Goal: Task Accomplishment & Management: Use online tool/utility

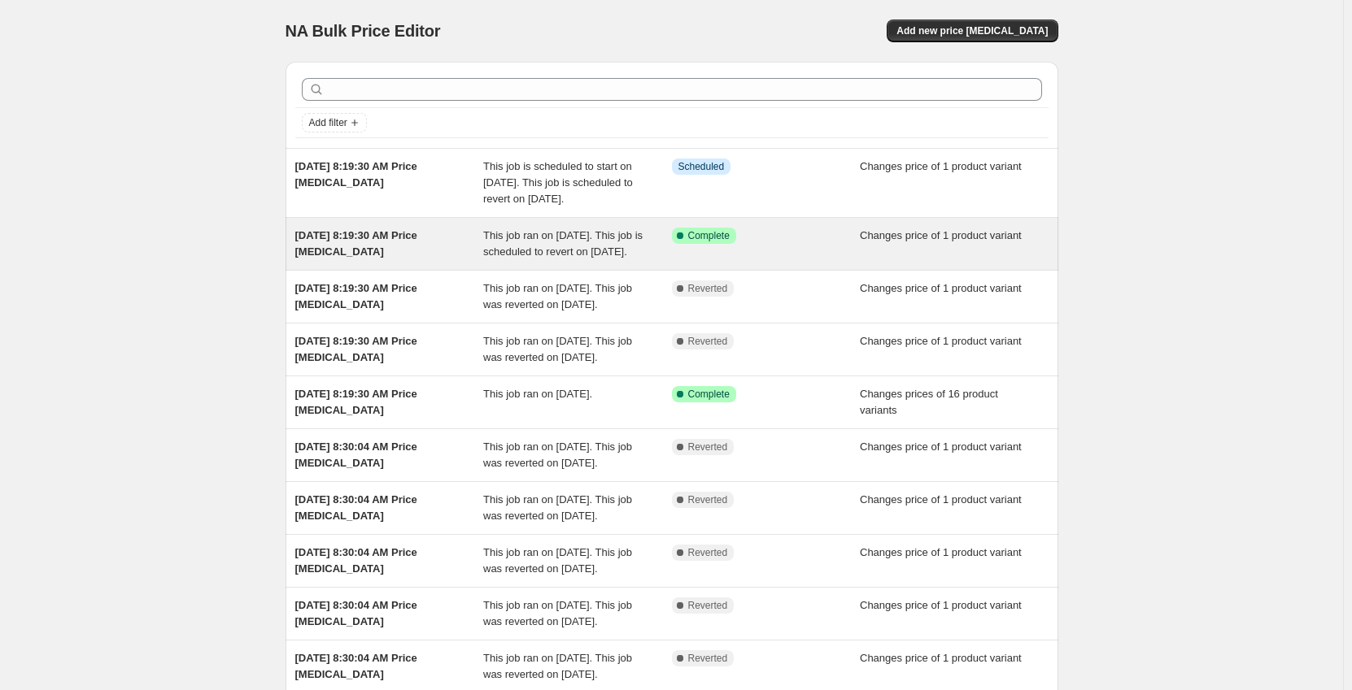
click at [514, 270] on div "[DATE] 8:19:30 AM Price [MEDICAL_DATA] This job ran on [DATE]. This job is sche…" at bounding box center [671, 244] width 773 height 52
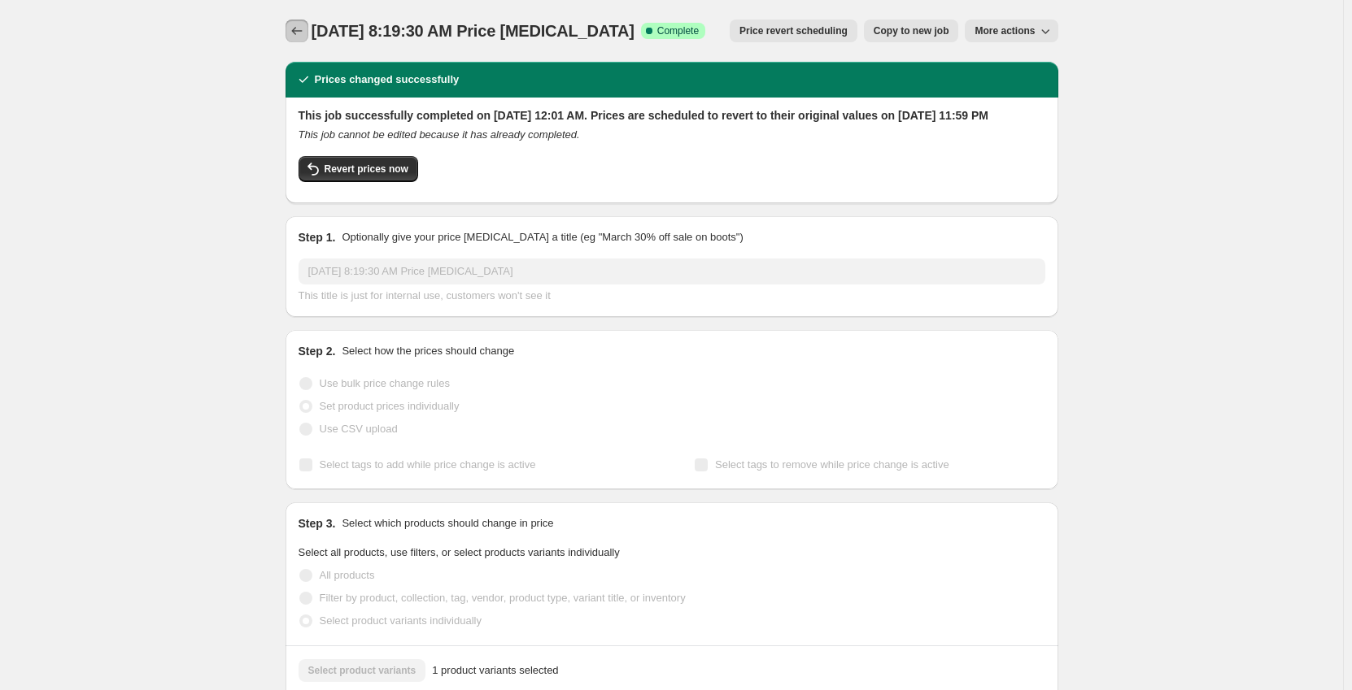
click at [293, 39] on button "Price change jobs" at bounding box center [296, 31] width 23 height 23
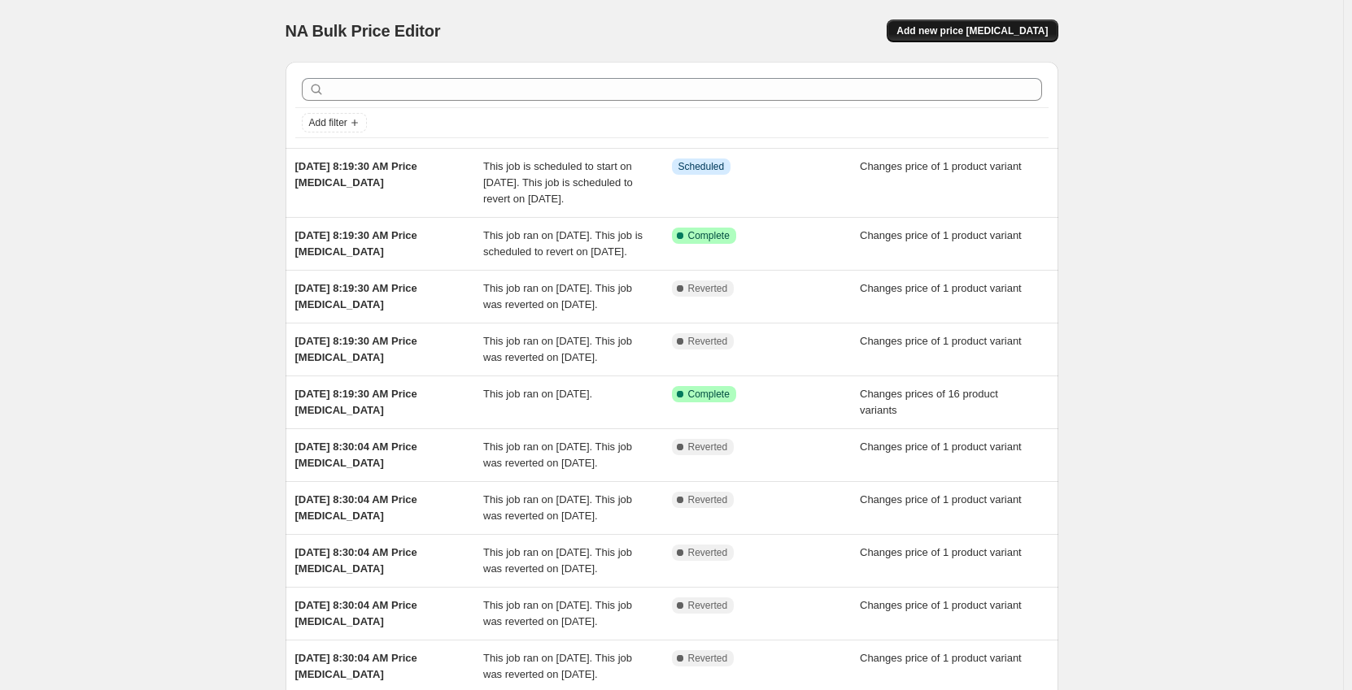
click at [1045, 27] on span "Add new price [MEDICAL_DATA]" at bounding box center [971, 30] width 151 height 13
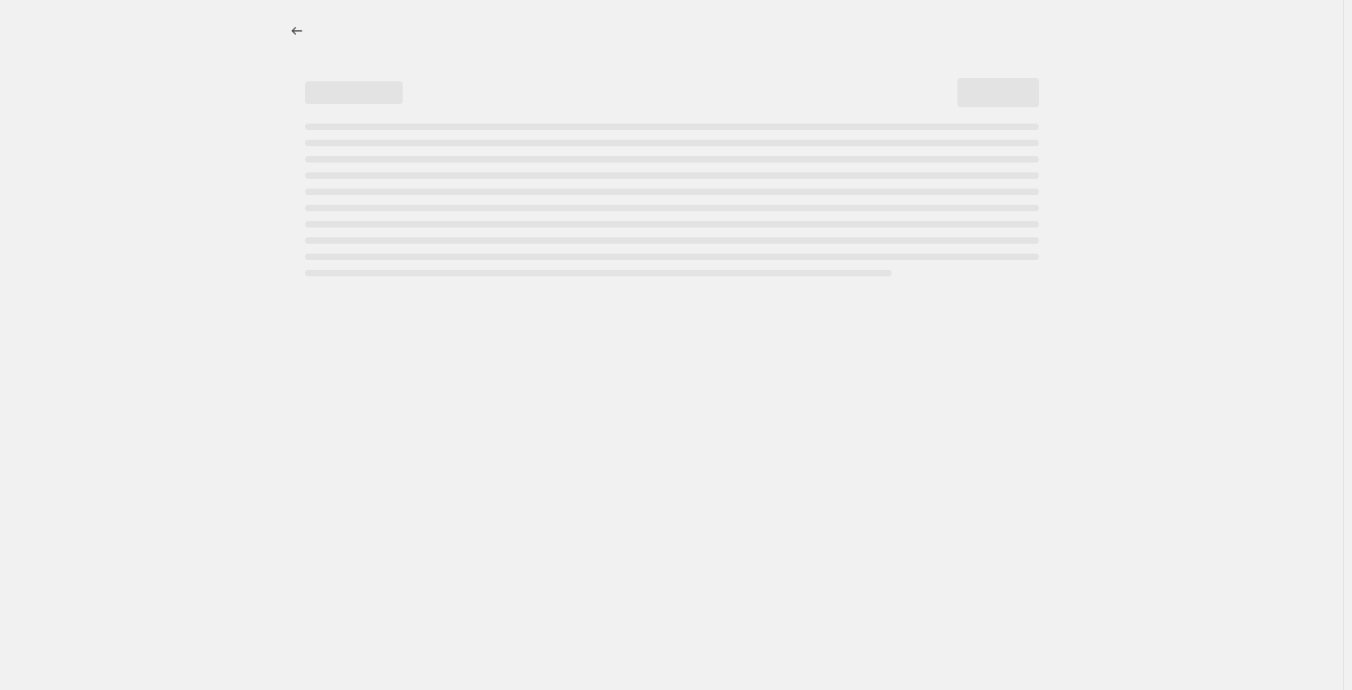
select select "percentage"
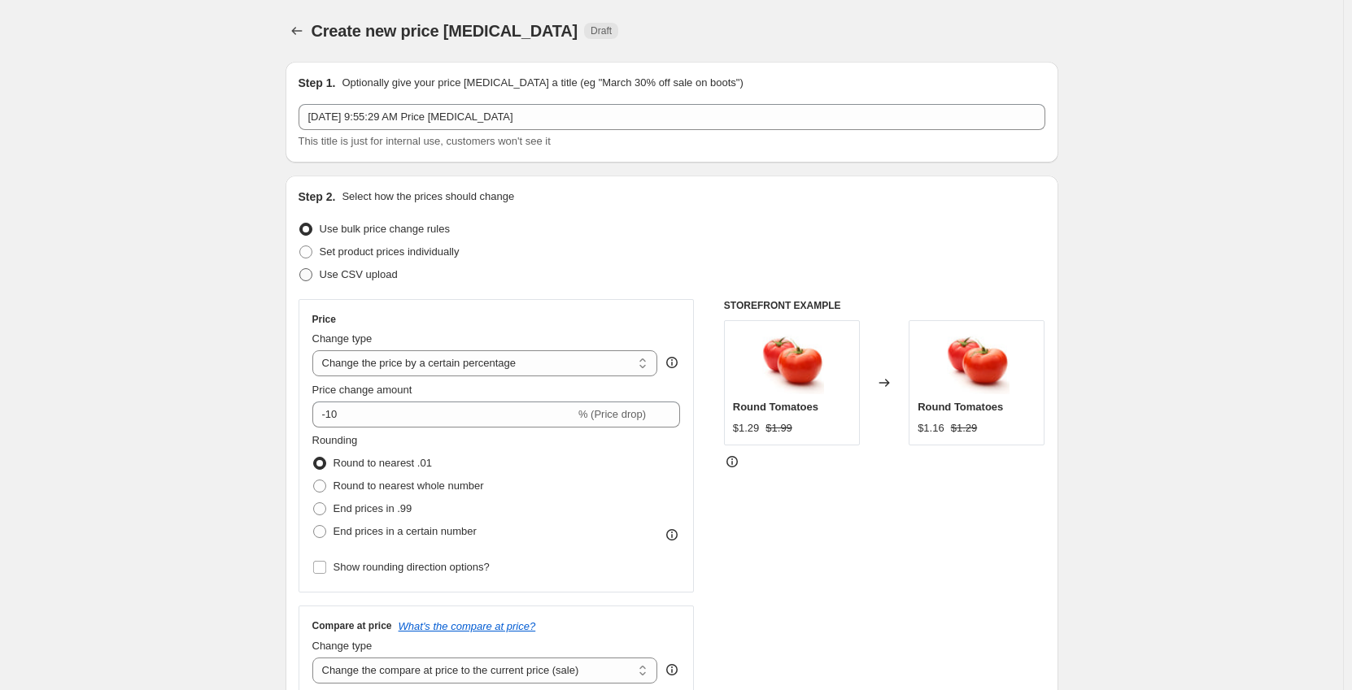
click at [366, 253] on span "Set product prices individually" at bounding box center [390, 252] width 140 height 12
click at [300, 246] on input "Set product prices individually" at bounding box center [299, 246] width 1 height 1
radio input "true"
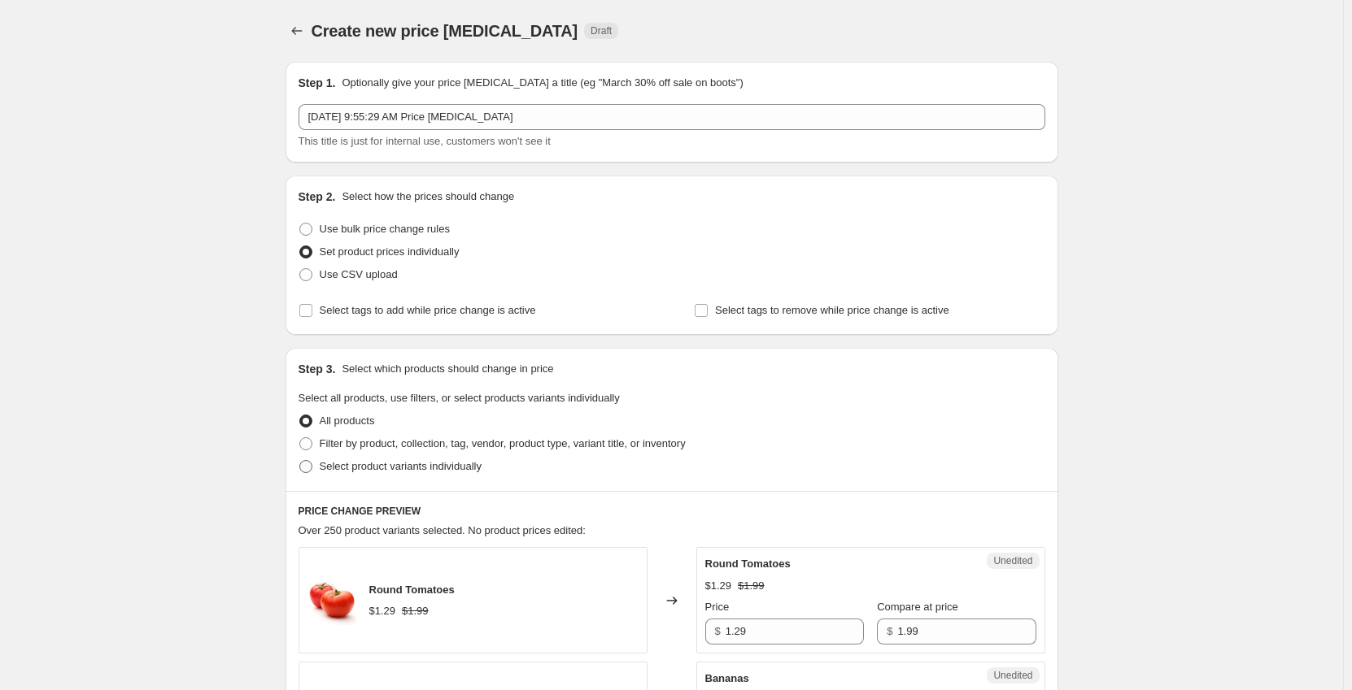
click at [335, 471] on span "Select product variants individually" at bounding box center [401, 466] width 162 height 12
click at [300, 461] on input "Select product variants individually" at bounding box center [299, 460] width 1 height 1
radio input "true"
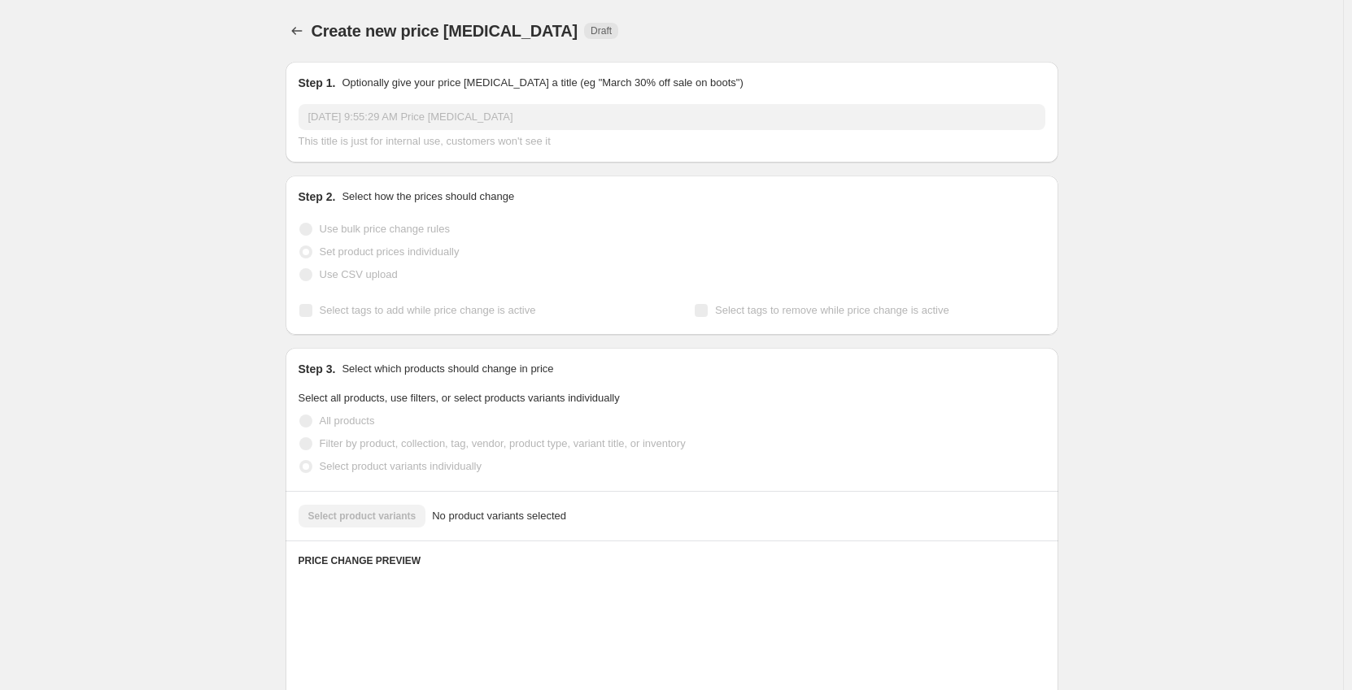
scroll to position [163, 0]
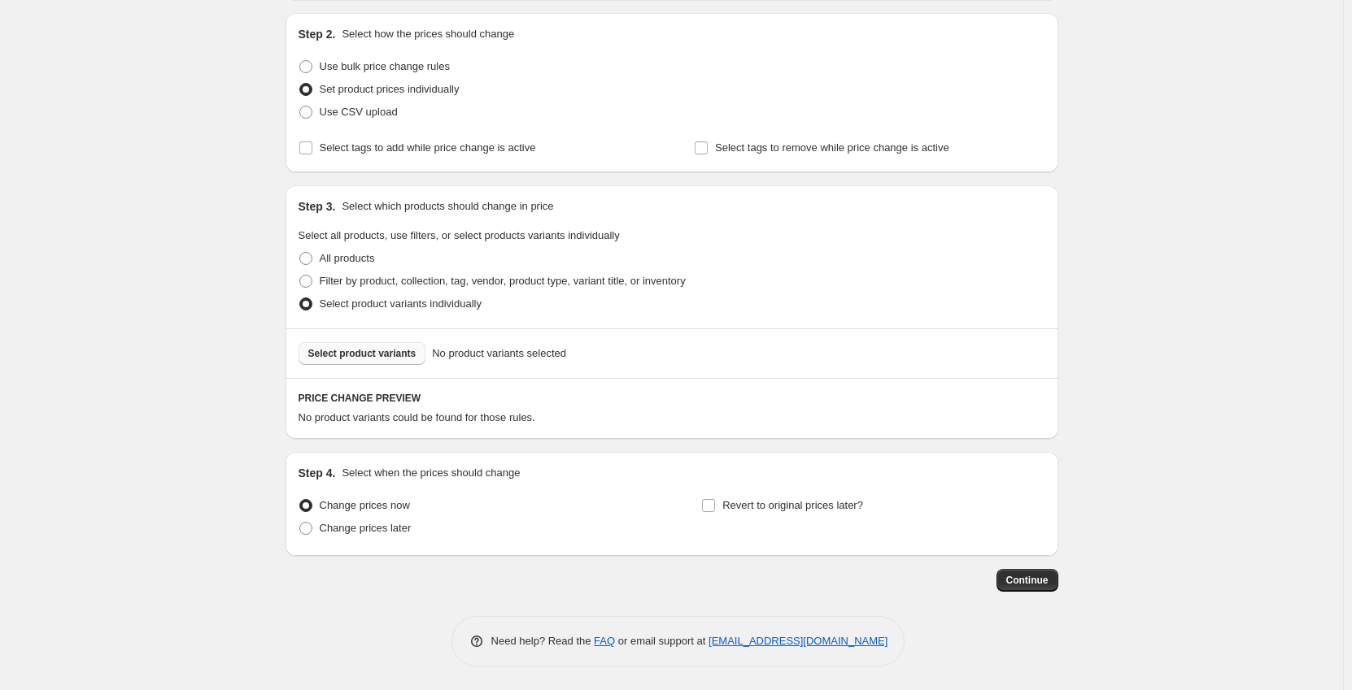
click at [364, 351] on span "Select product variants" at bounding box center [362, 353] width 108 height 13
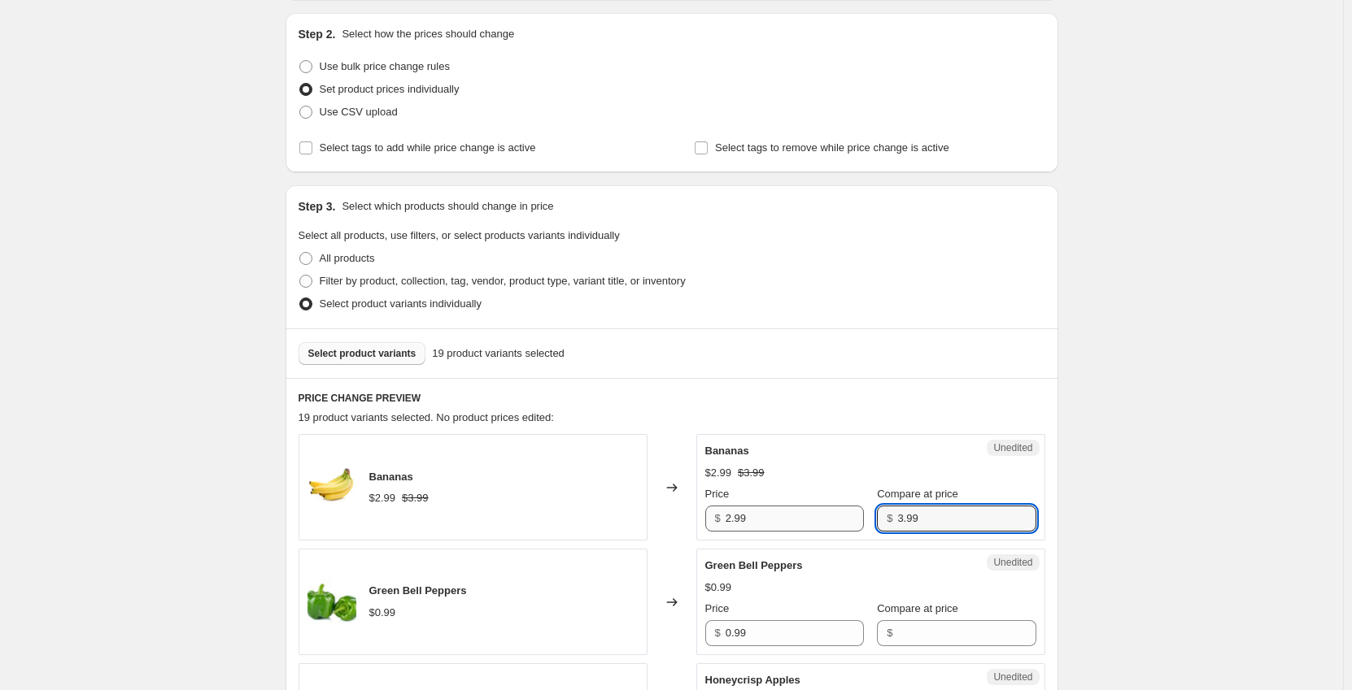
drag, startPoint x: 907, startPoint y: 515, endPoint x: 817, endPoint y: 532, distance: 91.9
click at [819, 532] on div "Price $ 2.99 Compare at price $ 3.99" at bounding box center [870, 509] width 331 height 46
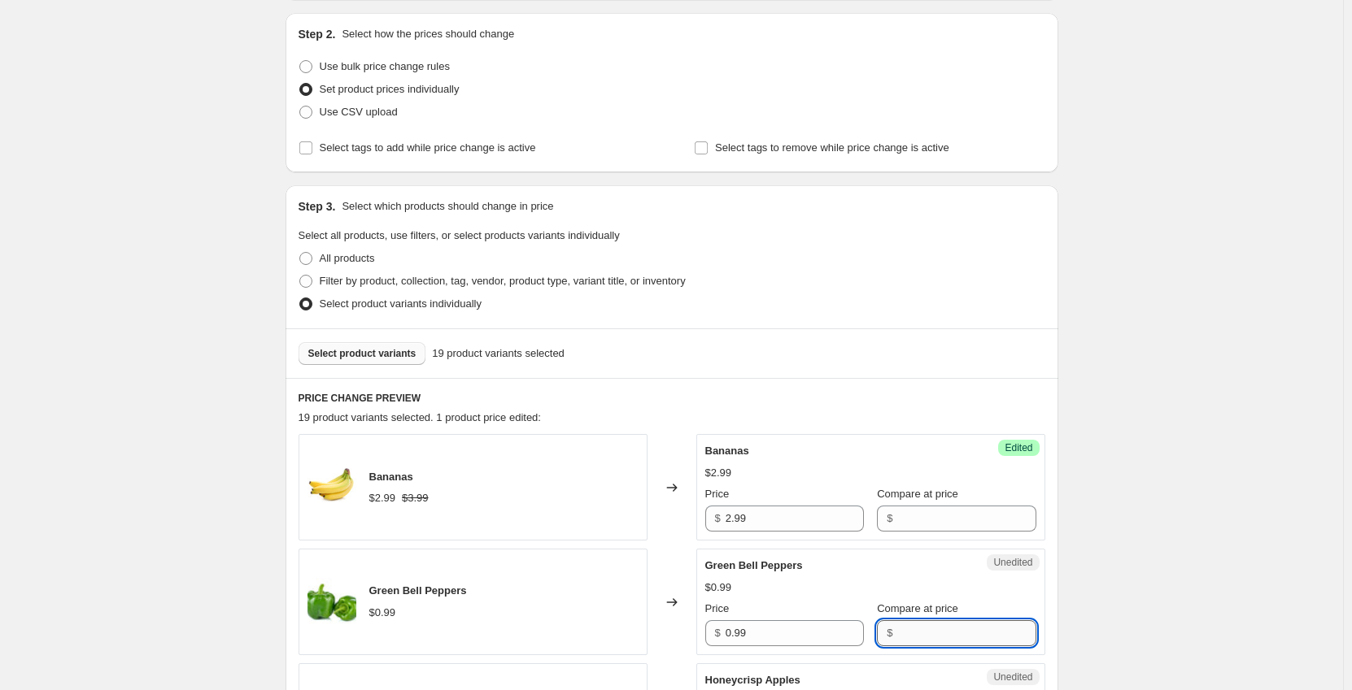
click at [917, 638] on input "Compare at price" at bounding box center [966, 634] width 138 height 26
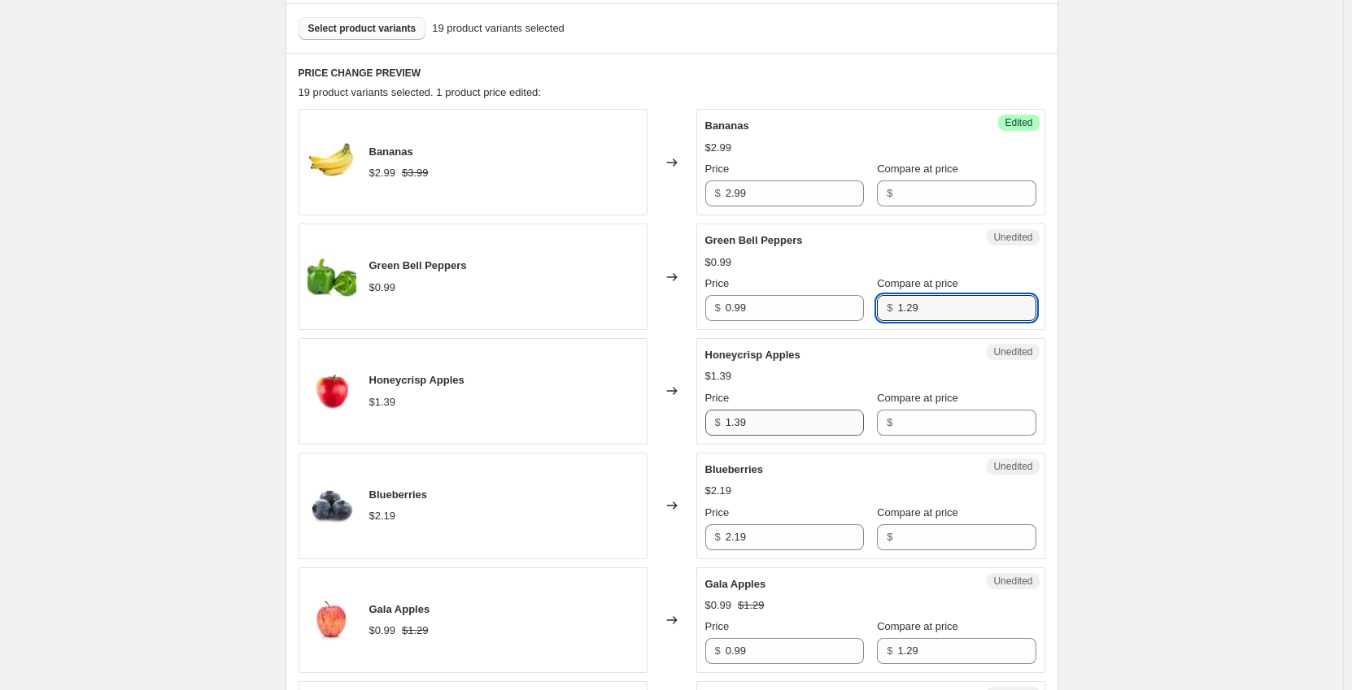
type input "1.29"
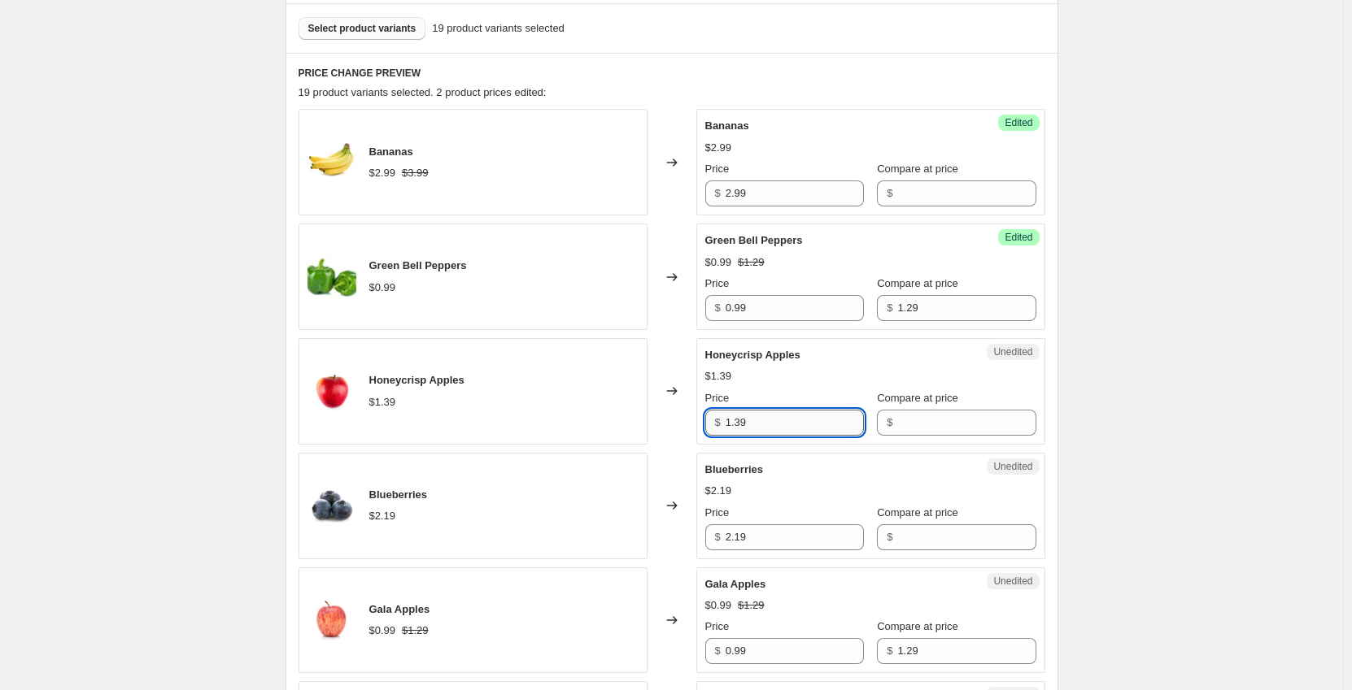
click at [782, 417] on input "1.39" at bounding box center [794, 423] width 138 height 26
type input "1.49"
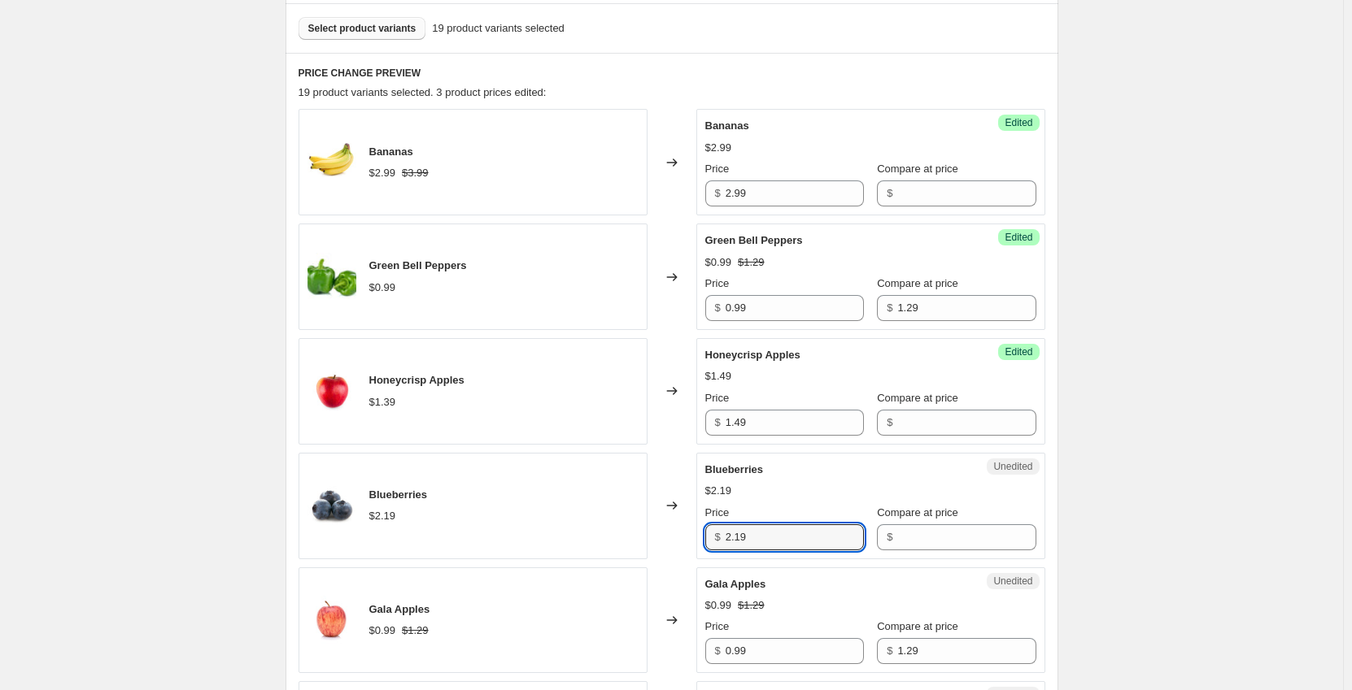
drag, startPoint x: 799, startPoint y: 536, endPoint x: 648, endPoint y: 543, distance: 150.6
click at [648, 543] on div "Blueberries $2.19 Changed to Unedited Blueberries $2.19 Price $ 2.19 Compare at…" at bounding box center [671, 506] width 747 height 107
type input "2.29"
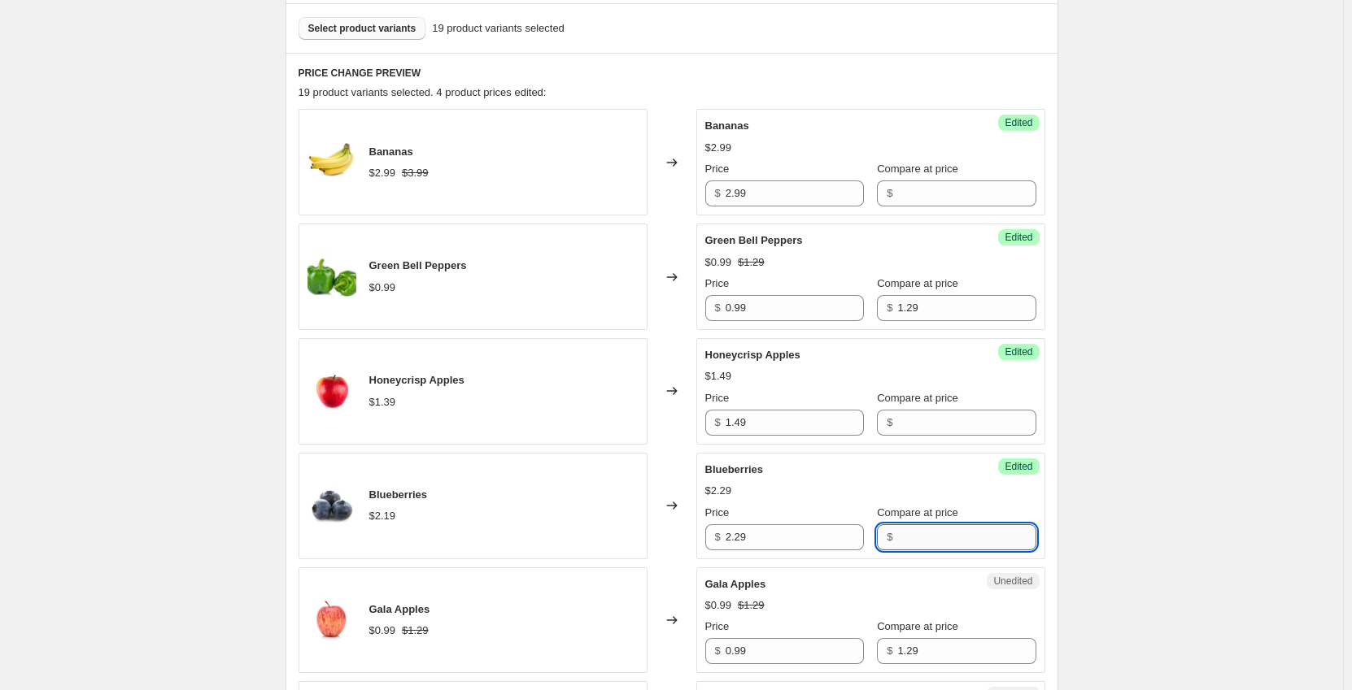
click at [927, 537] on input "Compare at price" at bounding box center [966, 538] width 138 height 26
type input "2.99"
click at [804, 656] on input "0.99" at bounding box center [794, 651] width 138 height 26
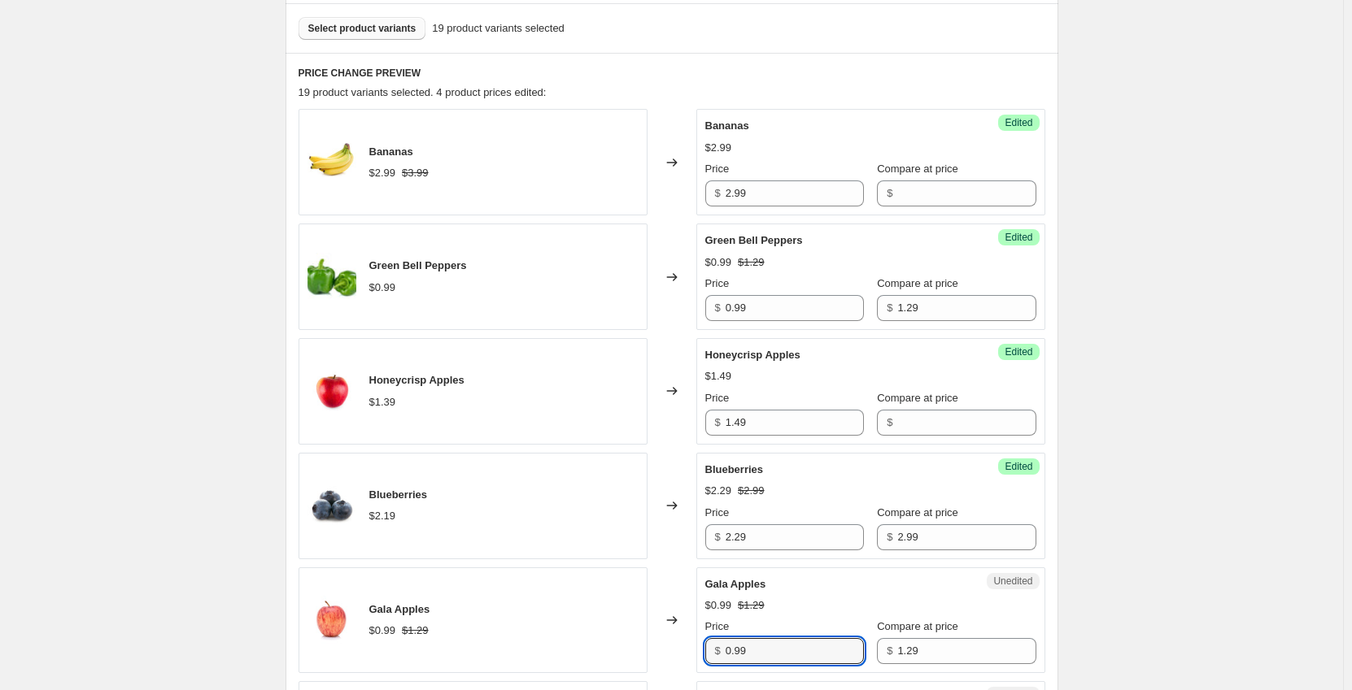
drag, startPoint x: 800, startPoint y: 651, endPoint x: 708, endPoint y: 651, distance: 91.9
click at [708, 651] on div "$ 0.99" at bounding box center [784, 651] width 159 height 26
type input "1.09"
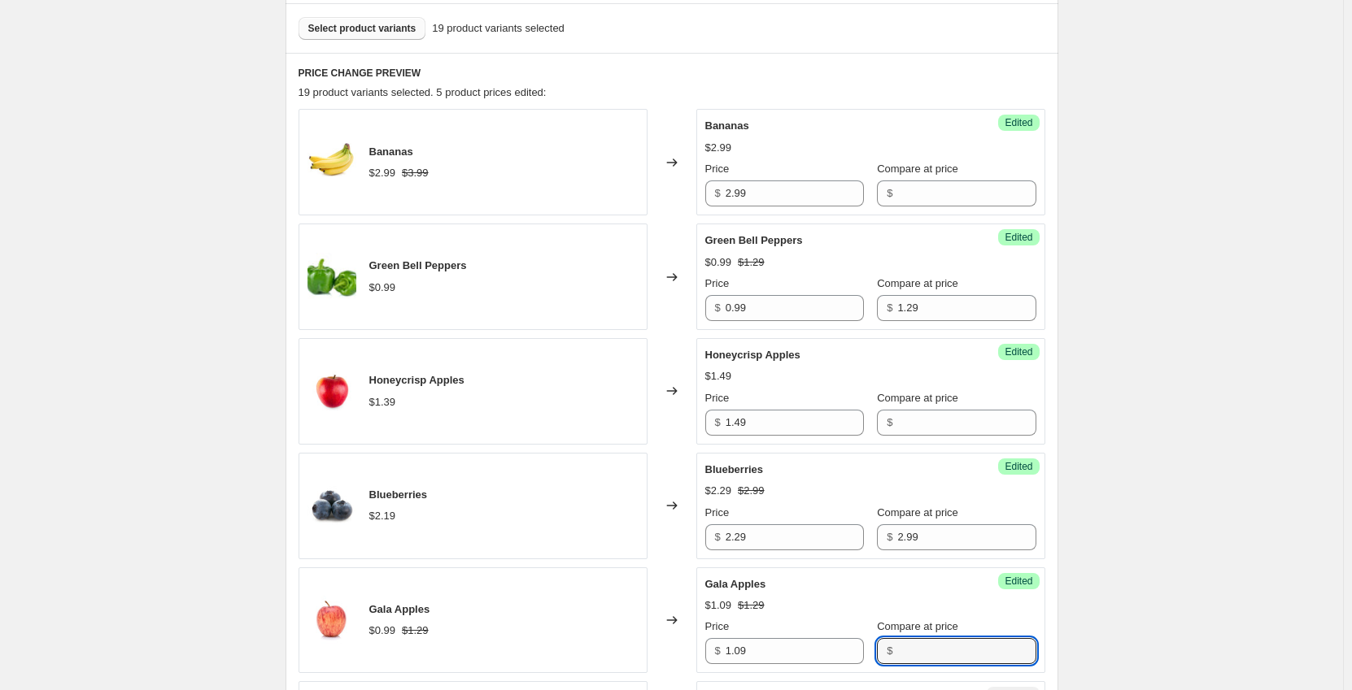
scroll to position [732, 0]
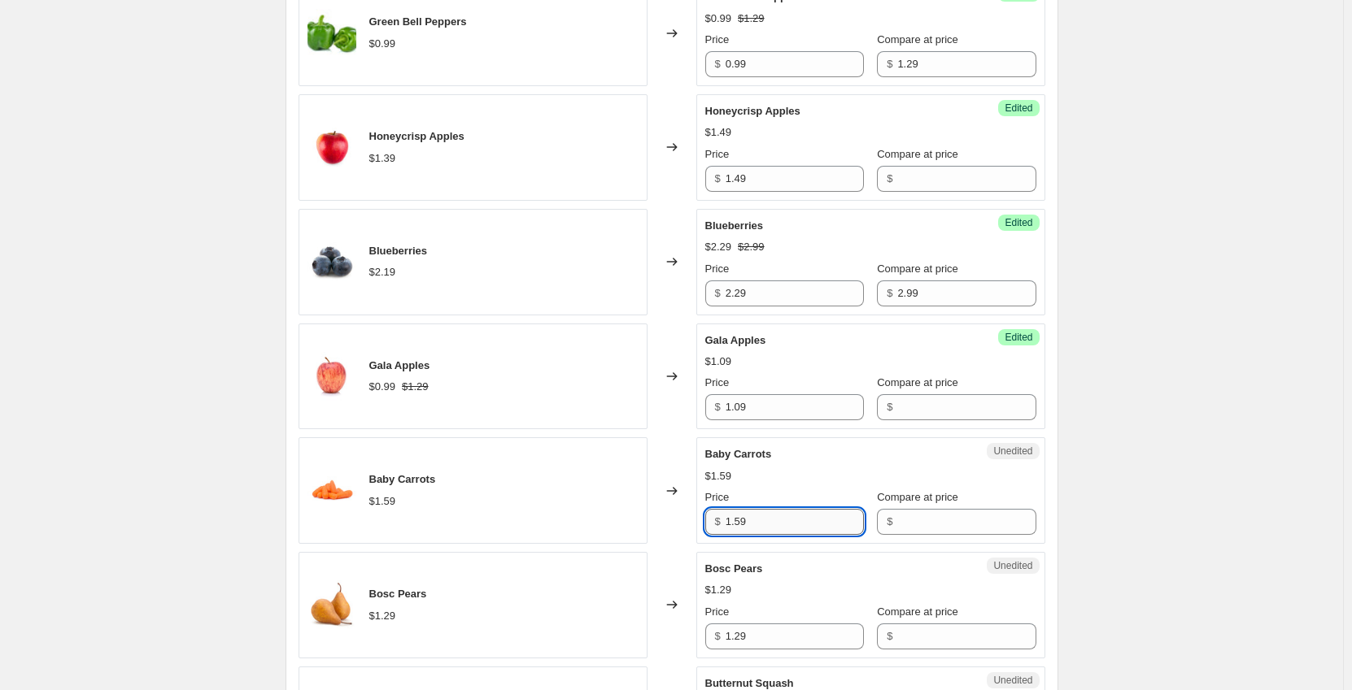
click at [764, 516] on input "1.59" at bounding box center [794, 522] width 138 height 26
type input "1.99"
click at [778, 633] on input "1.29" at bounding box center [794, 637] width 138 height 26
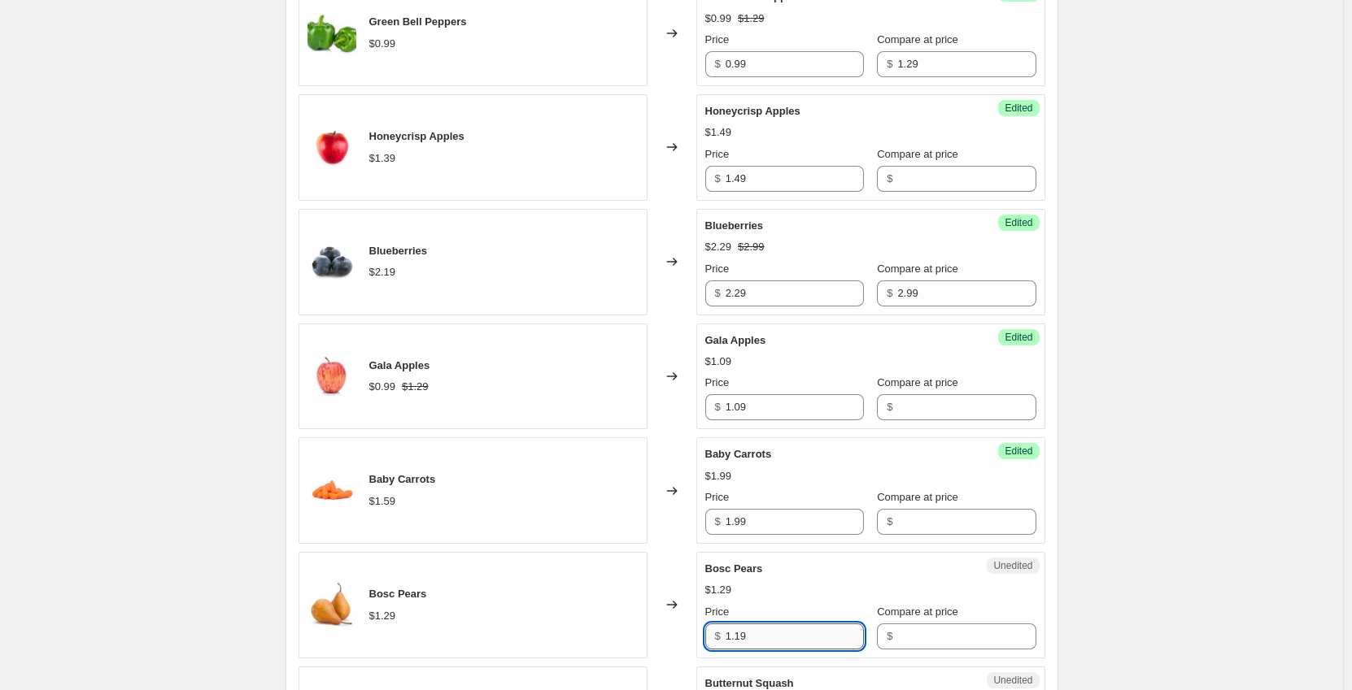
type input "1.19"
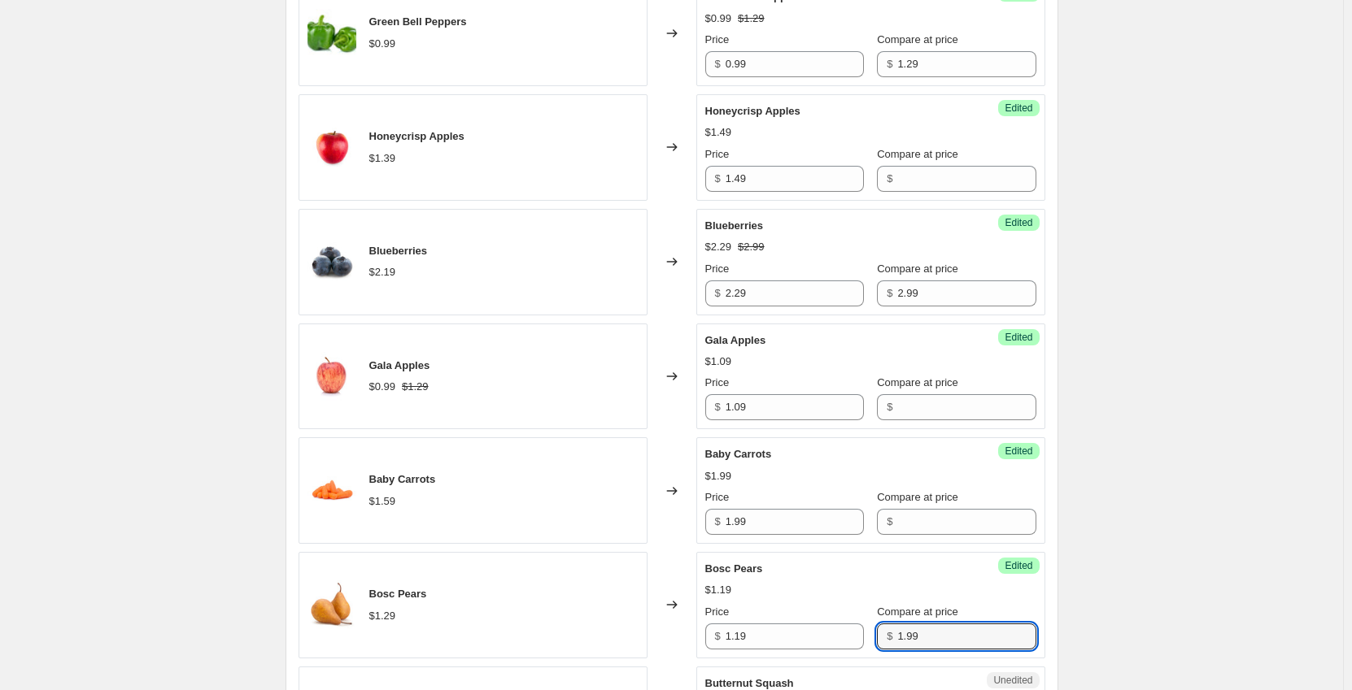
scroll to position [895, 0]
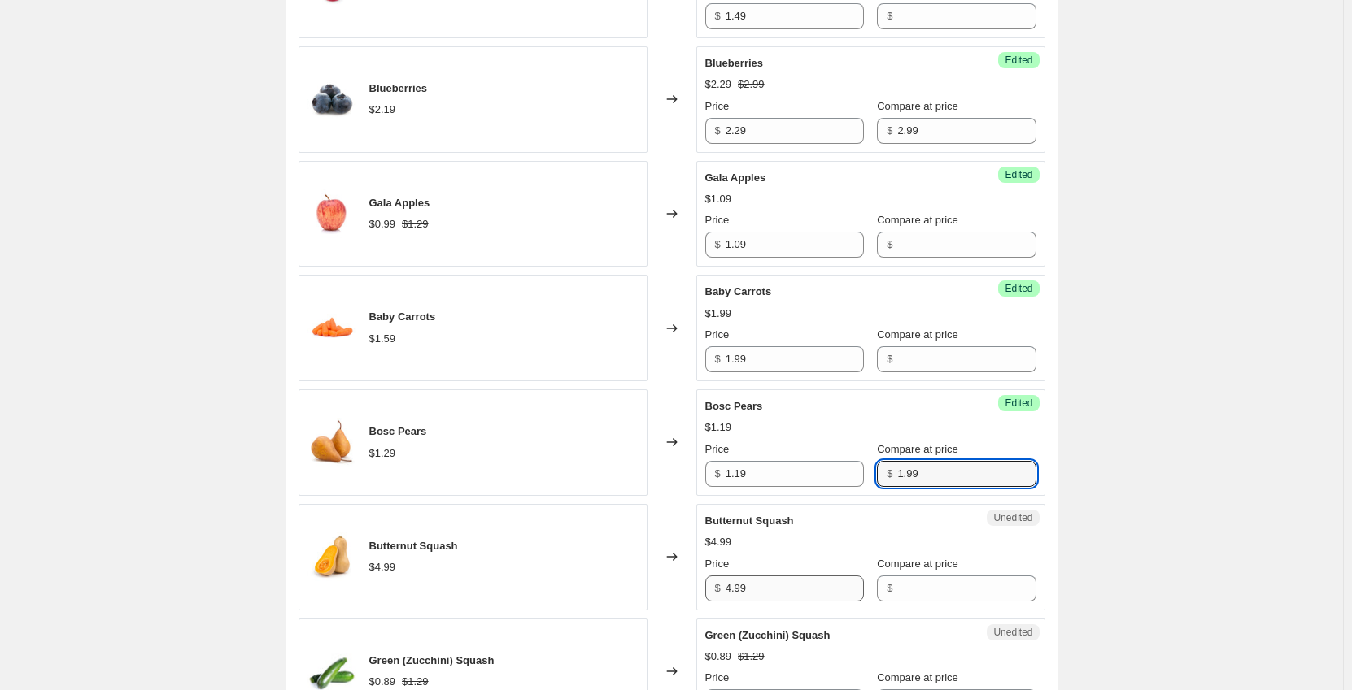
type input "1.99"
click at [796, 595] on input "4.99" at bounding box center [794, 589] width 138 height 26
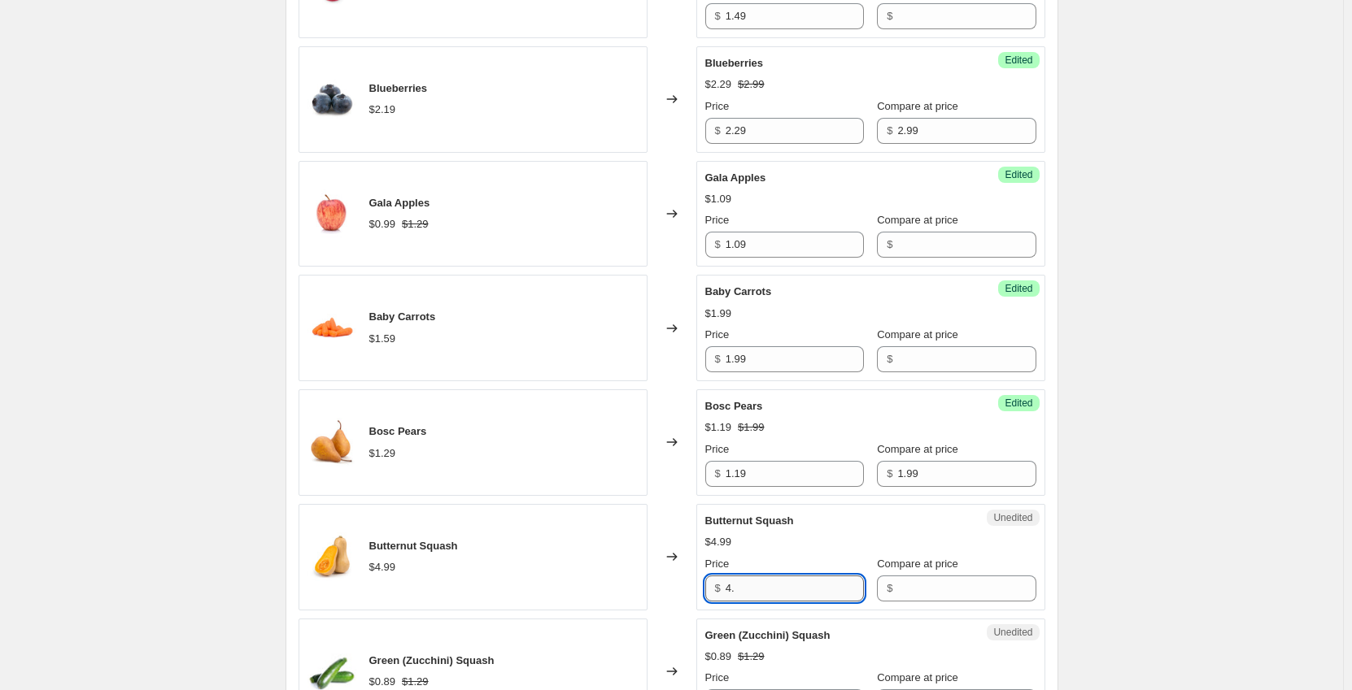
type input "4"
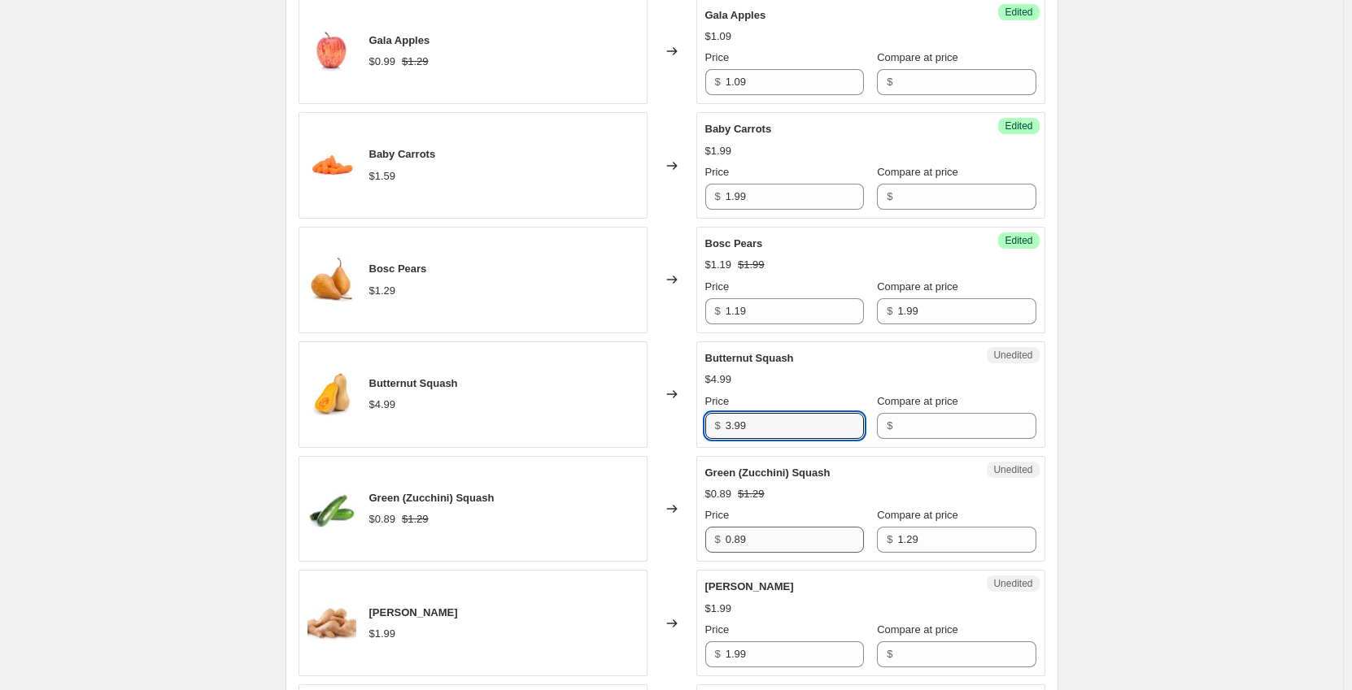
type input "3.99"
click at [776, 542] on input "0.89" at bounding box center [794, 540] width 138 height 26
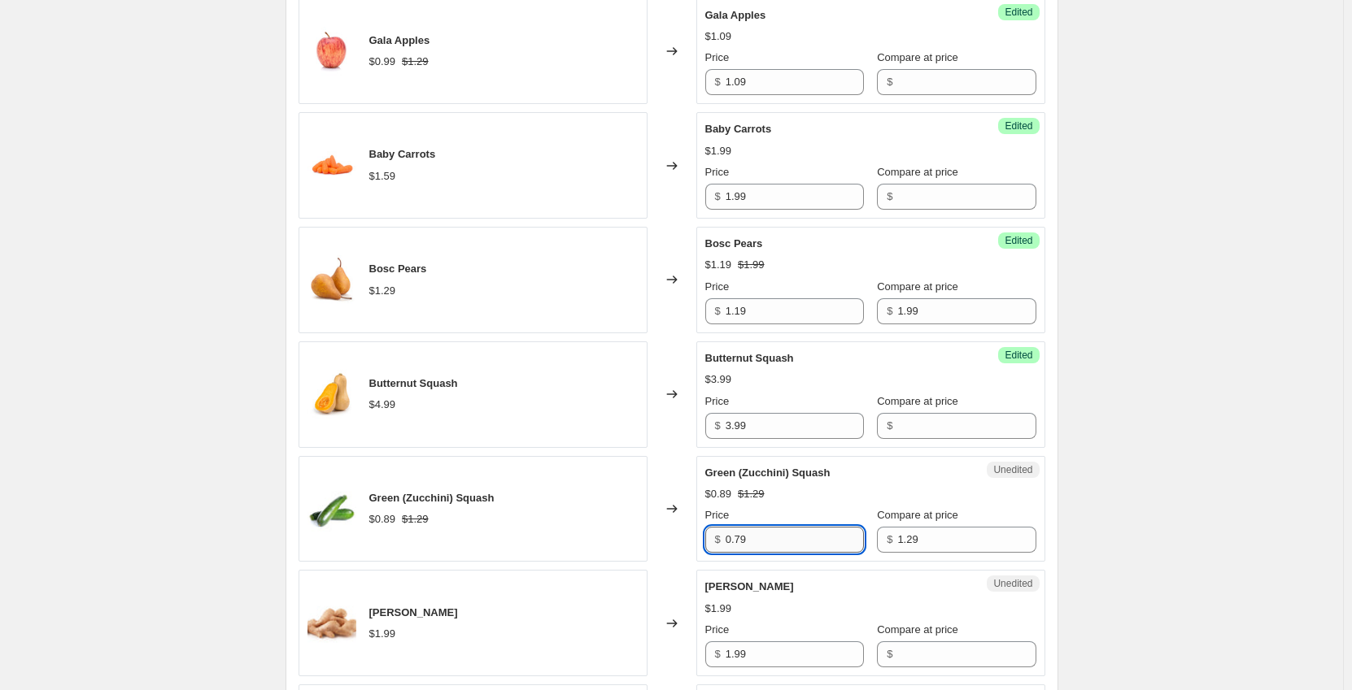
scroll to position [1139, 0]
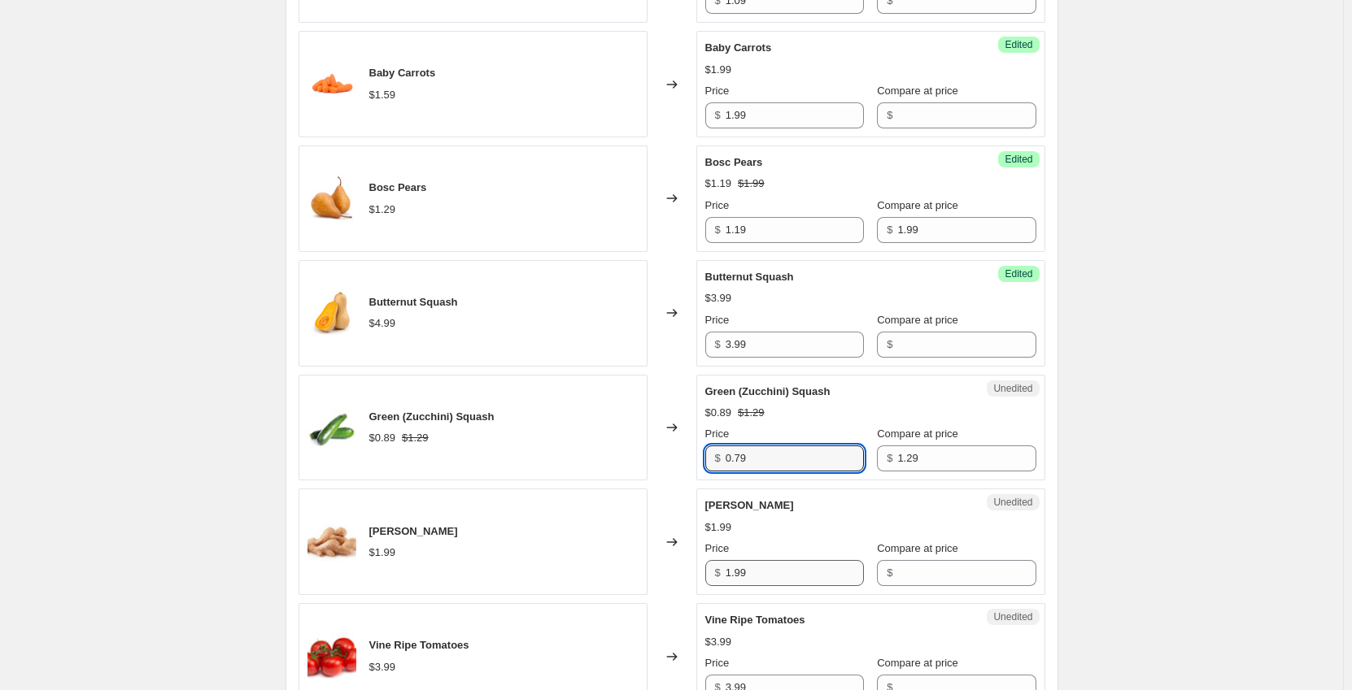
type input "0.79"
click at [773, 569] on input "1.99" at bounding box center [794, 573] width 138 height 26
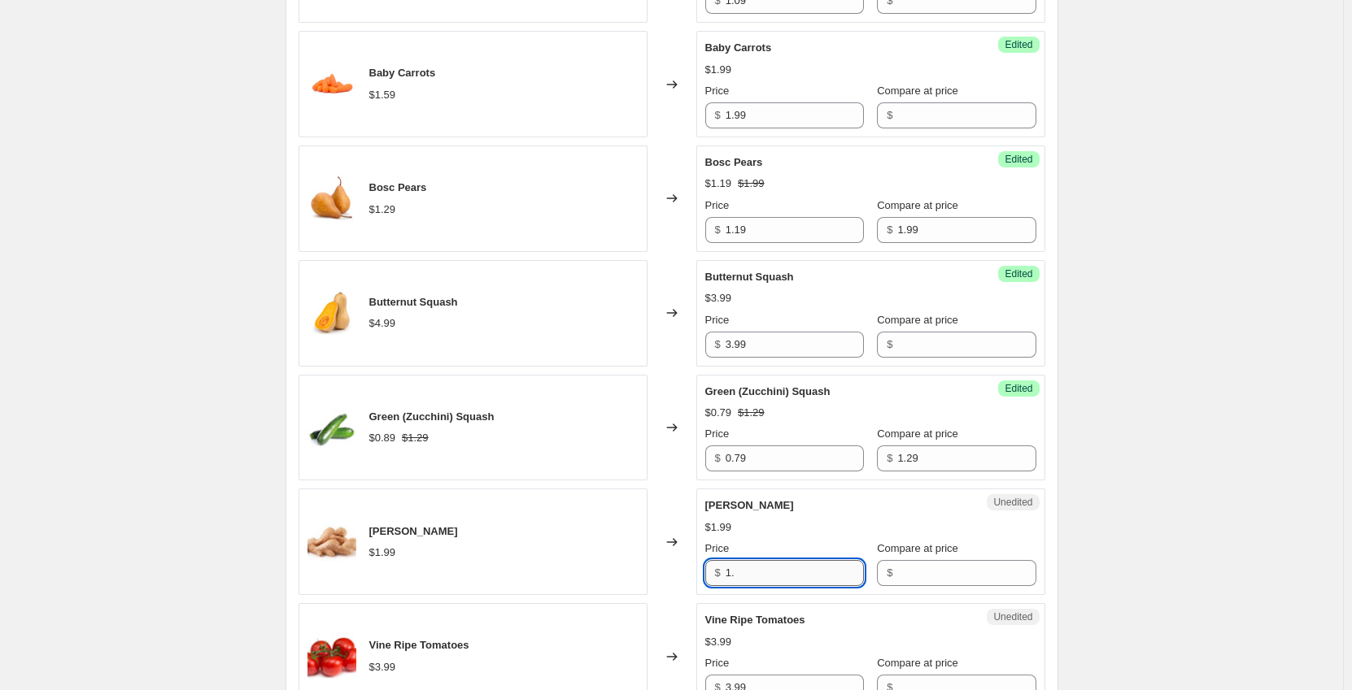
type input "1"
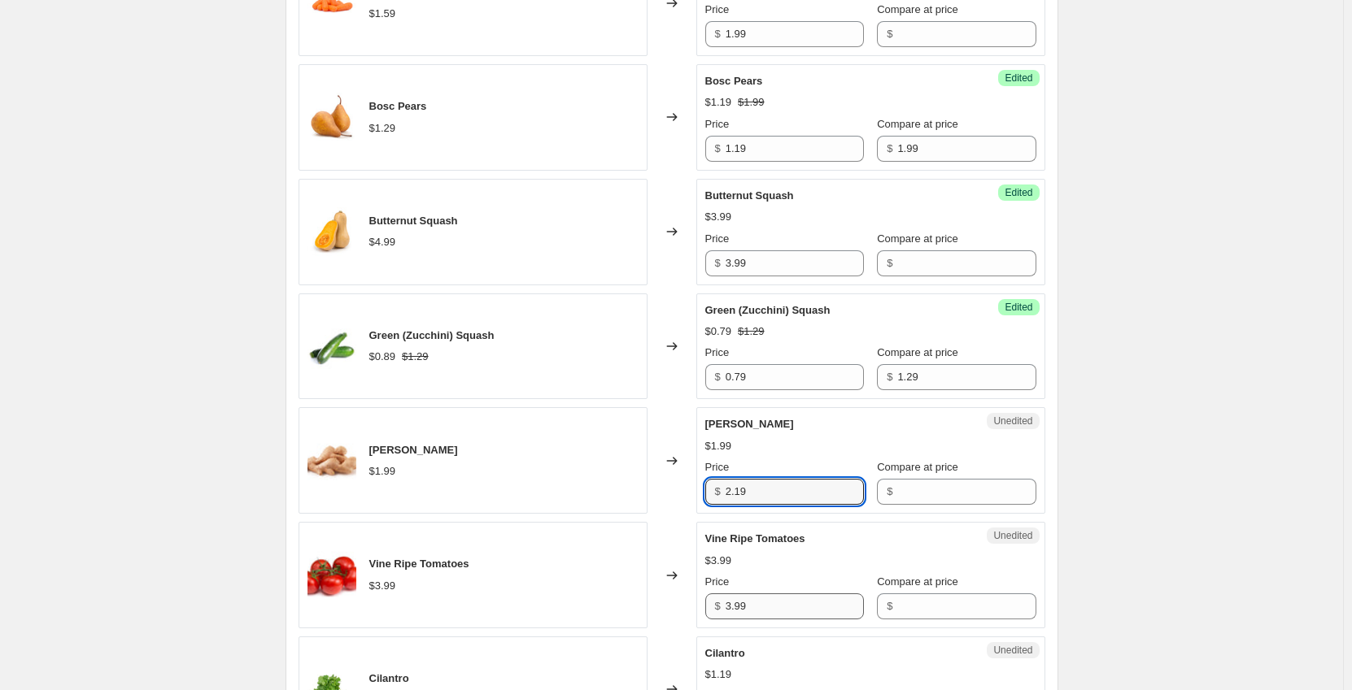
type input "2.19"
click at [774, 599] on input "3.99" at bounding box center [794, 607] width 138 height 26
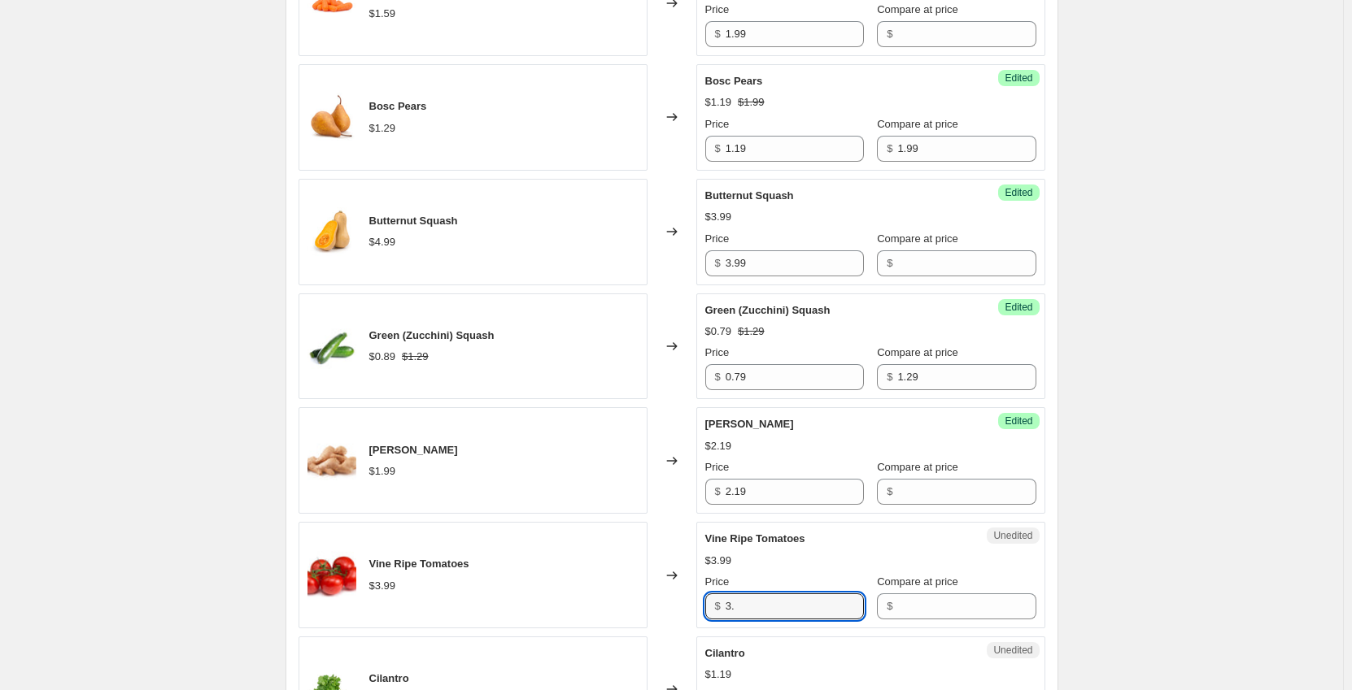
type input "3"
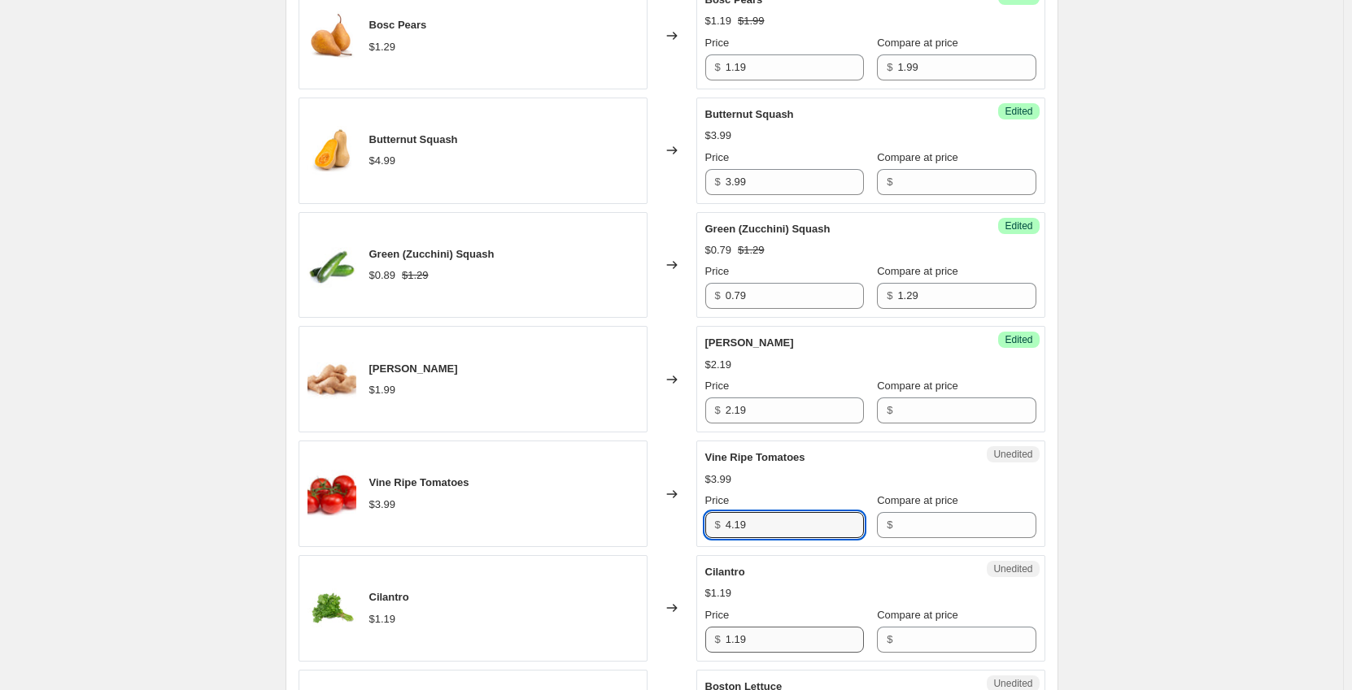
type input "4.19"
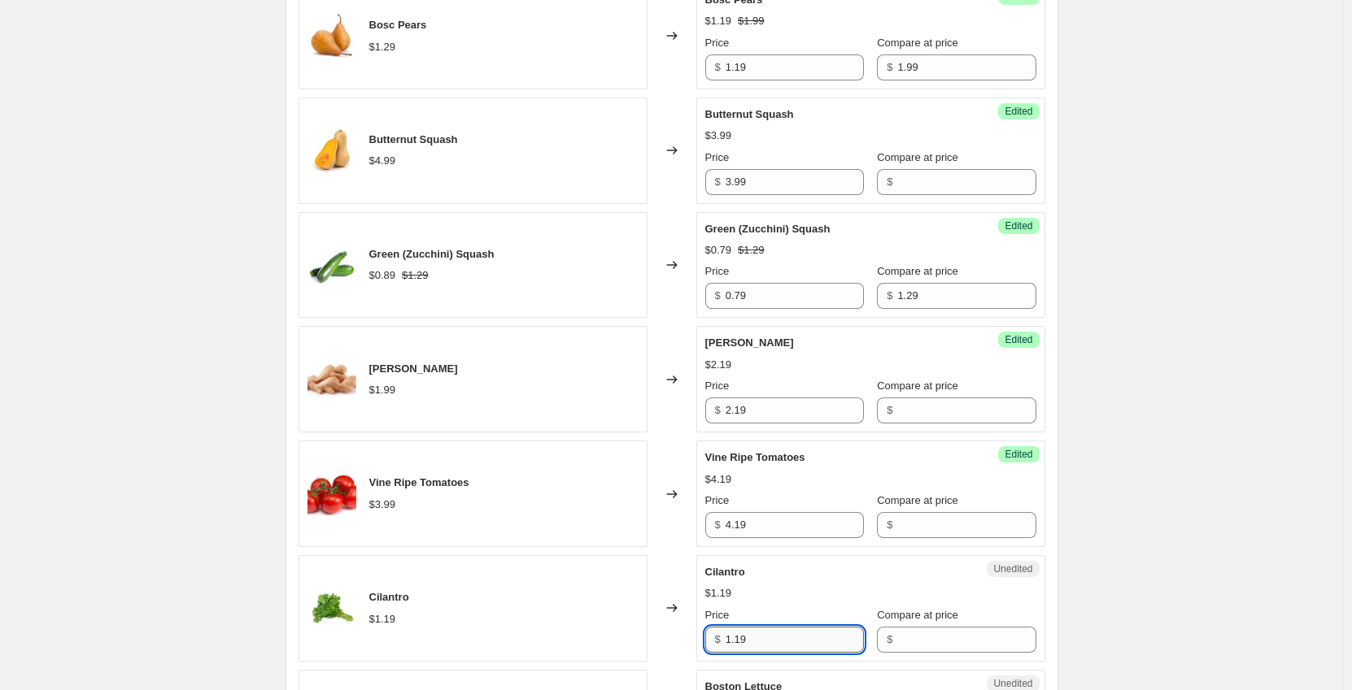
click at [781, 635] on input "1.19" at bounding box center [794, 640] width 138 height 26
type input "1"
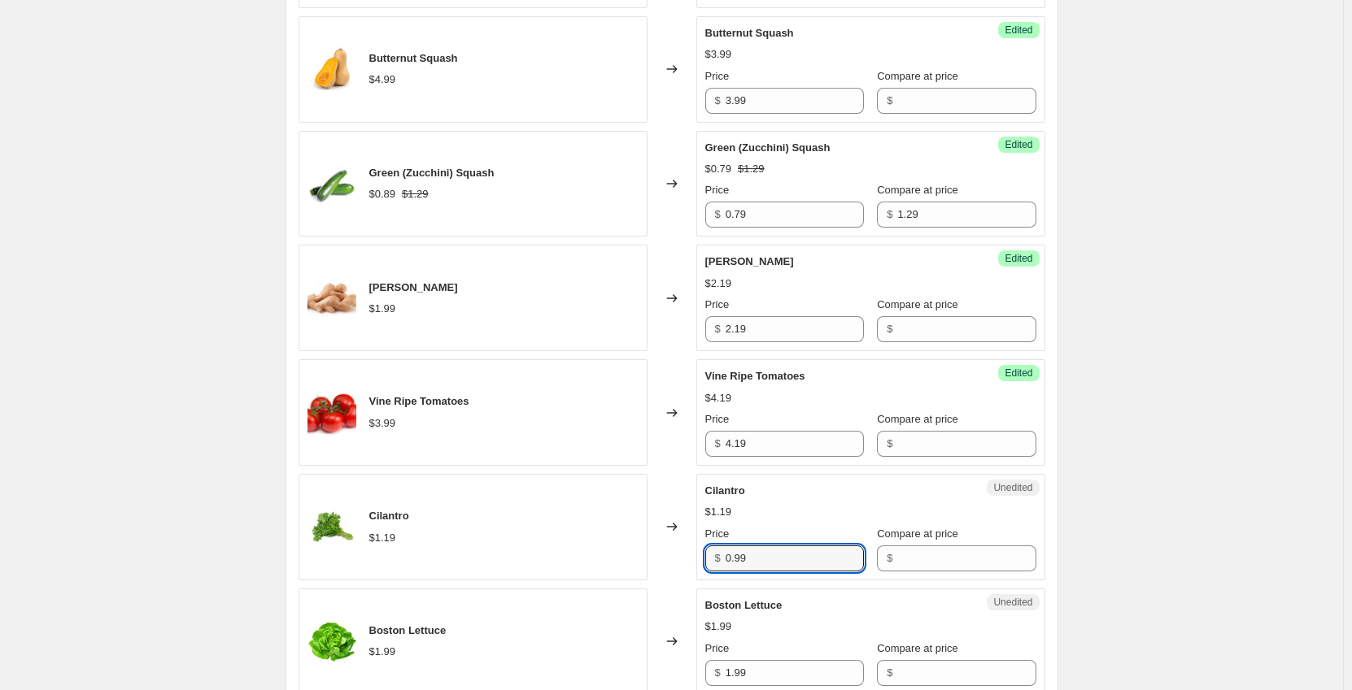
scroll to position [1464, 0]
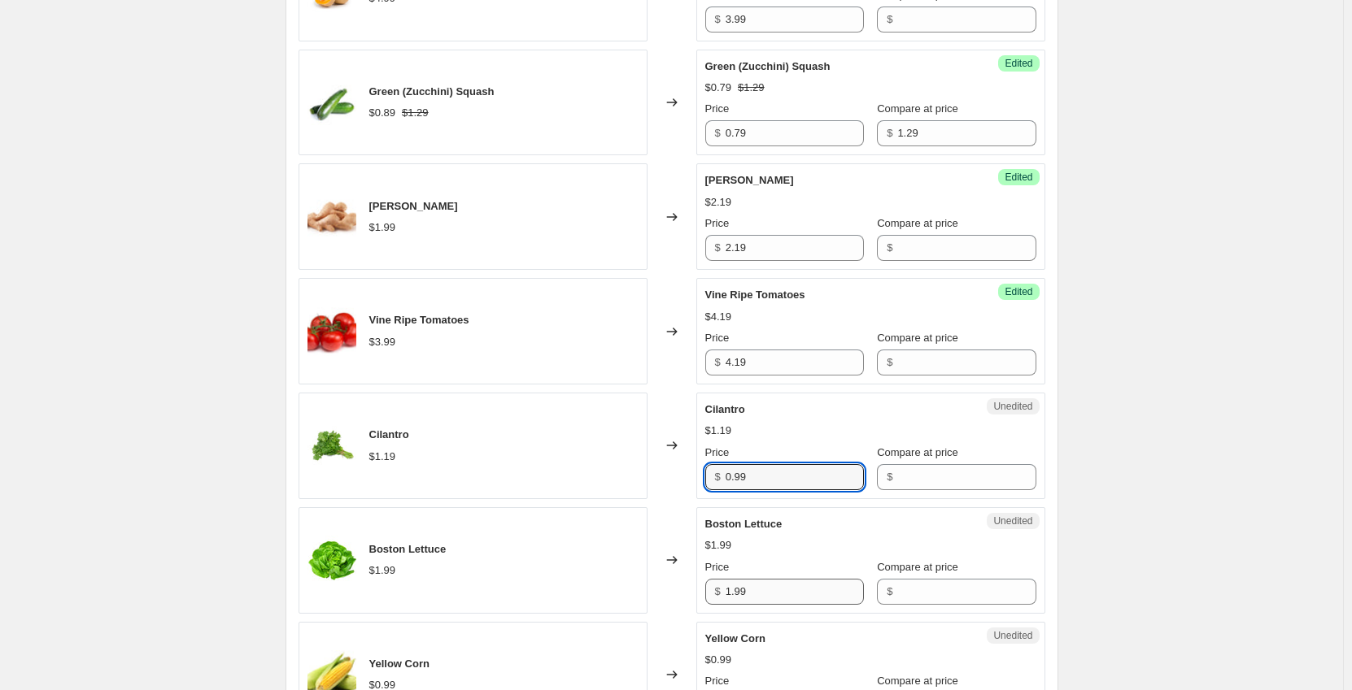
type input "0.99"
click at [758, 594] on input "1.99" at bounding box center [794, 592] width 138 height 26
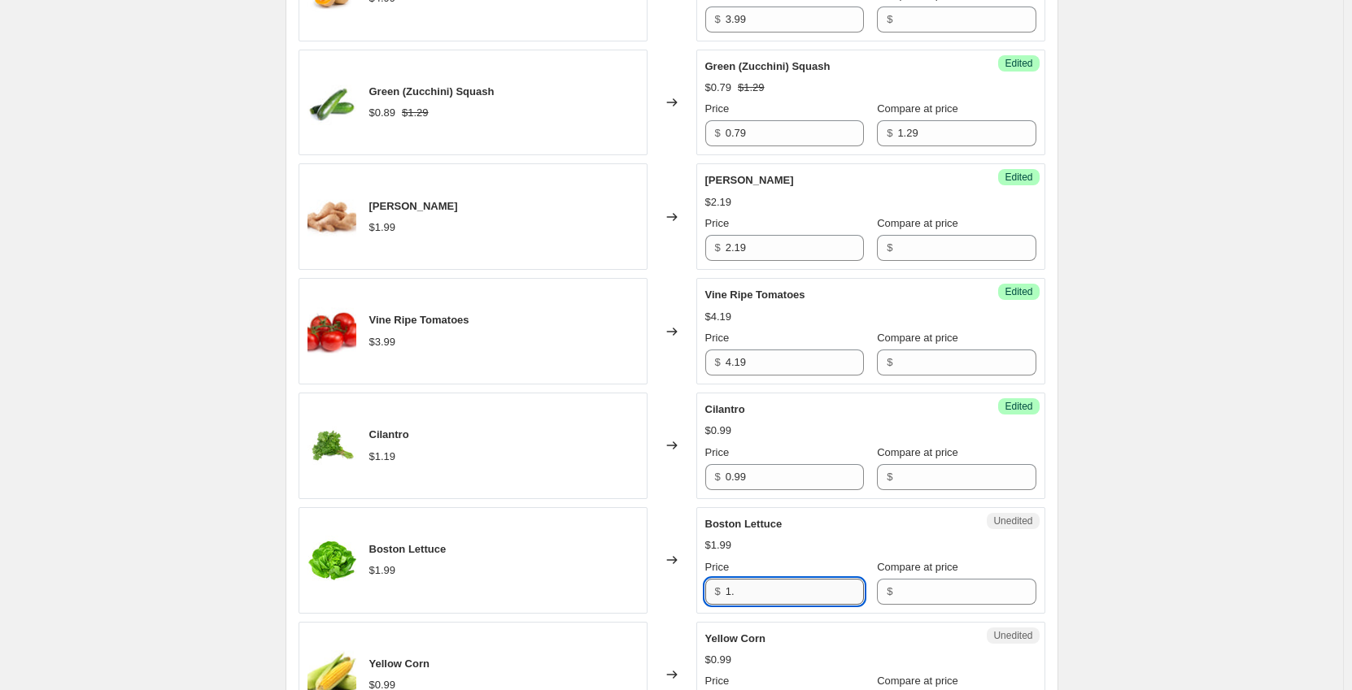
type input "1"
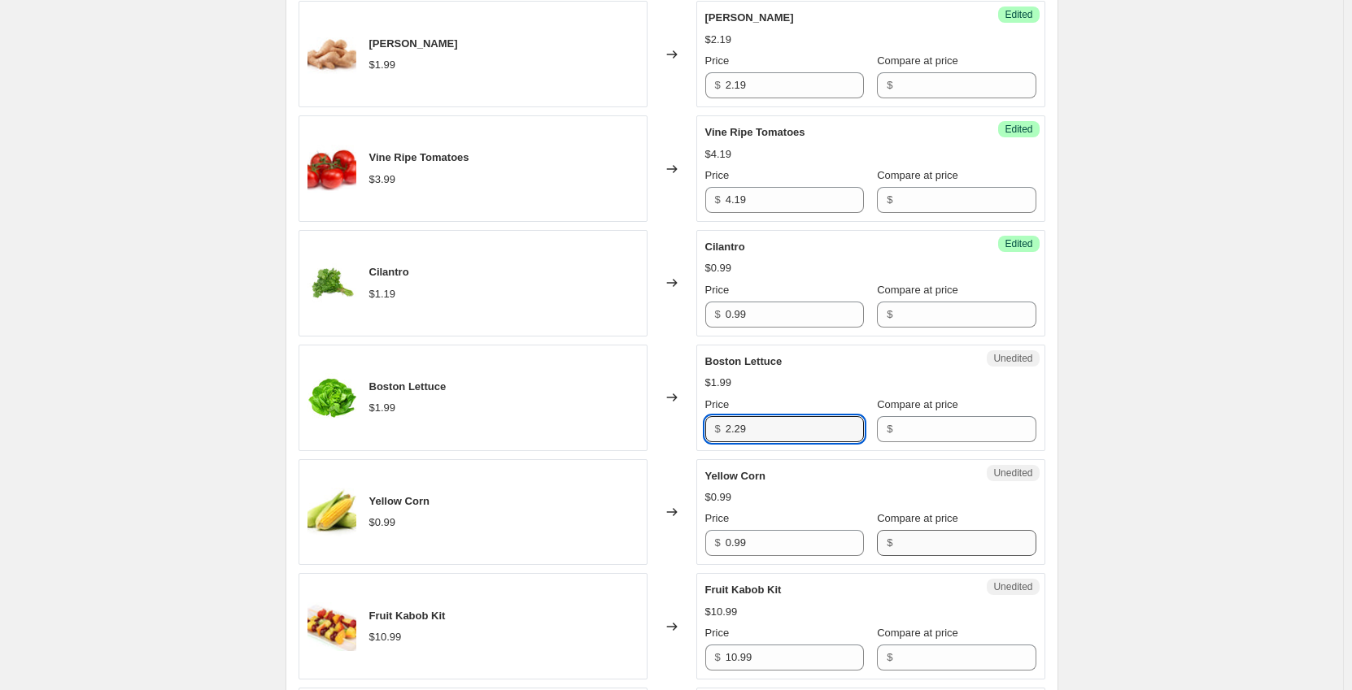
type input "2.29"
click at [897, 537] on input "Compare at price" at bounding box center [966, 543] width 138 height 26
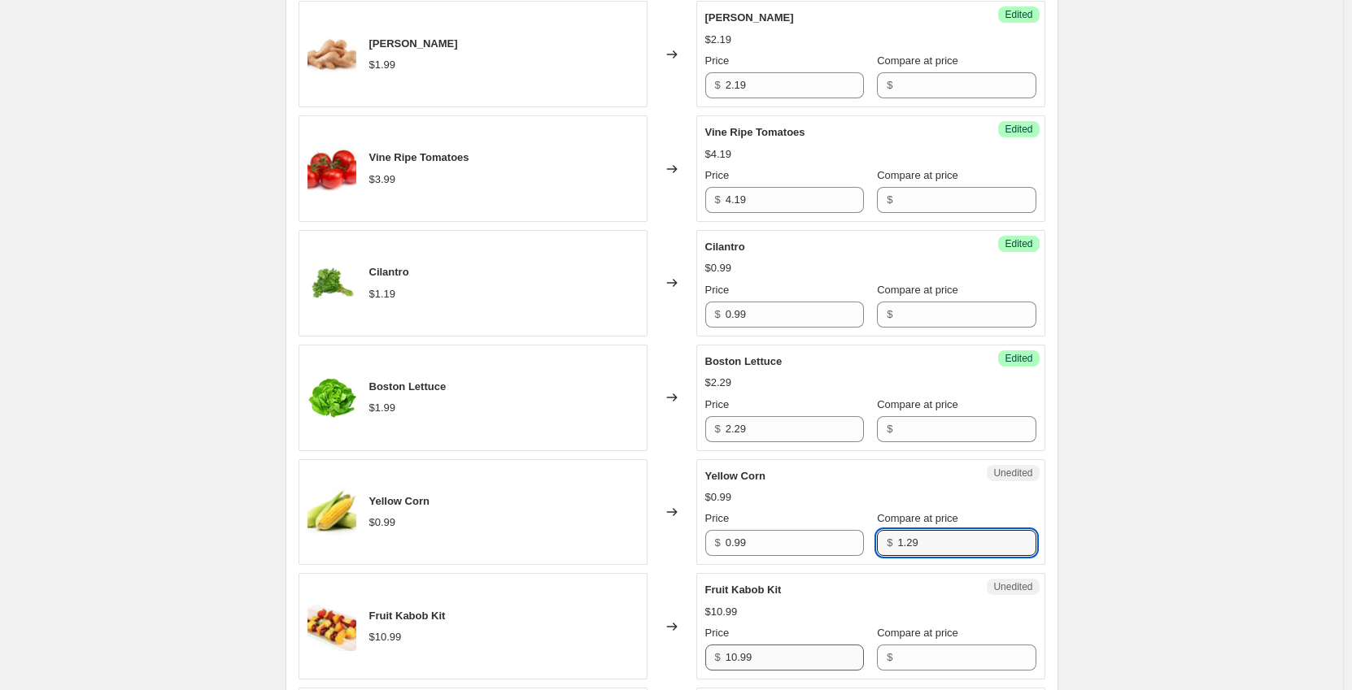
type input "1.29"
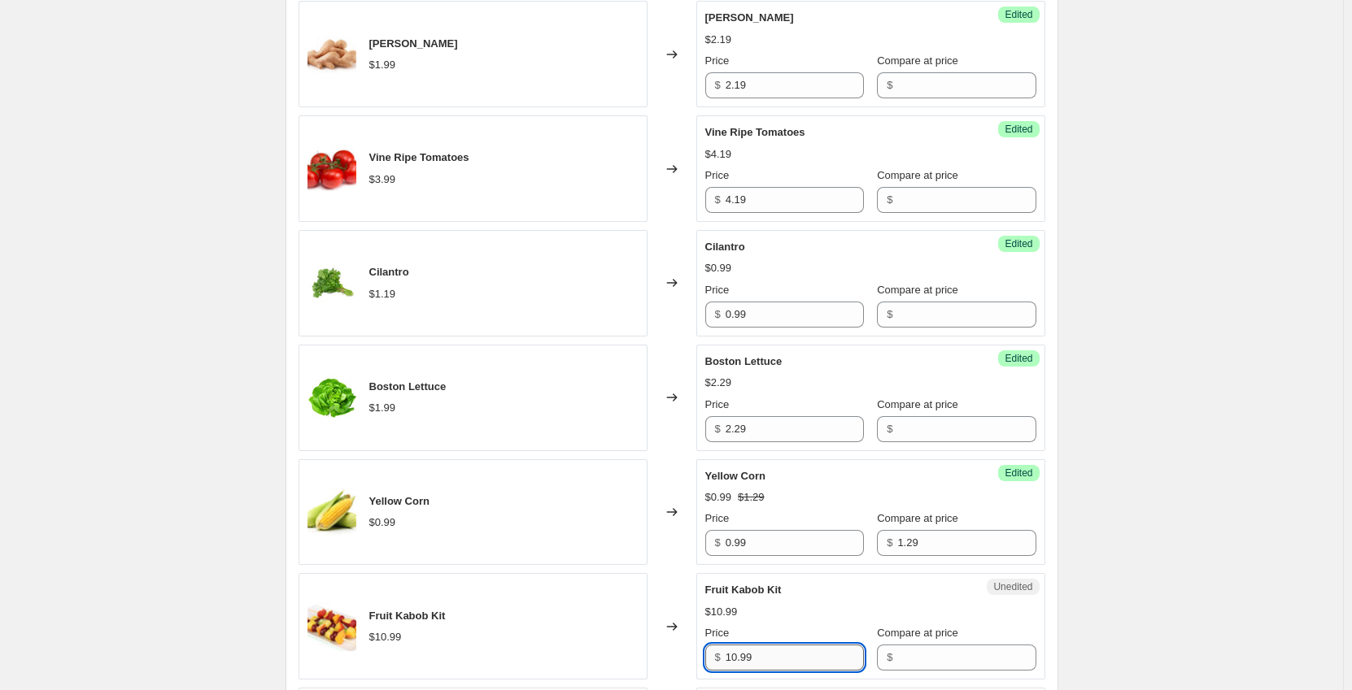
click at [808, 651] on input "10.99" at bounding box center [794, 658] width 138 height 26
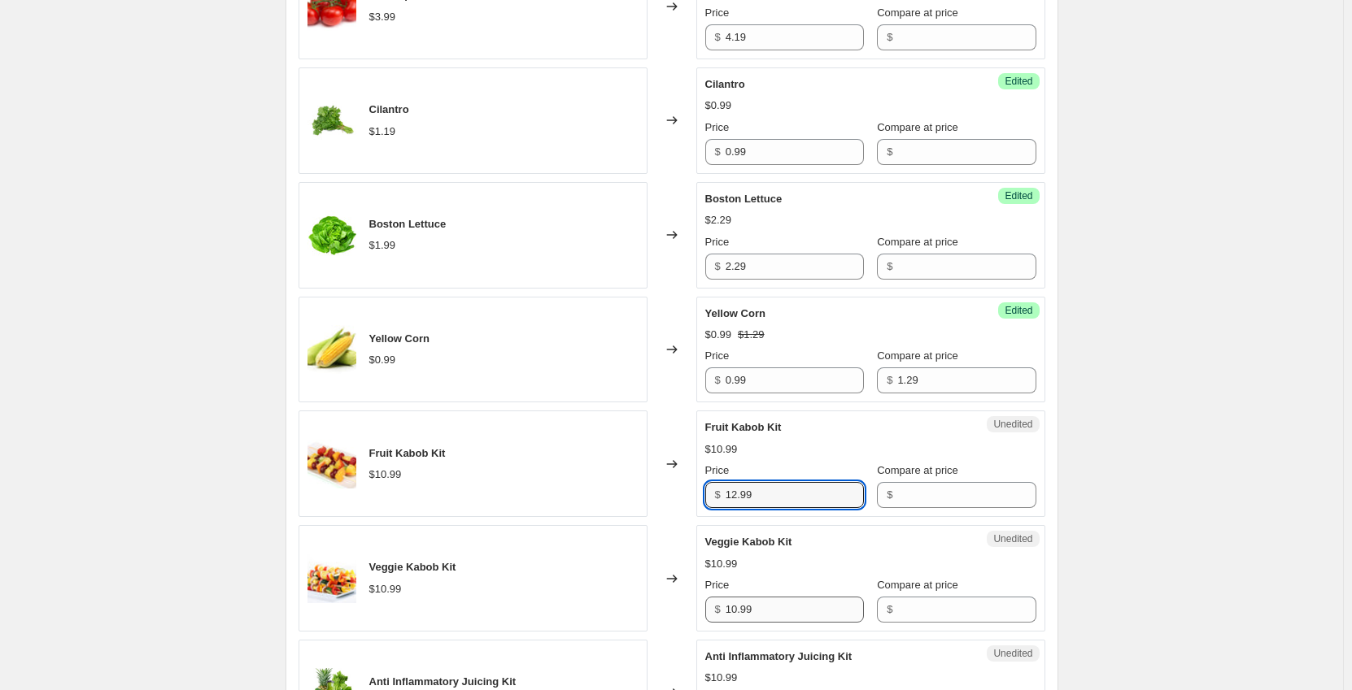
type input "12.99"
click at [766, 612] on input "10.99" at bounding box center [794, 610] width 138 height 26
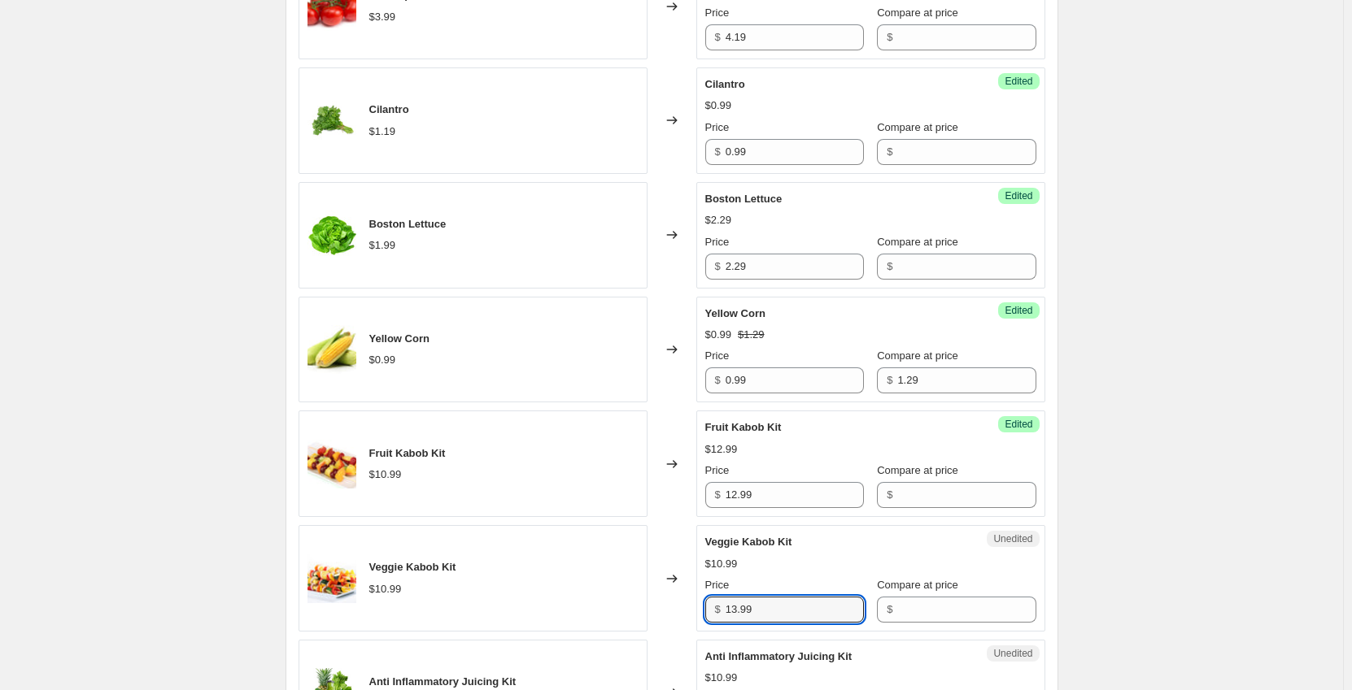
scroll to position [1952, 0]
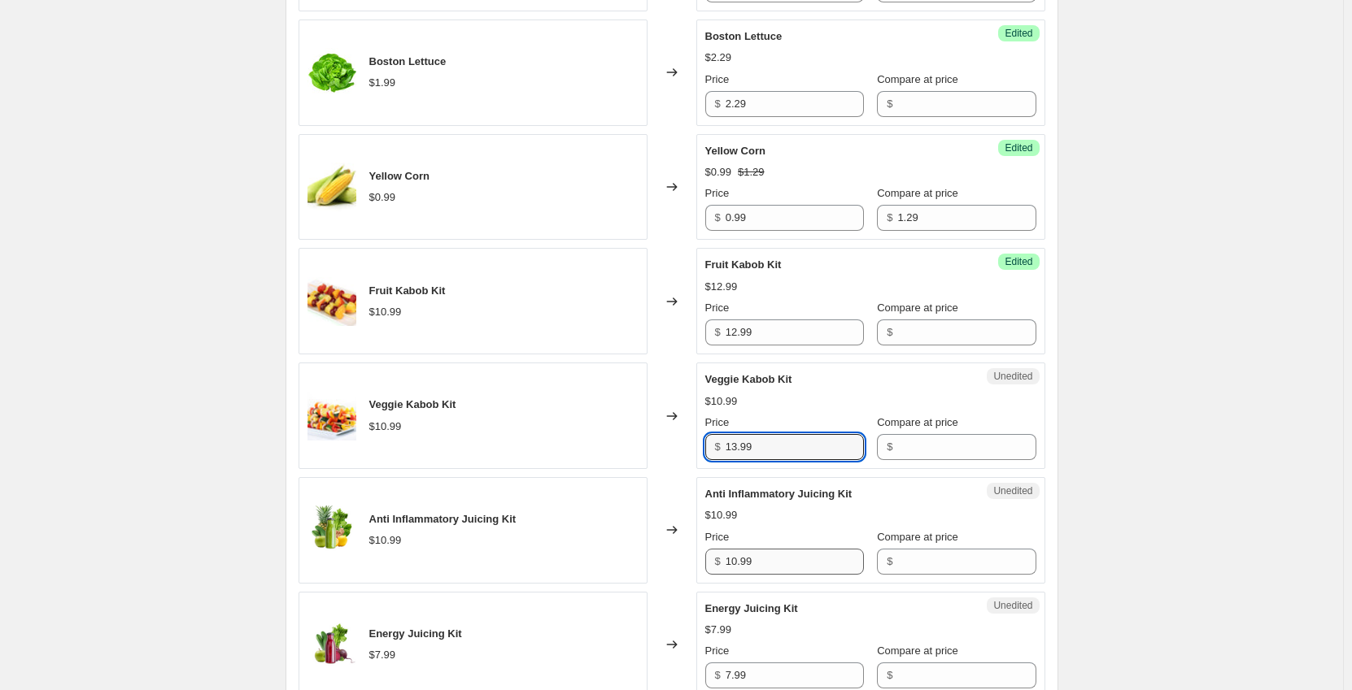
type input "13.99"
click at [818, 554] on input "10.99" at bounding box center [794, 562] width 138 height 26
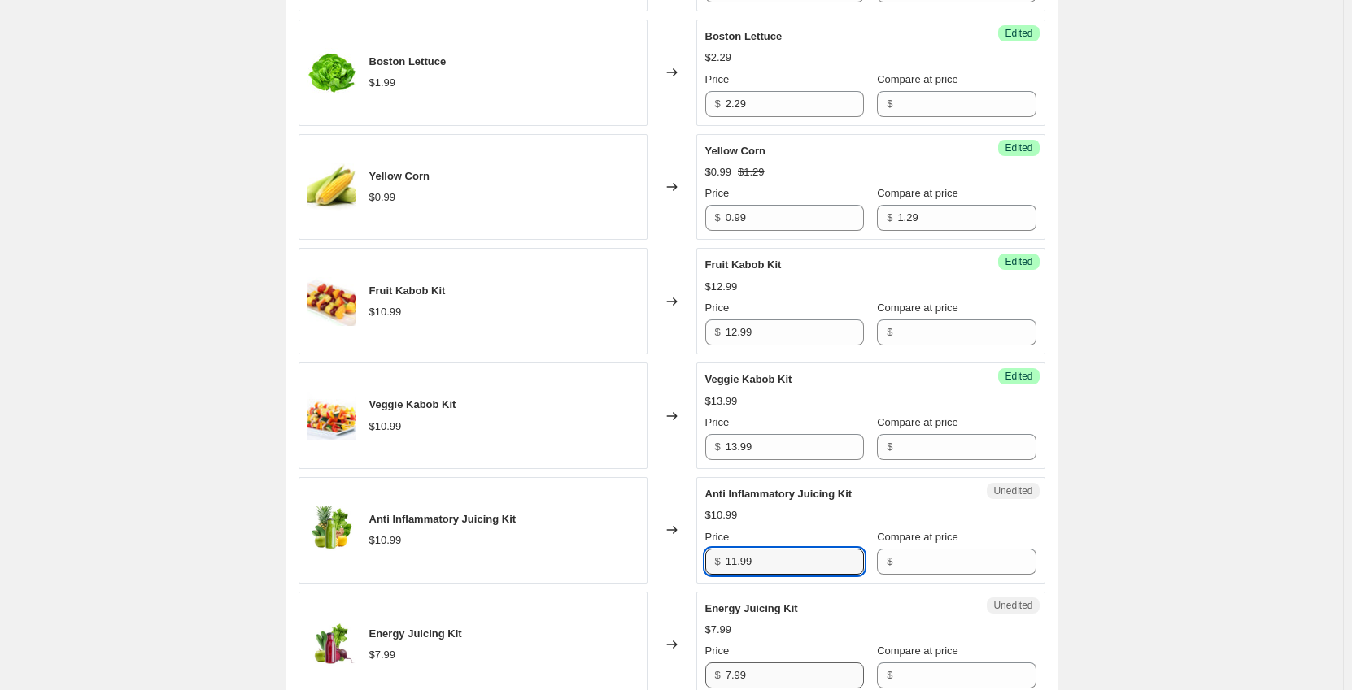
type input "11.99"
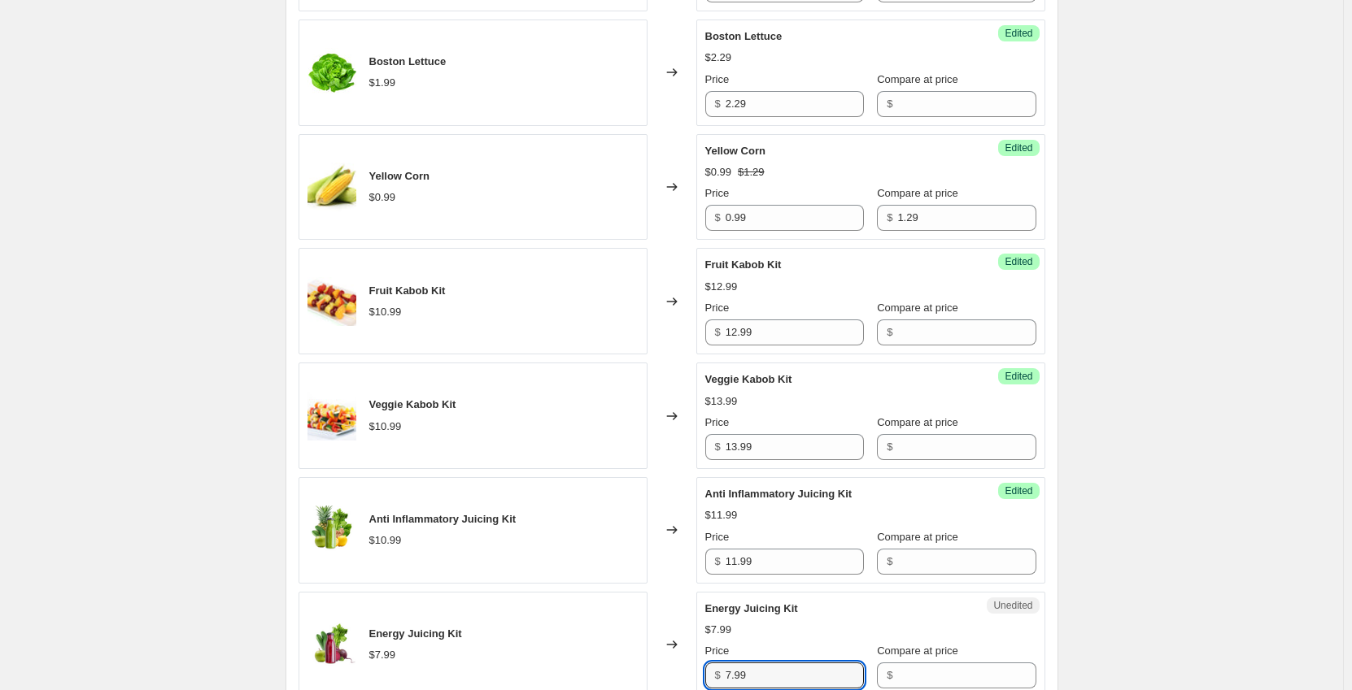
drag, startPoint x: 742, startPoint y: 671, endPoint x: 700, endPoint y: 672, distance: 41.5
click at [702, 672] on div "Unedited Energy Juicing Kit $7.99 Price $ 7.99 Compare at price $" at bounding box center [870, 645] width 349 height 107
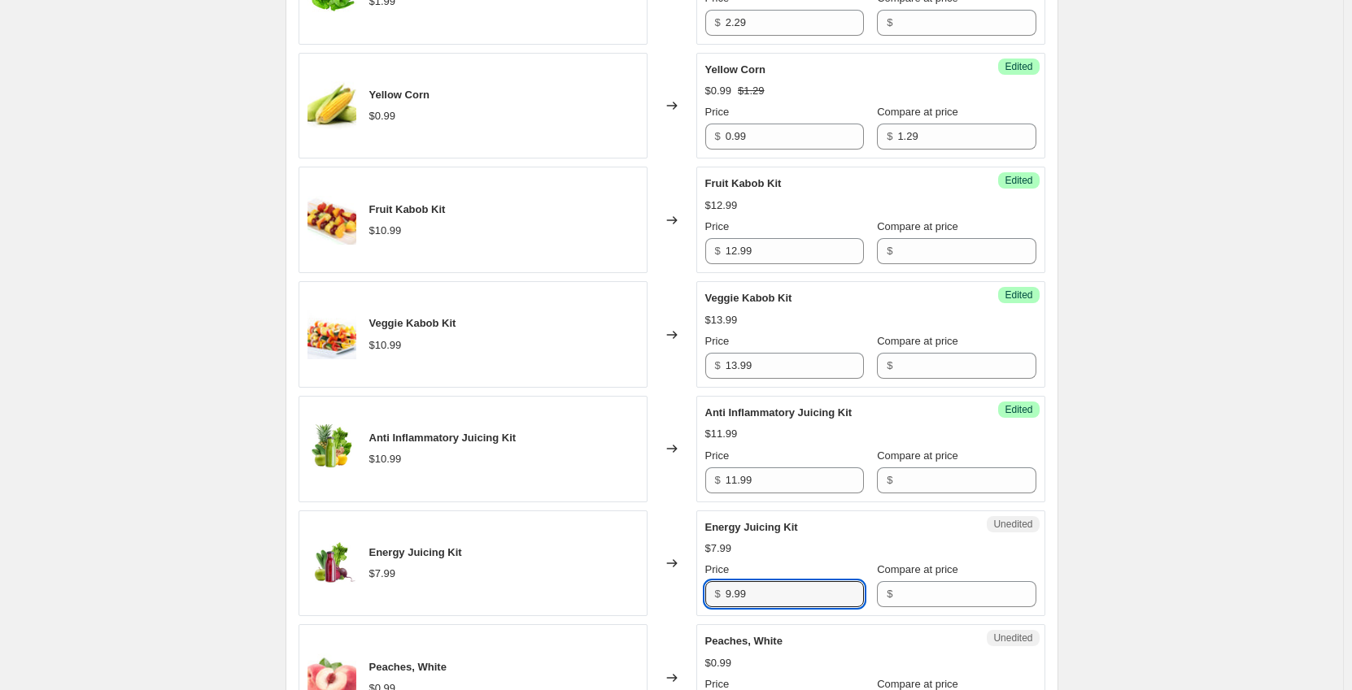
scroll to position [2115, 0]
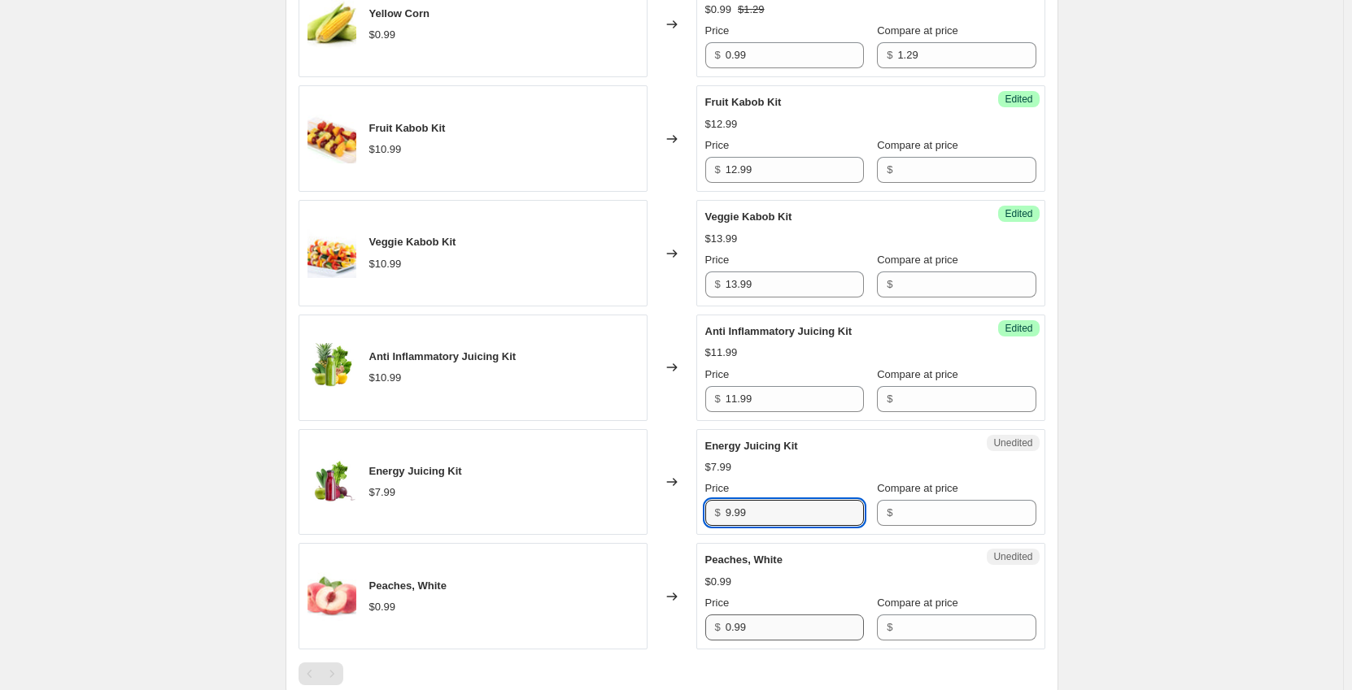
type input "9.99"
click at [773, 629] on input "0.99" at bounding box center [794, 628] width 138 height 26
type input "0"
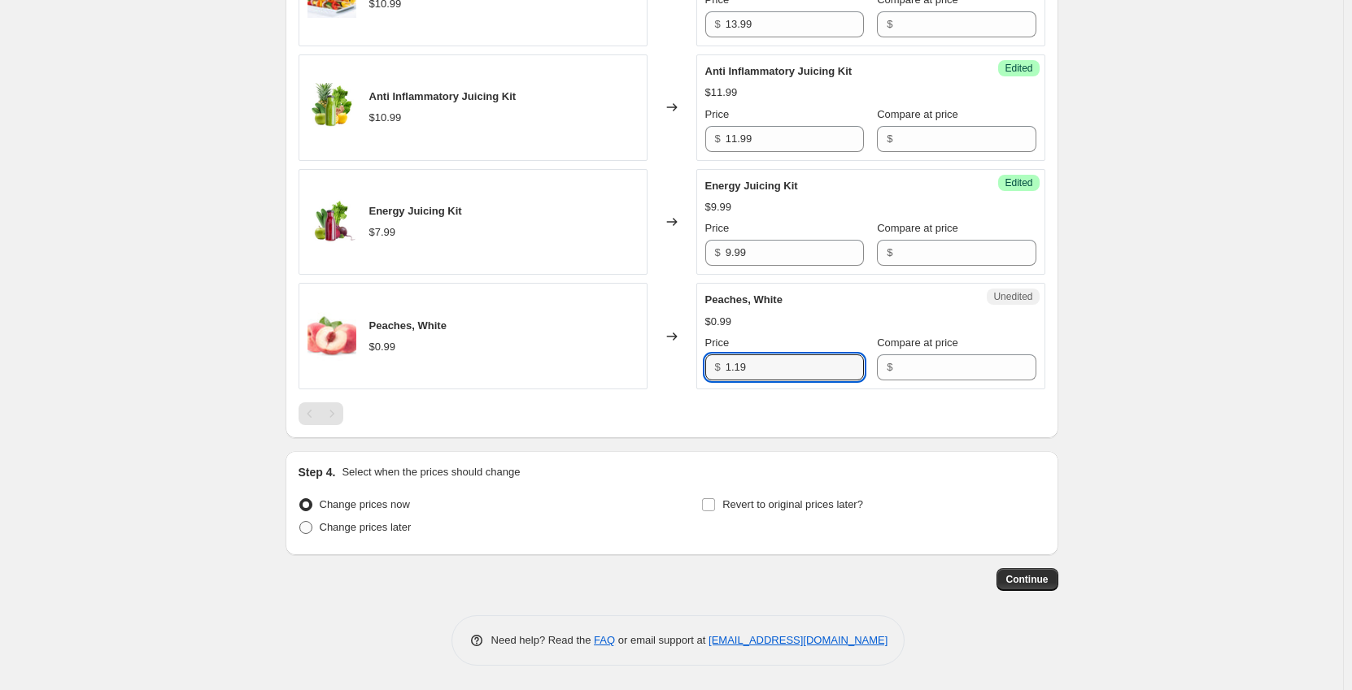
type input "1.19"
click at [396, 530] on span "Change prices later" at bounding box center [366, 527] width 92 height 12
click at [300, 522] on input "Change prices later" at bounding box center [299, 521] width 1 height 1
radio input "true"
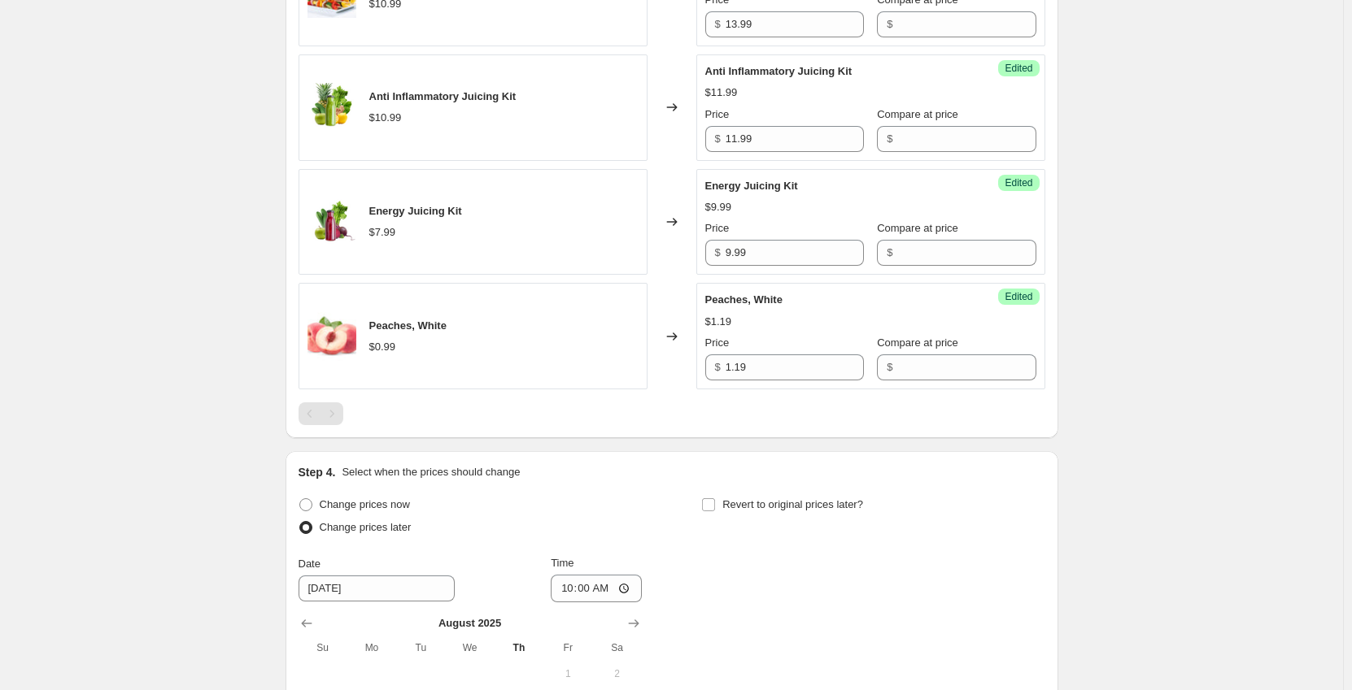
scroll to position [2619, 0]
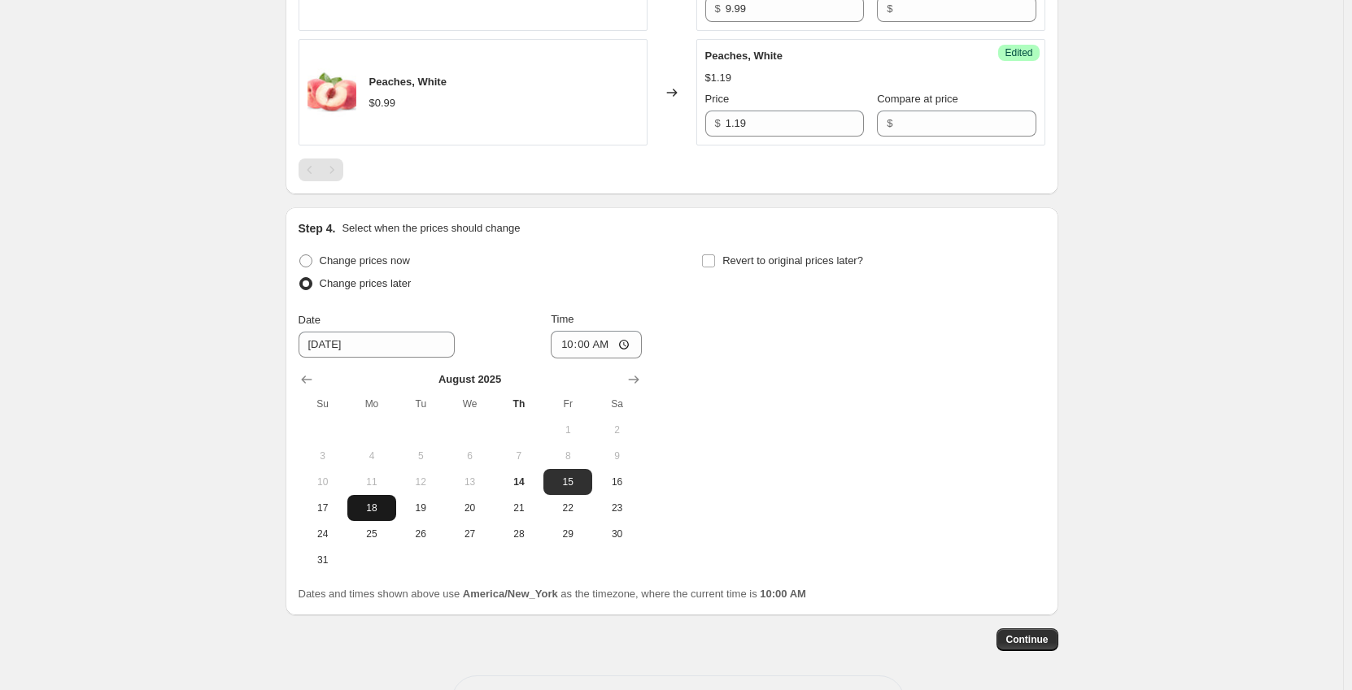
click at [378, 506] on span "18" at bounding box center [372, 508] width 36 height 13
type input "[DATE]"
click at [575, 346] on input "10:00" at bounding box center [596, 345] width 91 height 28
type input "00:01"
click at [1038, 643] on span "Continue" at bounding box center [1027, 640] width 42 height 13
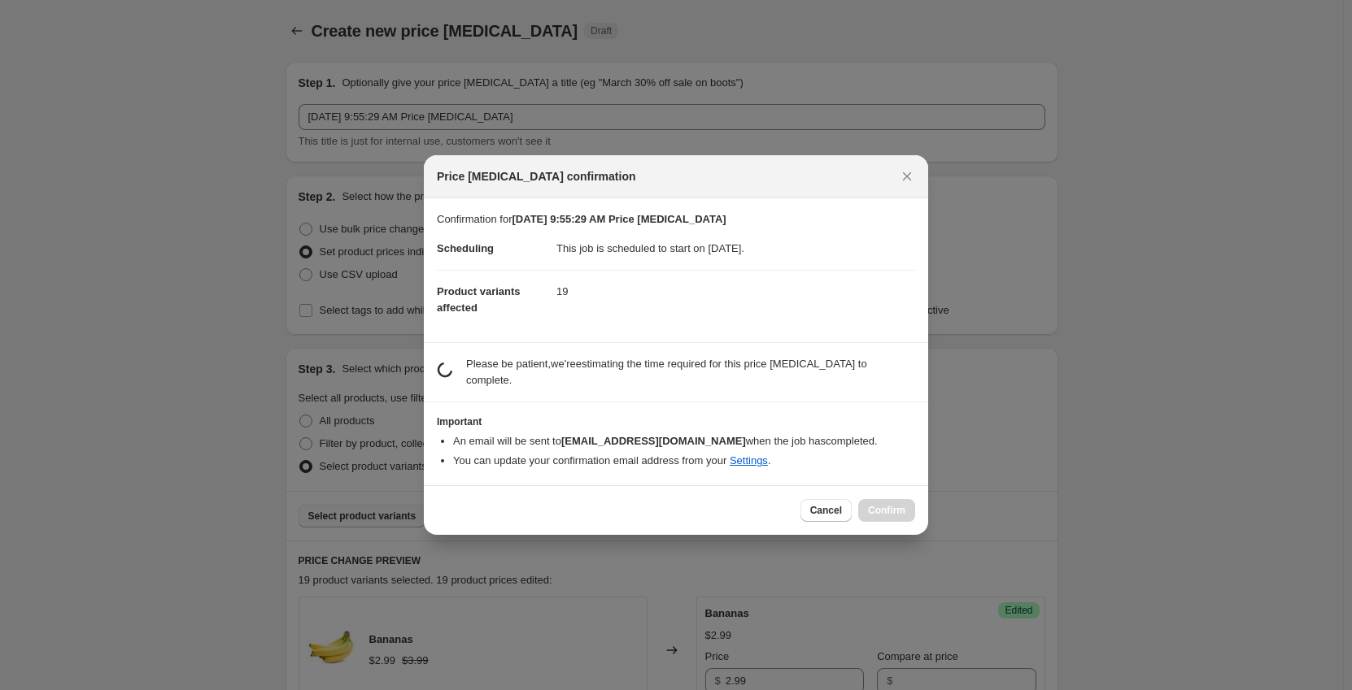
scroll to position [0, 0]
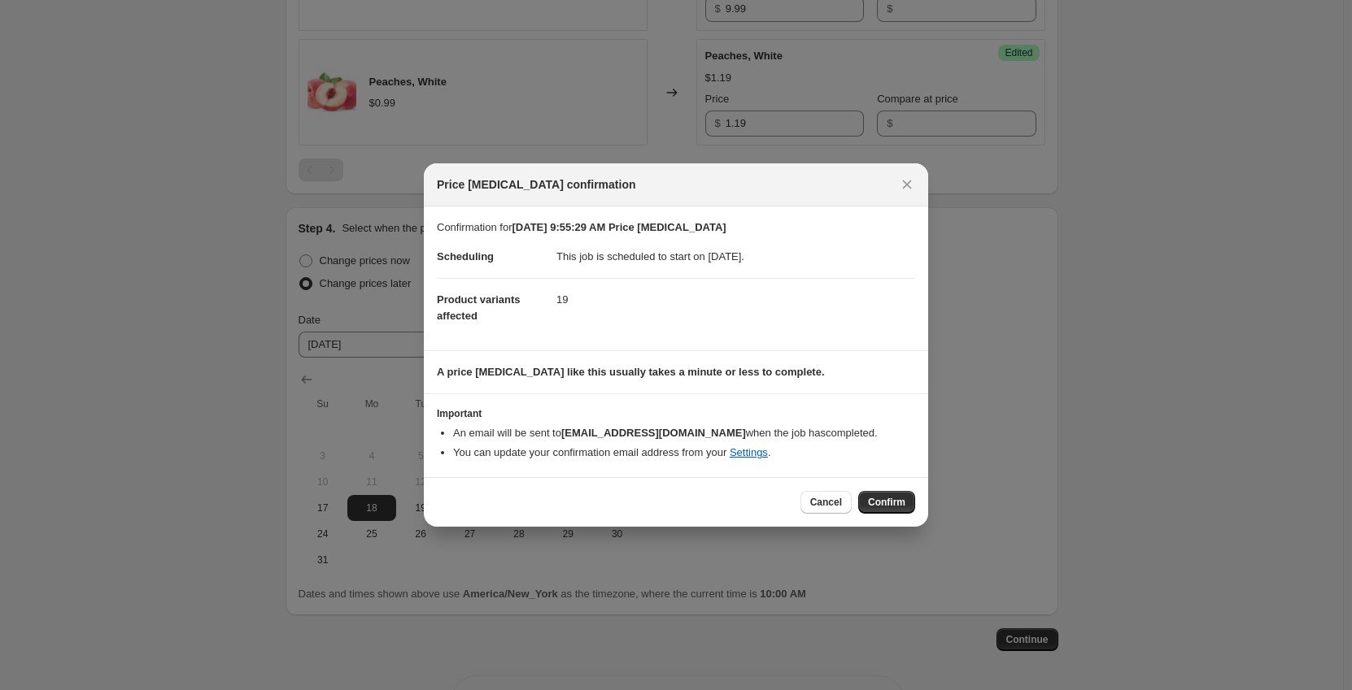
click at [881, 501] on span "Confirm" at bounding box center [886, 502] width 37 height 13
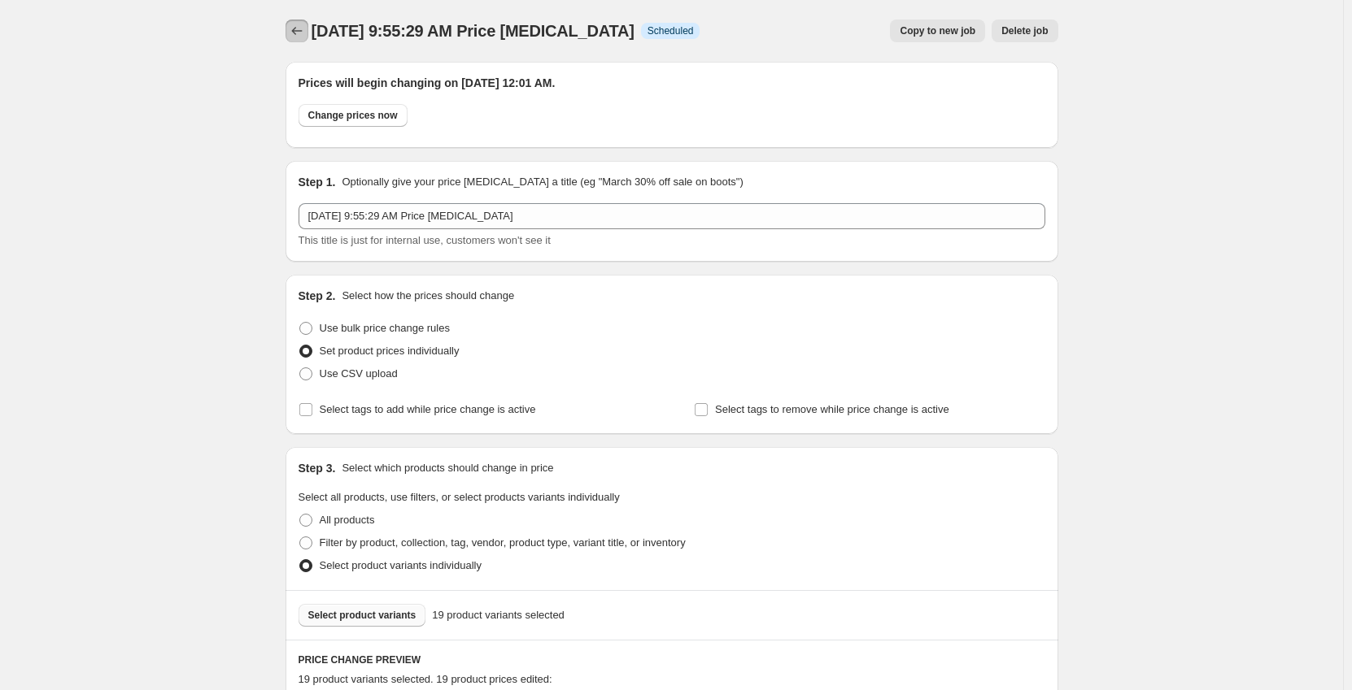
click at [296, 35] on icon "Price change jobs" at bounding box center [297, 31] width 16 height 16
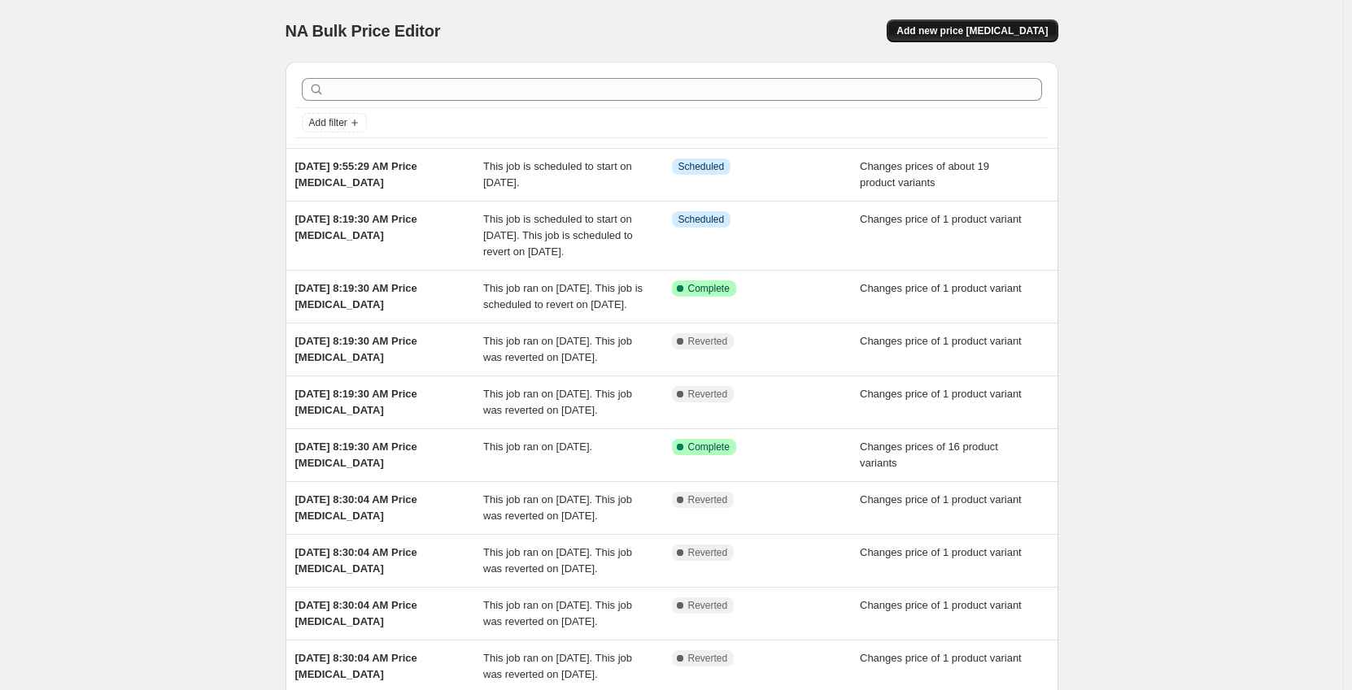
click at [996, 31] on span "Add new price [MEDICAL_DATA]" at bounding box center [971, 30] width 151 height 13
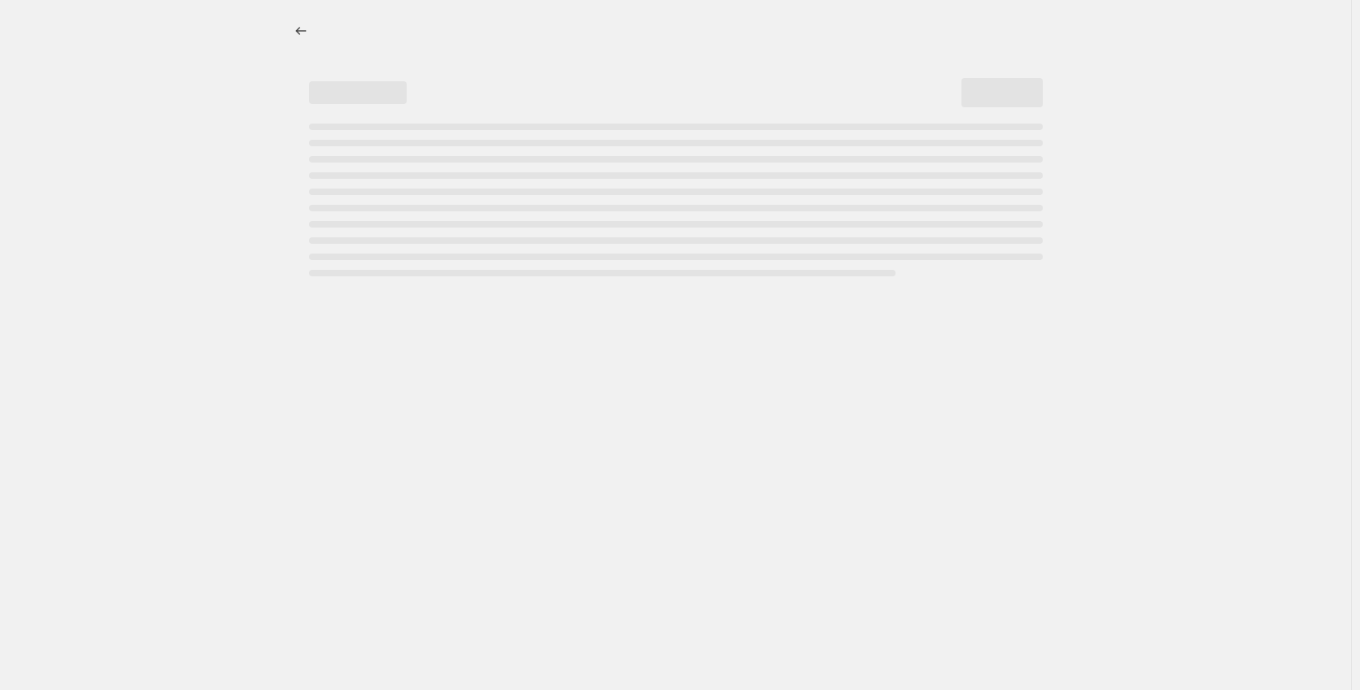
select select "percentage"
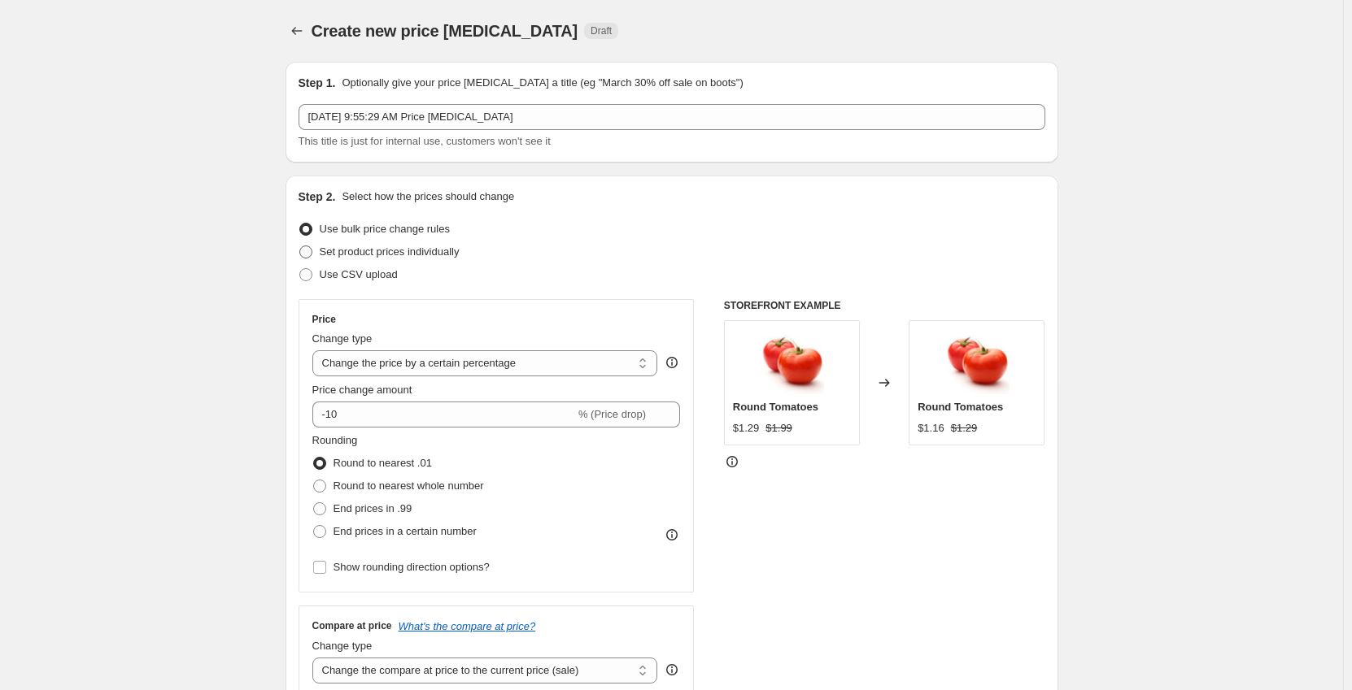
click at [443, 250] on span "Set product prices individually" at bounding box center [390, 252] width 140 height 12
click at [300, 246] on input "Set product prices individually" at bounding box center [299, 246] width 1 height 1
radio input "true"
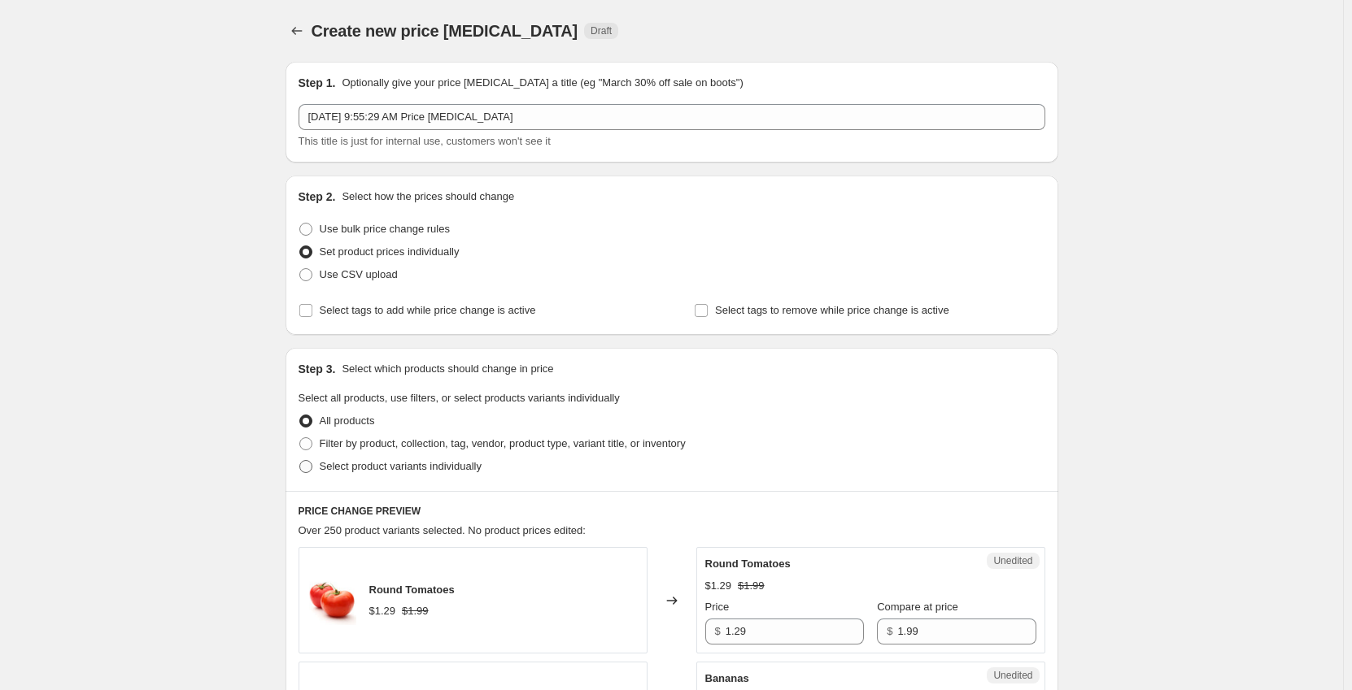
click at [378, 465] on span "Select product variants individually" at bounding box center [401, 466] width 162 height 12
click at [300, 461] on input "Select product variants individually" at bounding box center [299, 460] width 1 height 1
radio input "true"
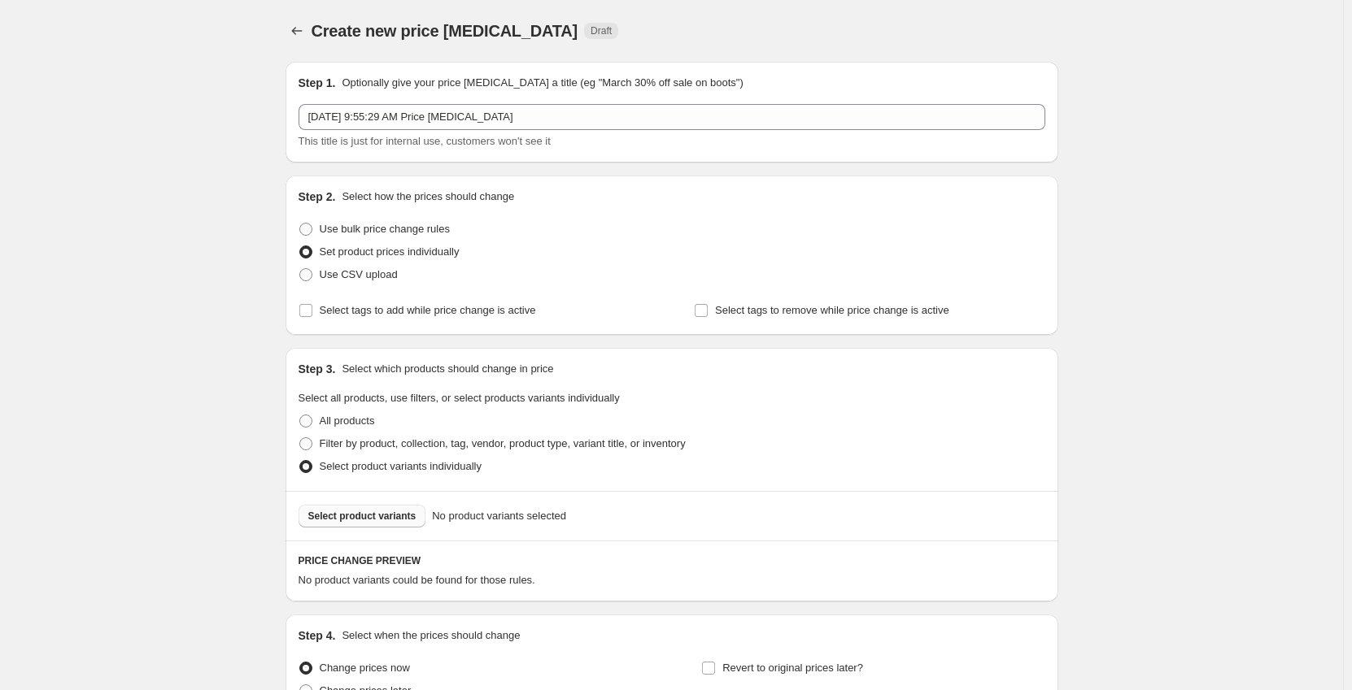
click at [351, 518] on span "Select product variants" at bounding box center [362, 516] width 108 height 13
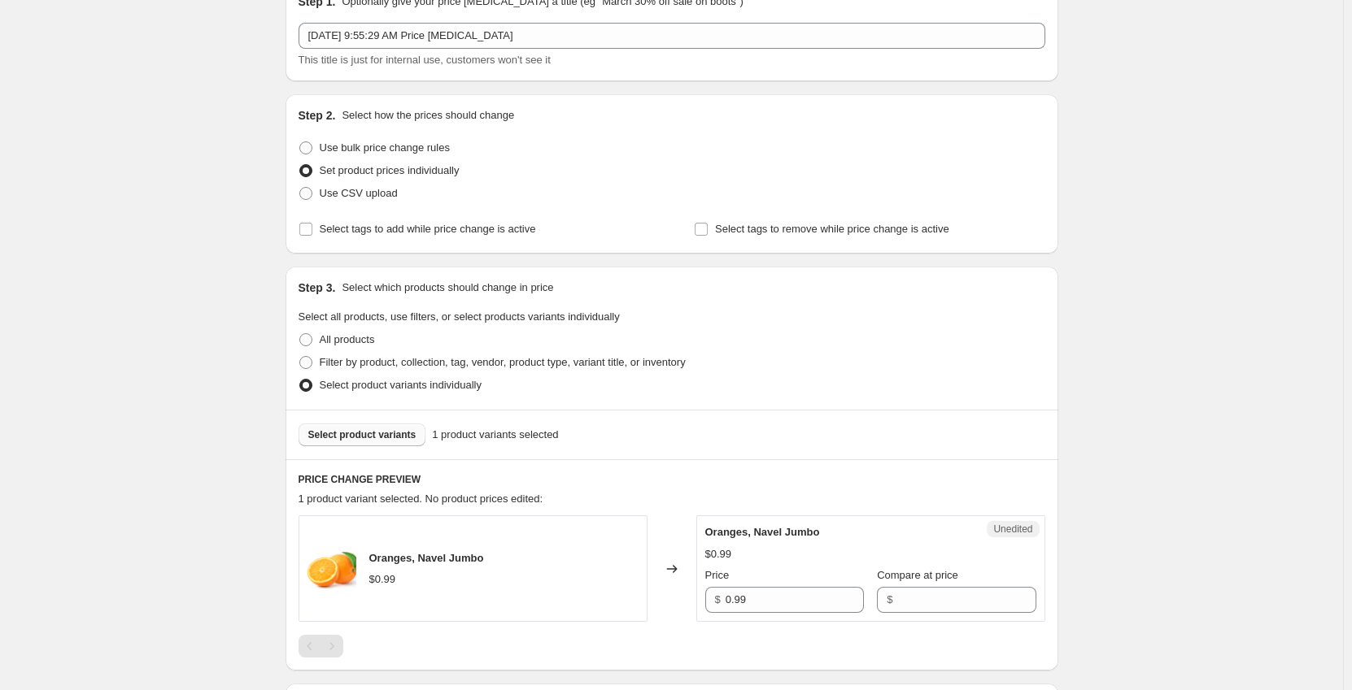
scroll to position [244, 0]
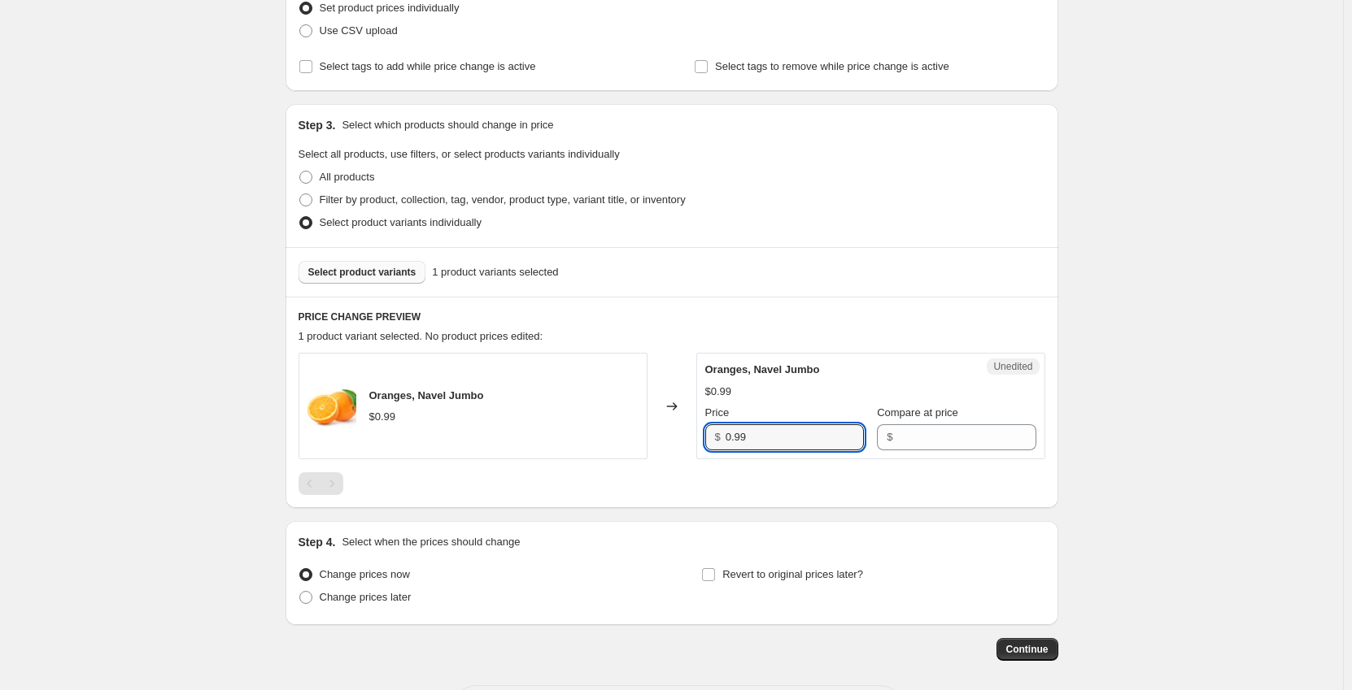
drag, startPoint x: 760, startPoint y: 440, endPoint x: 619, endPoint y: 449, distance: 141.0
click at [619, 449] on div "Oranges, Navel Jumbo $0.99 Changed to Unedited Oranges, Navel Jumbo $0.99 Price…" at bounding box center [671, 406] width 747 height 107
type input "0.49"
click at [399, 599] on span "Change prices later" at bounding box center [366, 597] width 92 height 12
click at [300, 592] on input "Change prices later" at bounding box center [299, 591] width 1 height 1
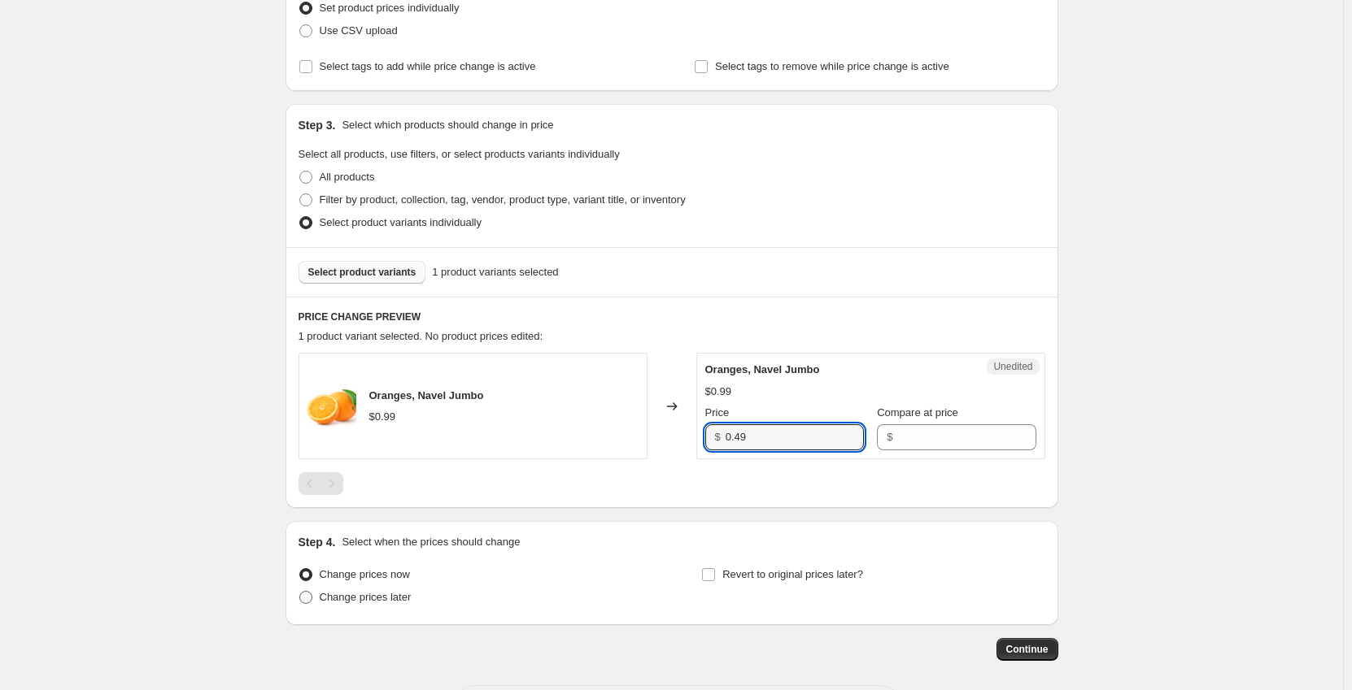
radio input "true"
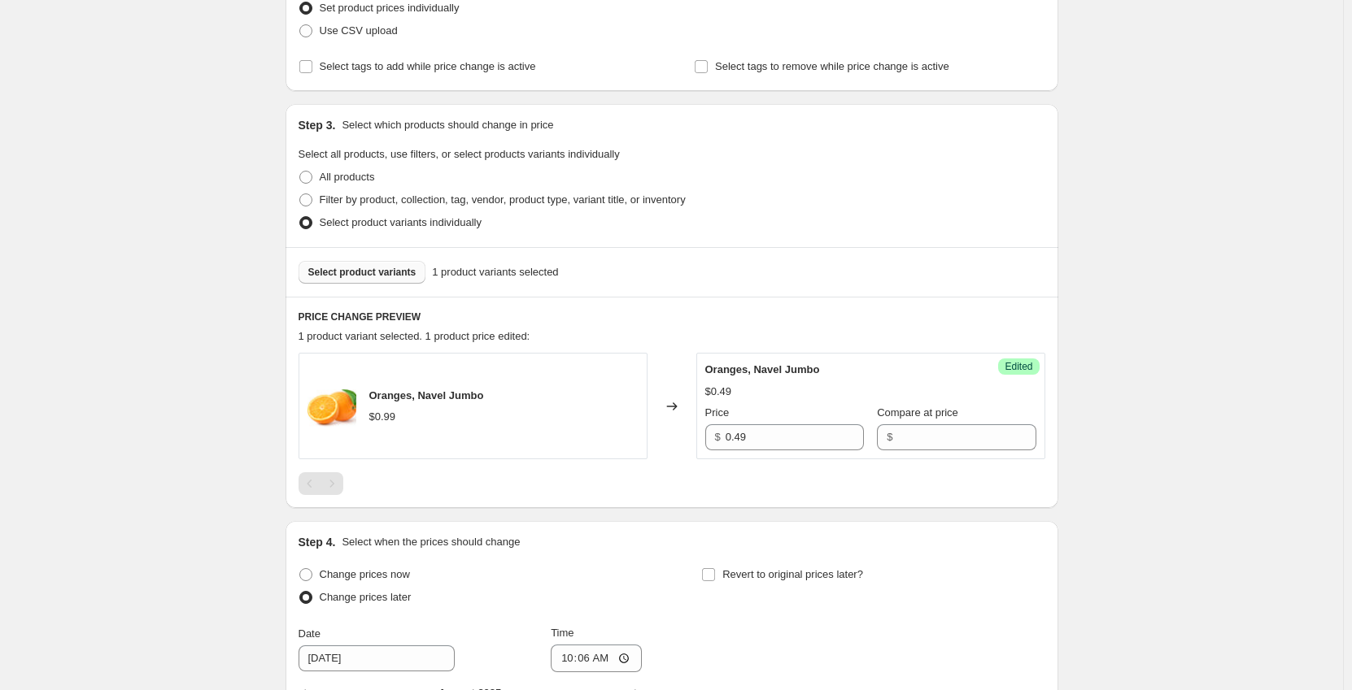
scroll to position [488, 0]
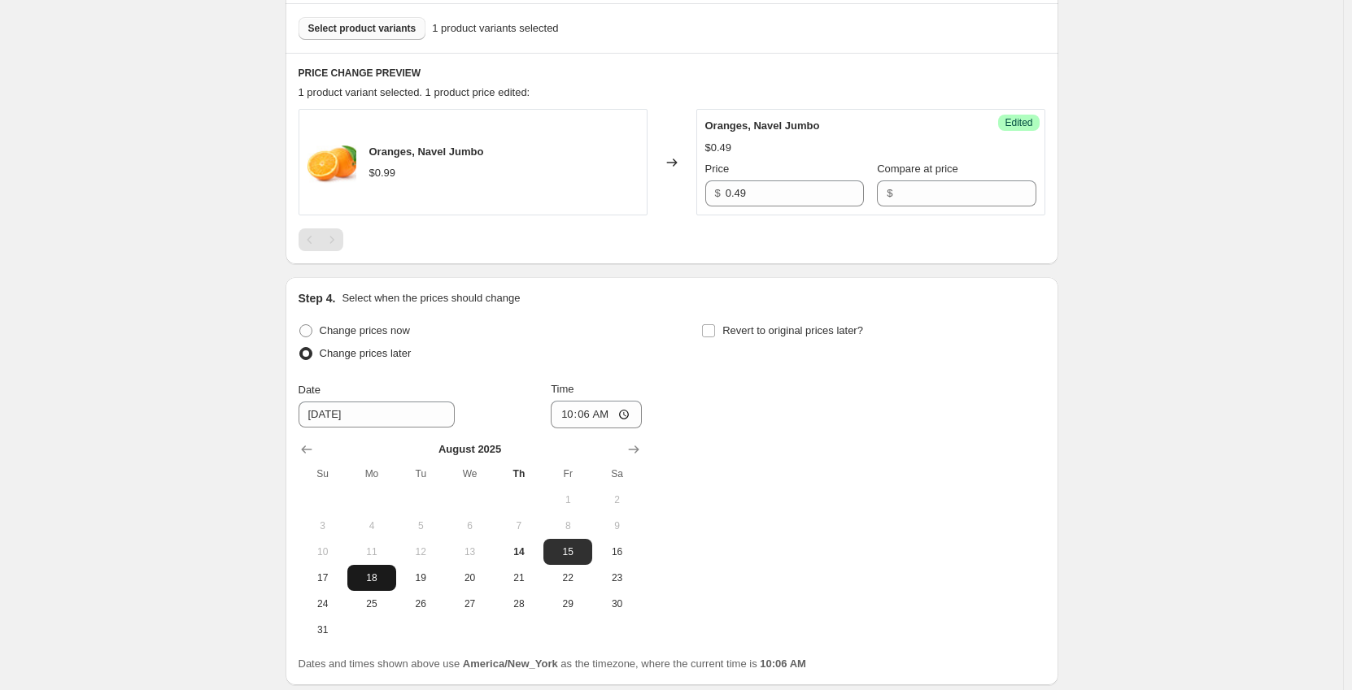
click at [372, 576] on span "18" at bounding box center [372, 578] width 36 height 13
type input "[DATE]"
click at [568, 412] on input "10:06" at bounding box center [596, 415] width 91 height 28
type input "00:03"
click at [715, 329] on input "Revert to original prices later?" at bounding box center [708, 331] width 13 height 13
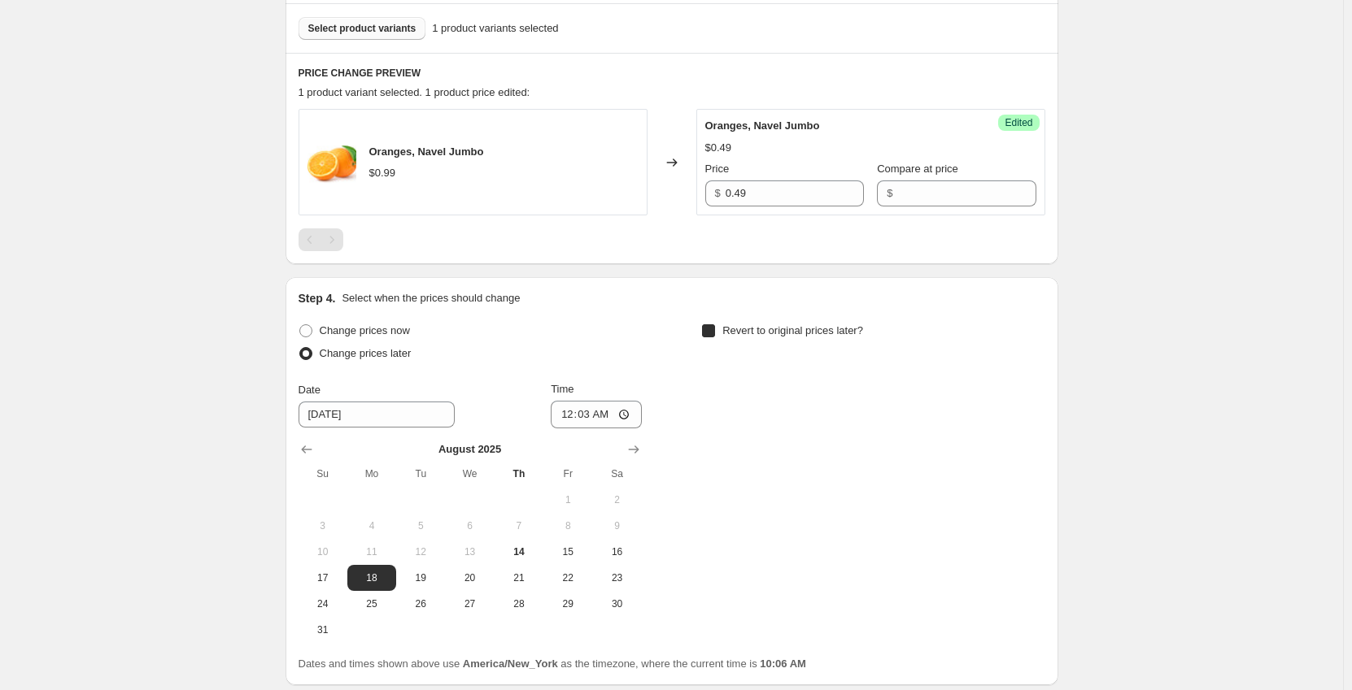
checkbox input "true"
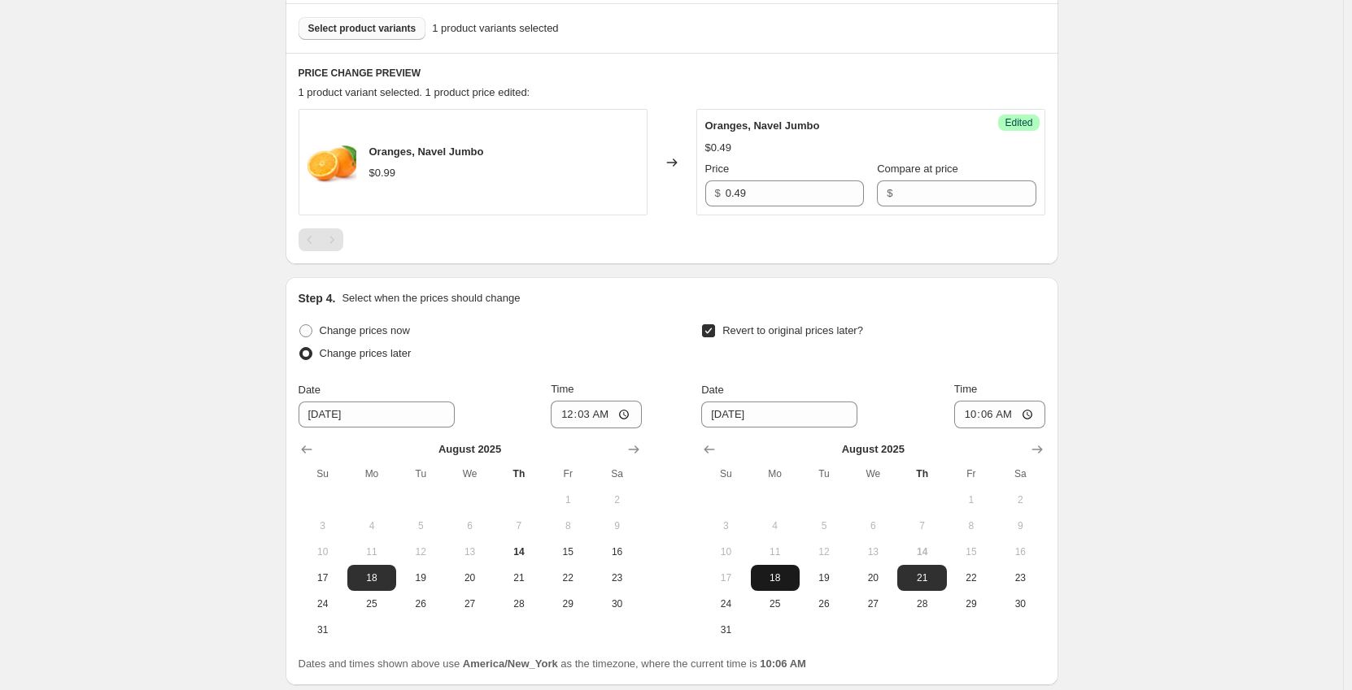
click at [782, 587] on button "18" at bounding box center [775, 578] width 49 height 26
type input "[DATE]"
click at [978, 412] on input "10:06" at bounding box center [999, 415] width 91 height 28
type input "23:59"
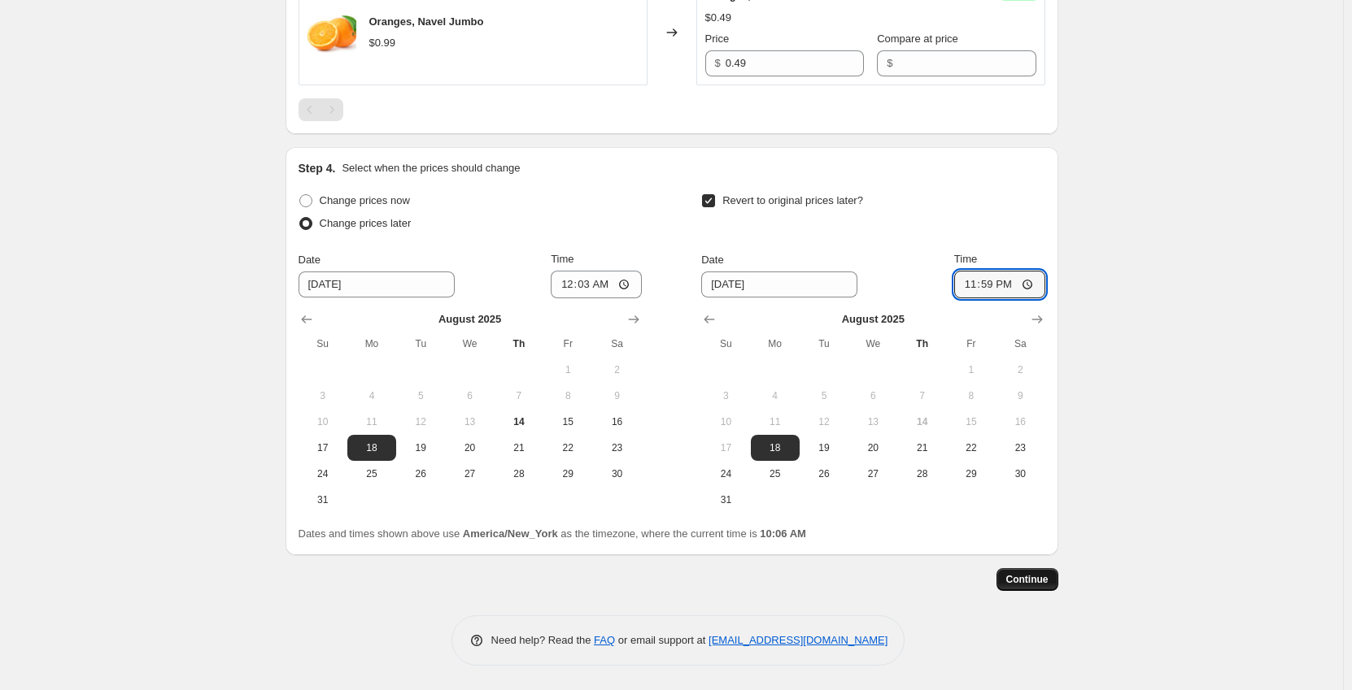
click at [1035, 582] on span "Continue" at bounding box center [1027, 579] width 42 height 13
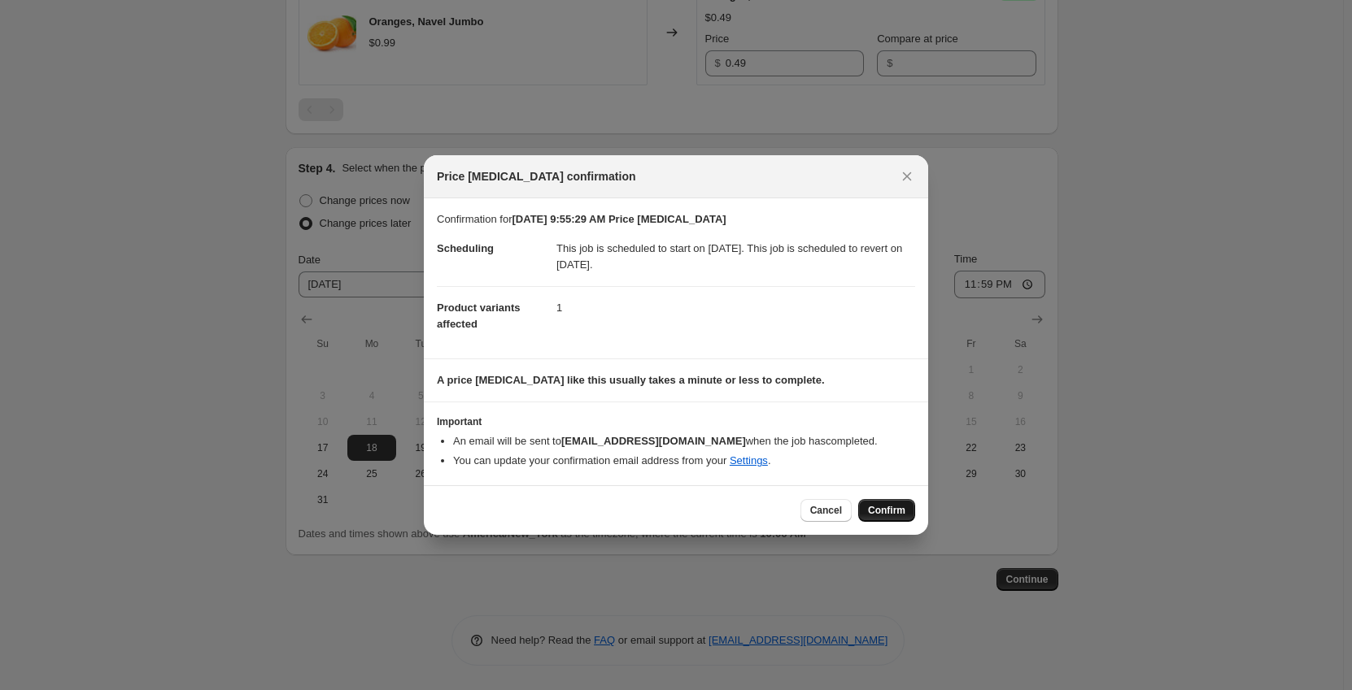
click at [883, 518] on button "Confirm" at bounding box center [886, 510] width 57 height 23
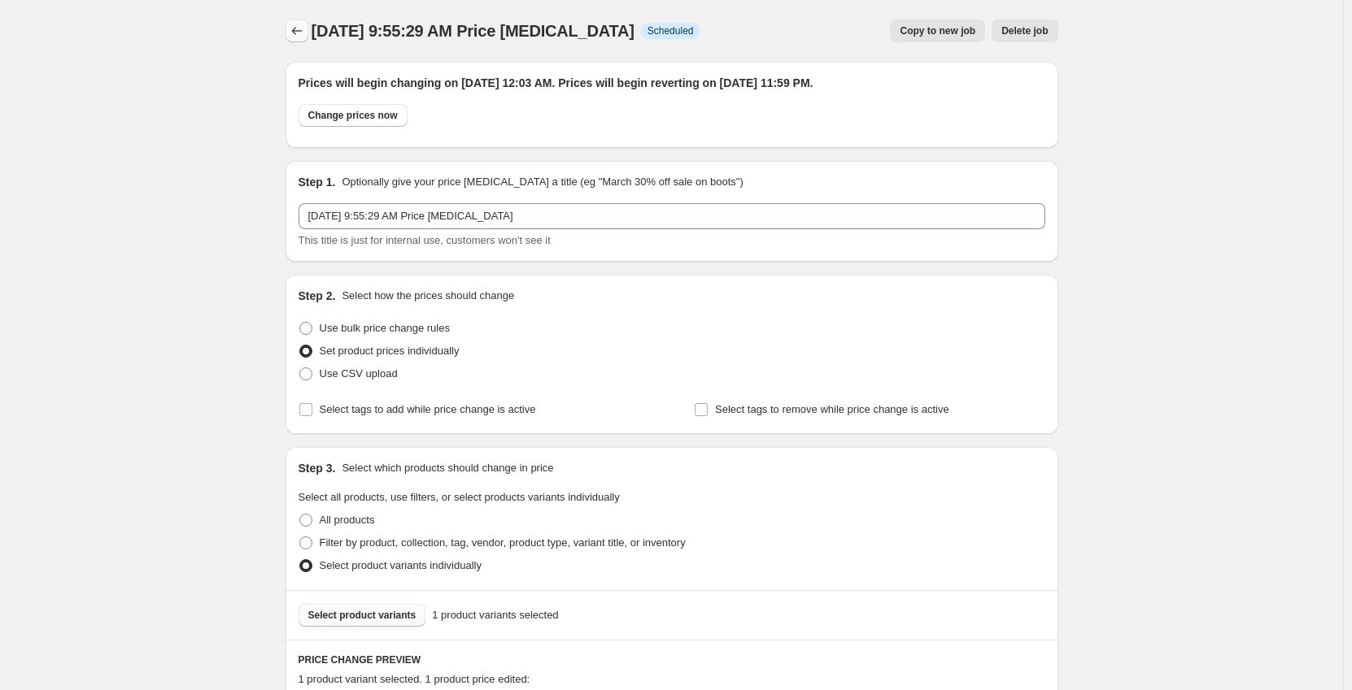
click at [303, 33] on icon "Price change jobs" at bounding box center [297, 31] width 16 height 16
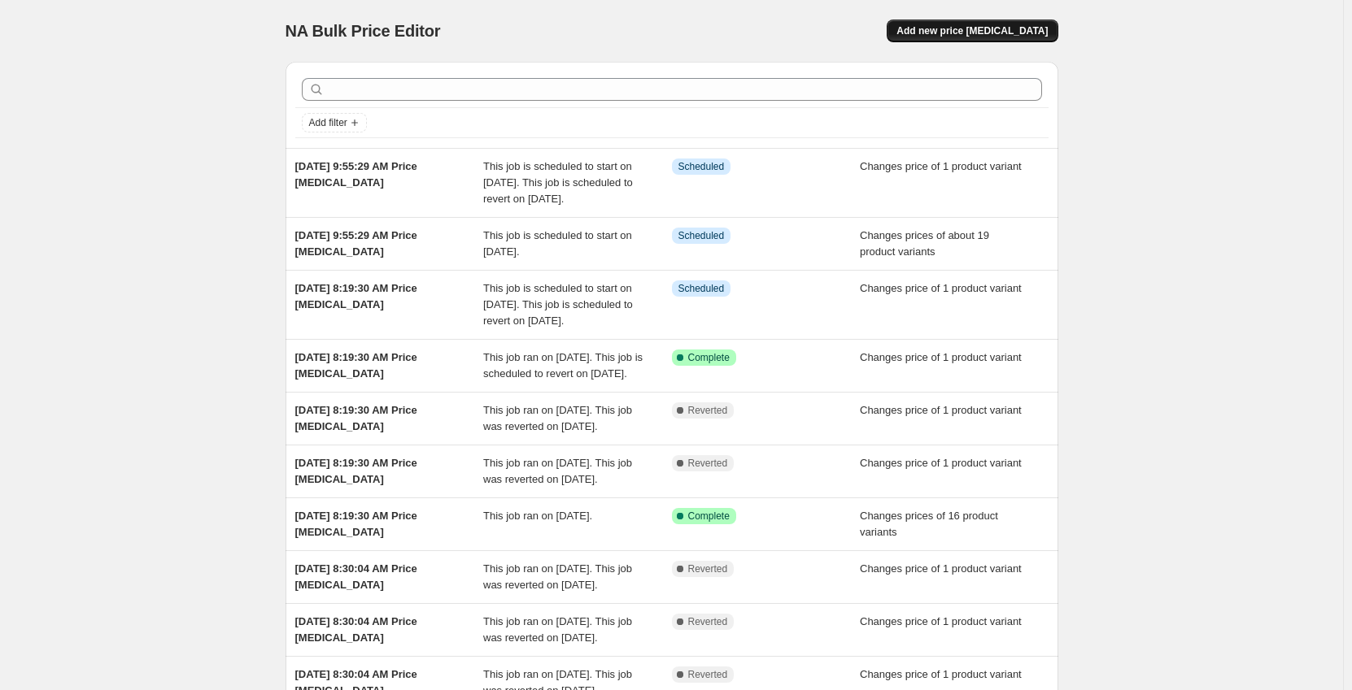
click at [1003, 23] on button "Add new price [MEDICAL_DATA]" at bounding box center [972, 31] width 171 height 23
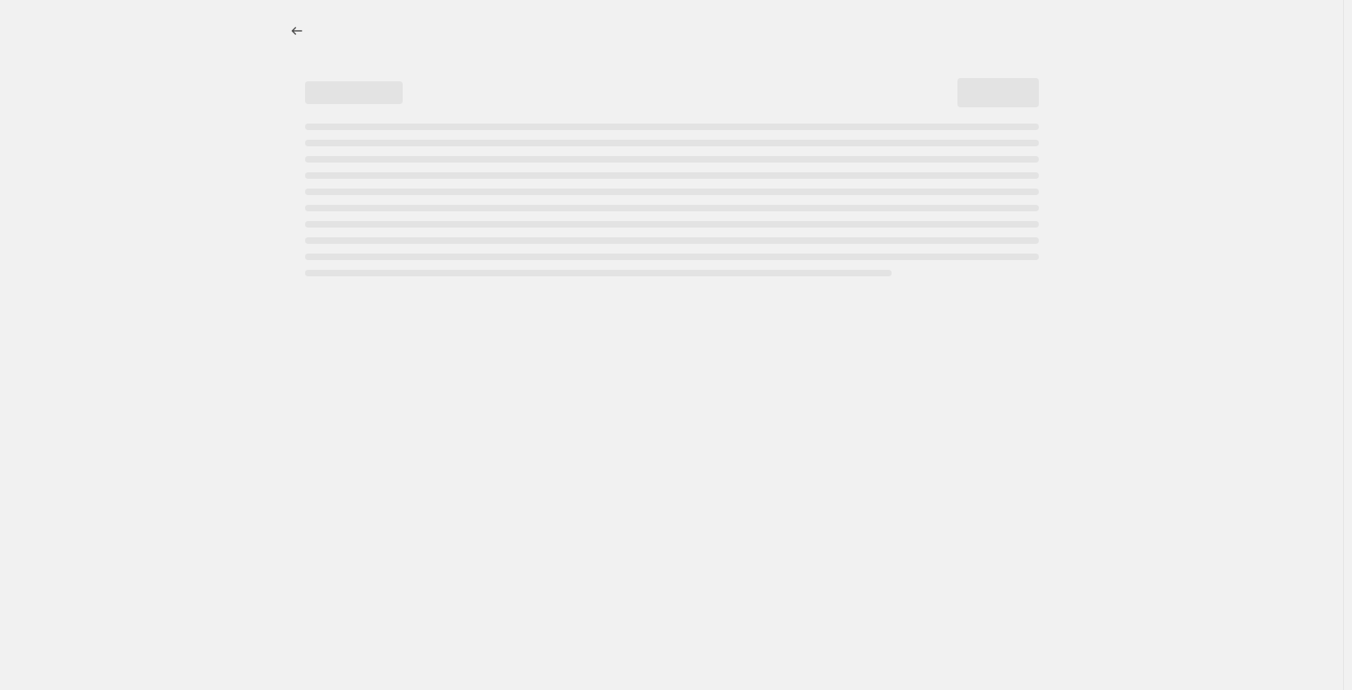
select select "percentage"
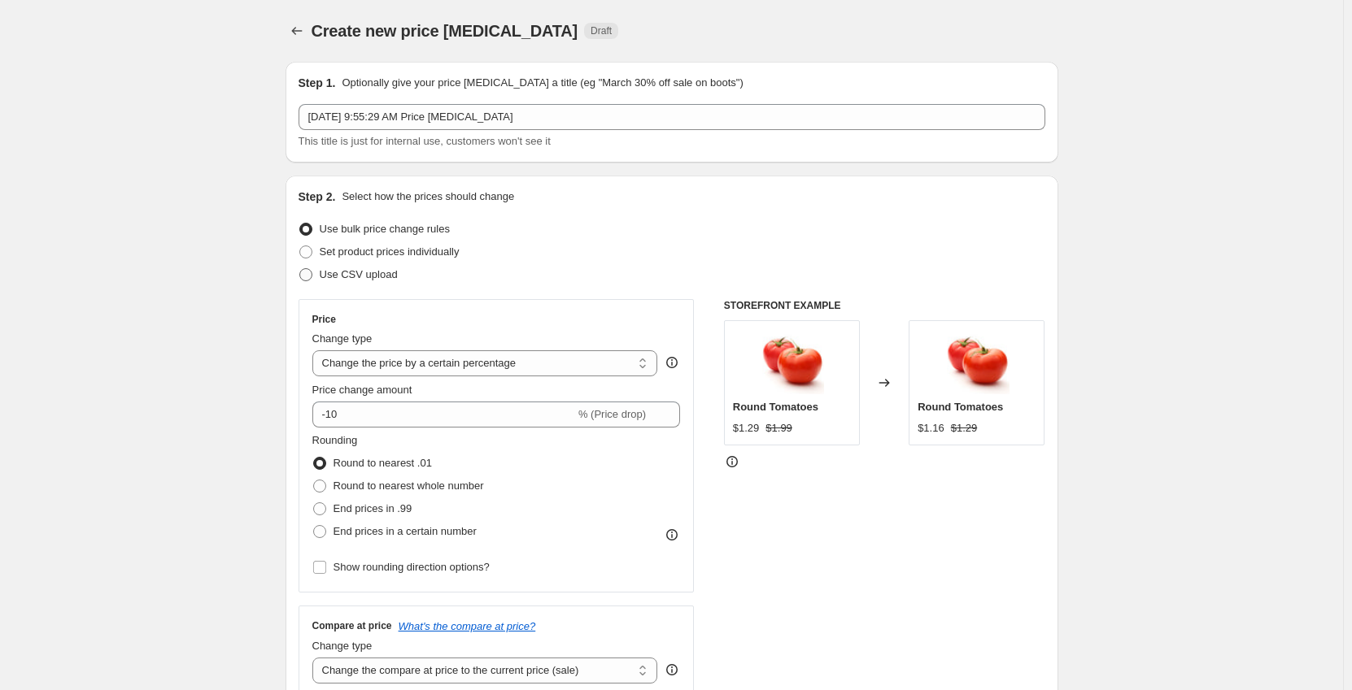
click at [369, 253] on span "Set product prices individually" at bounding box center [390, 252] width 140 height 12
click at [300, 246] on input "Set product prices individually" at bounding box center [299, 246] width 1 height 1
radio input "true"
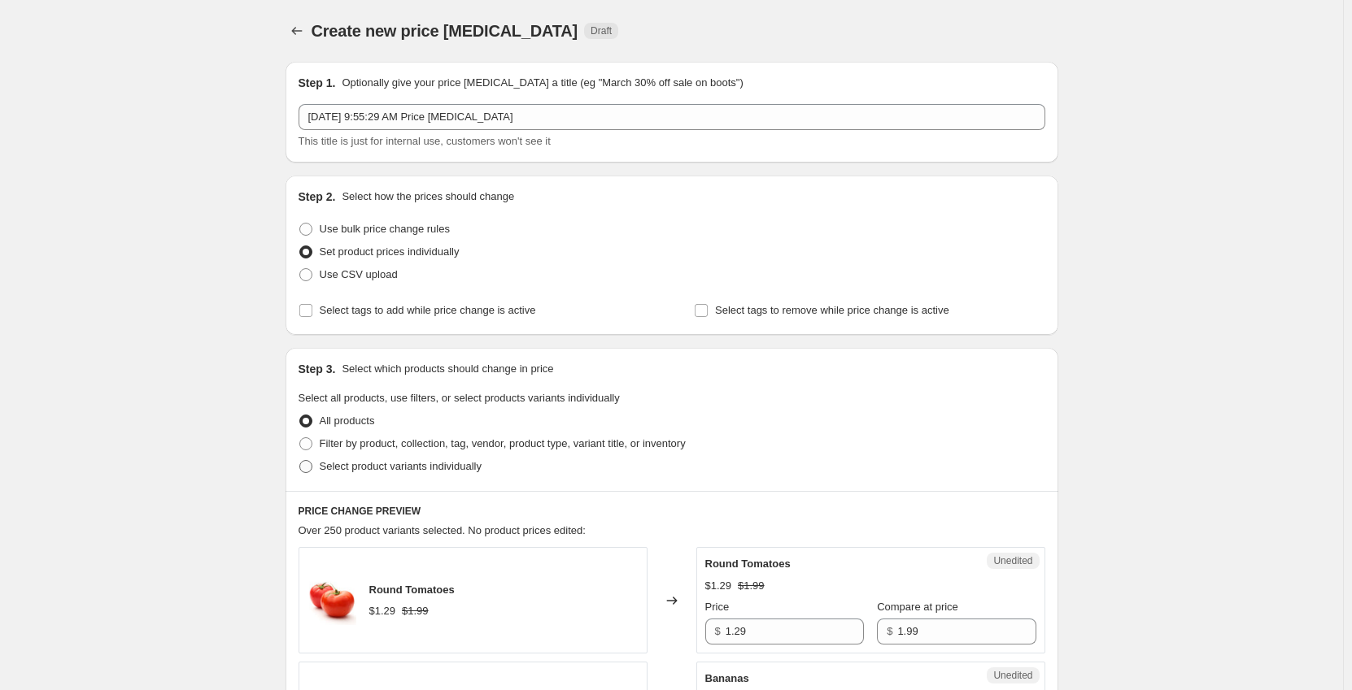
click at [372, 464] on span "Select product variants individually" at bounding box center [401, 466] width 162 height 12
click at [300, 461] on input "Select product variants individually" at bounding box center [299, 460] width 1 height 1
radio input "true"
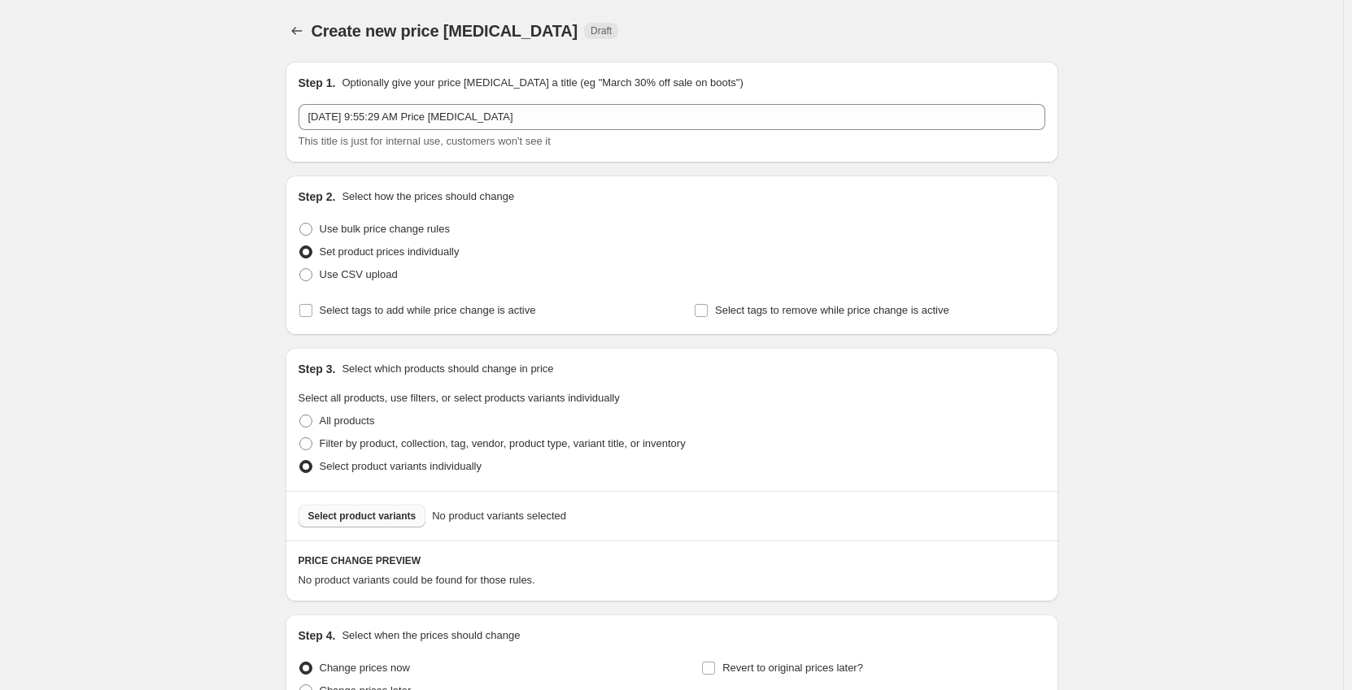
click at [358, 512] on span "Select product variants" at bounding box center [362, 516] width 108 height 13
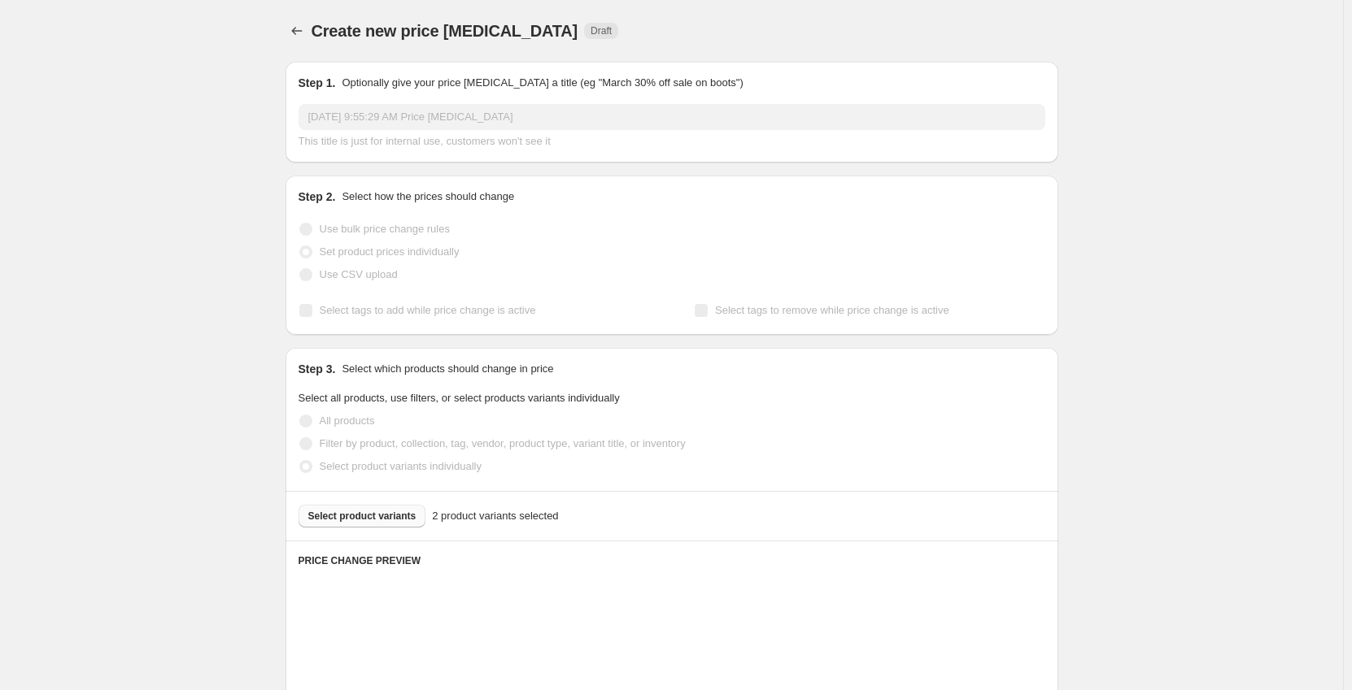
scroll to position [244, 0]
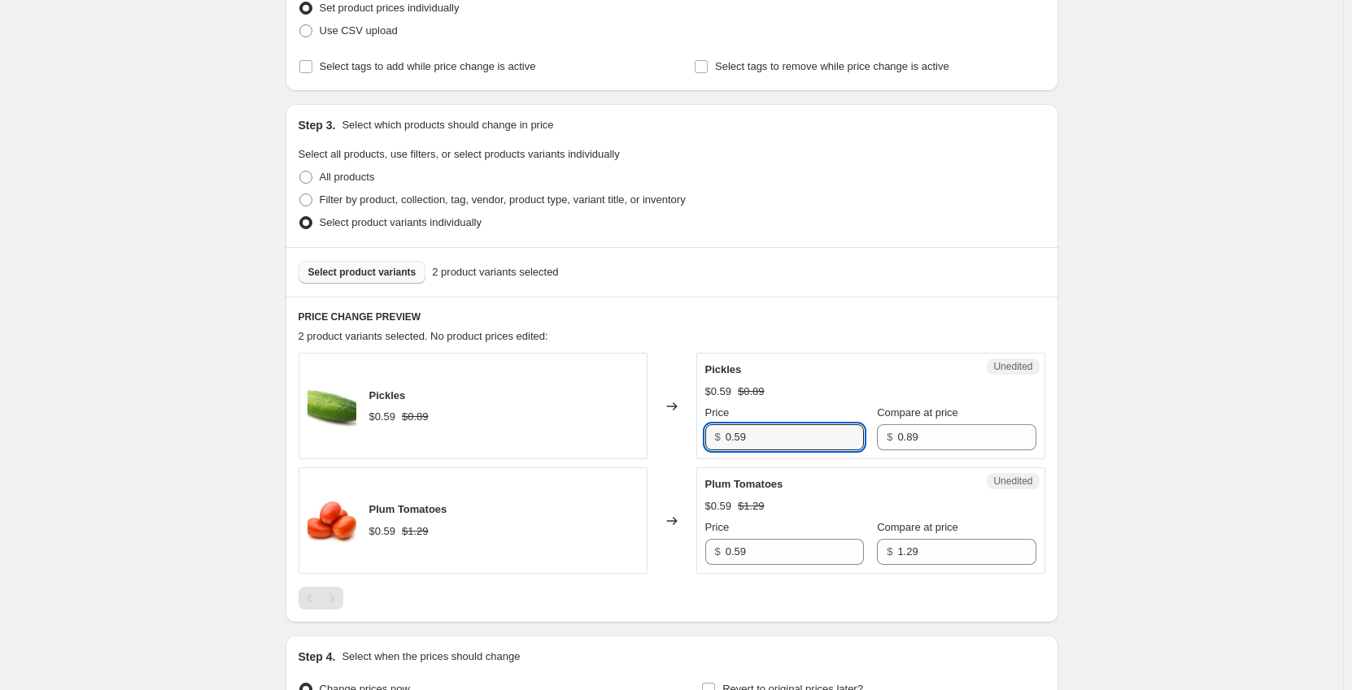
drag, startPoint x: 799, startPoint y: 433, endPoint x: 673, endPoint y: 434, distance: 125.3
click at [673, 434] on div "Pickles $0.59 $0.89 Changed to Unedited Pickles $0.59 $0.89 Price $ 0.59 Compar…" at bounding box center [671, 406] width 747 height 107
type input "0.39"
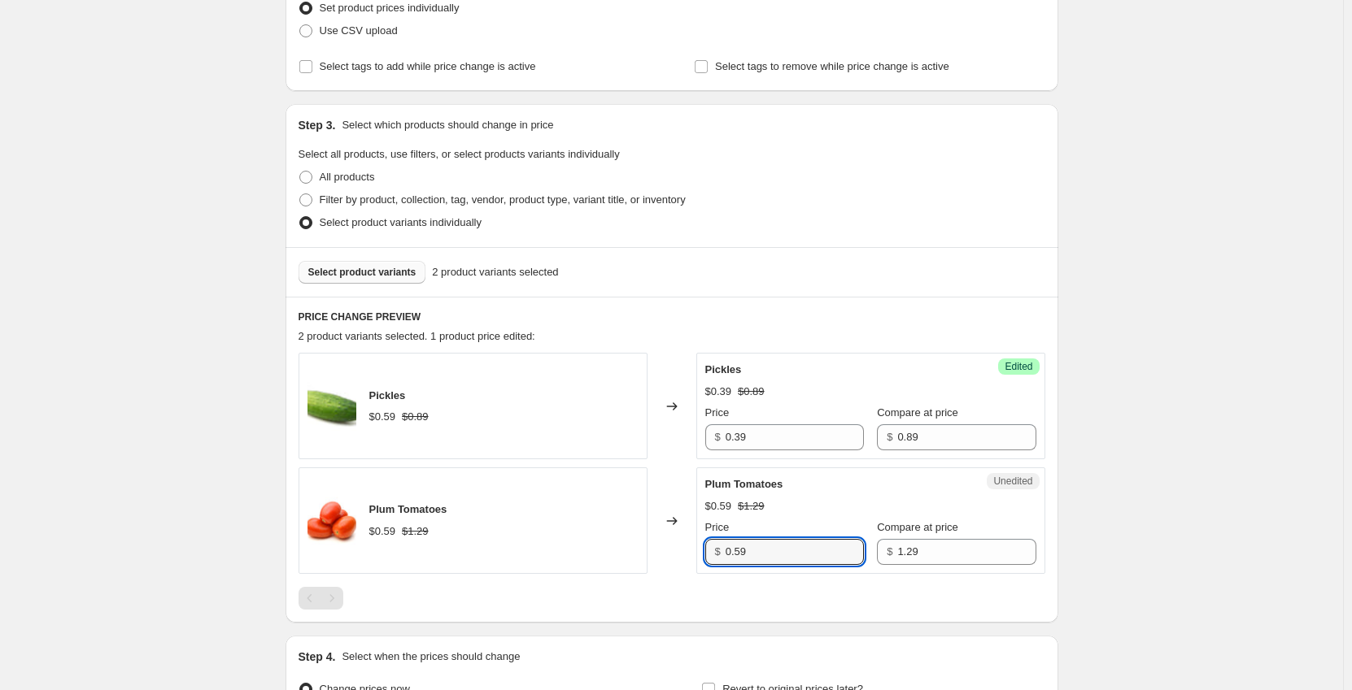
drag, startPoint x: 778, startPoint y: 561, endPoint x: 645, endPoint y: 562, distance: 132.6
click at [645, 562] on div "Plum Tomatoes $0.59 $1.29 Changed to Unedited Plum Tomatoes $0.59 $1.29 Price $…" at bounding box center [671, 521] width 747 height 107
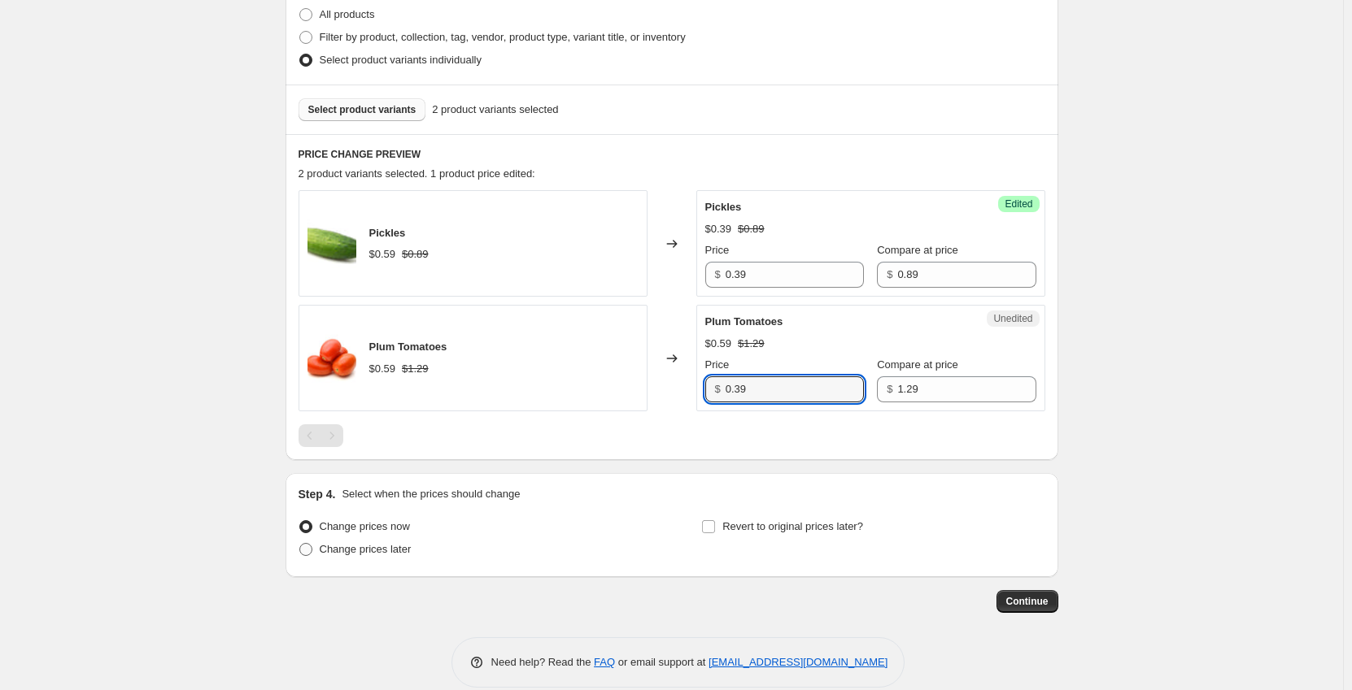
type input "0.39"
click at [399, 547] on span "Change prices later" at bounding box center [366, 549] width 92 height 12
click at [300, 544] on input "Change prices later" at bounding box center [299, 543] width 1 height 1
radio input "true"
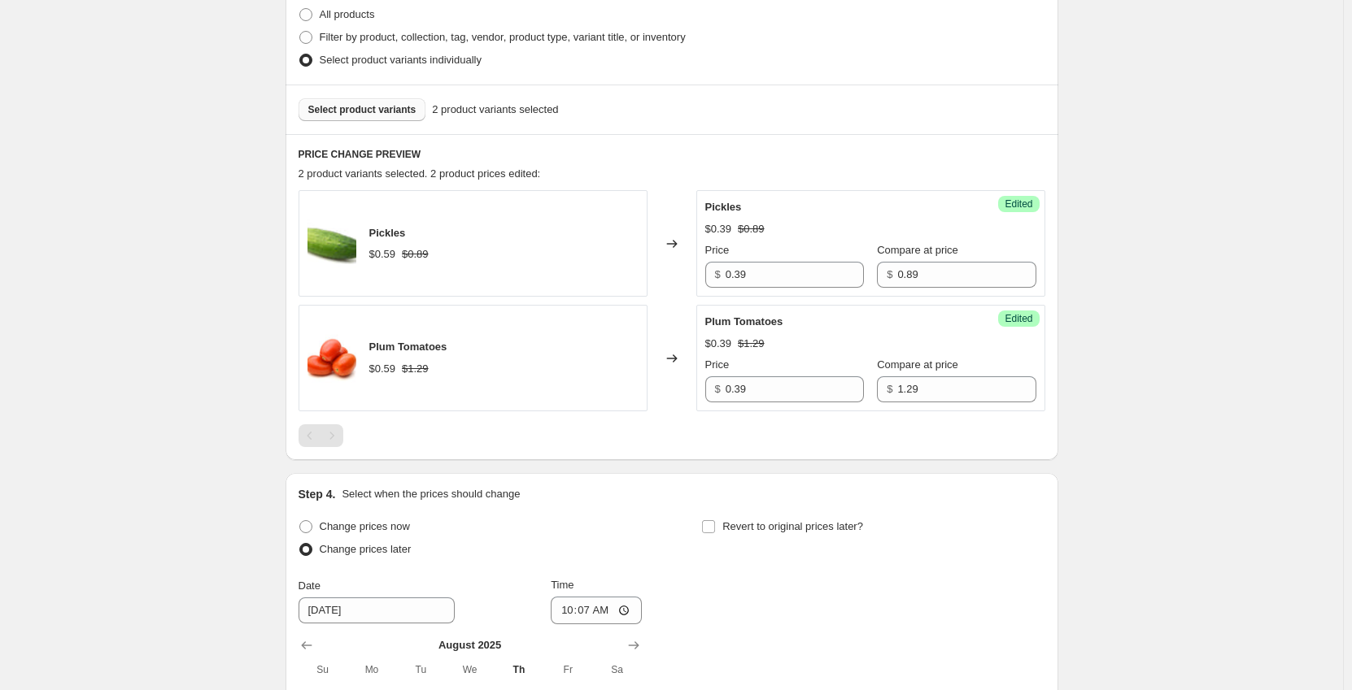
scroll to position [569, 0]
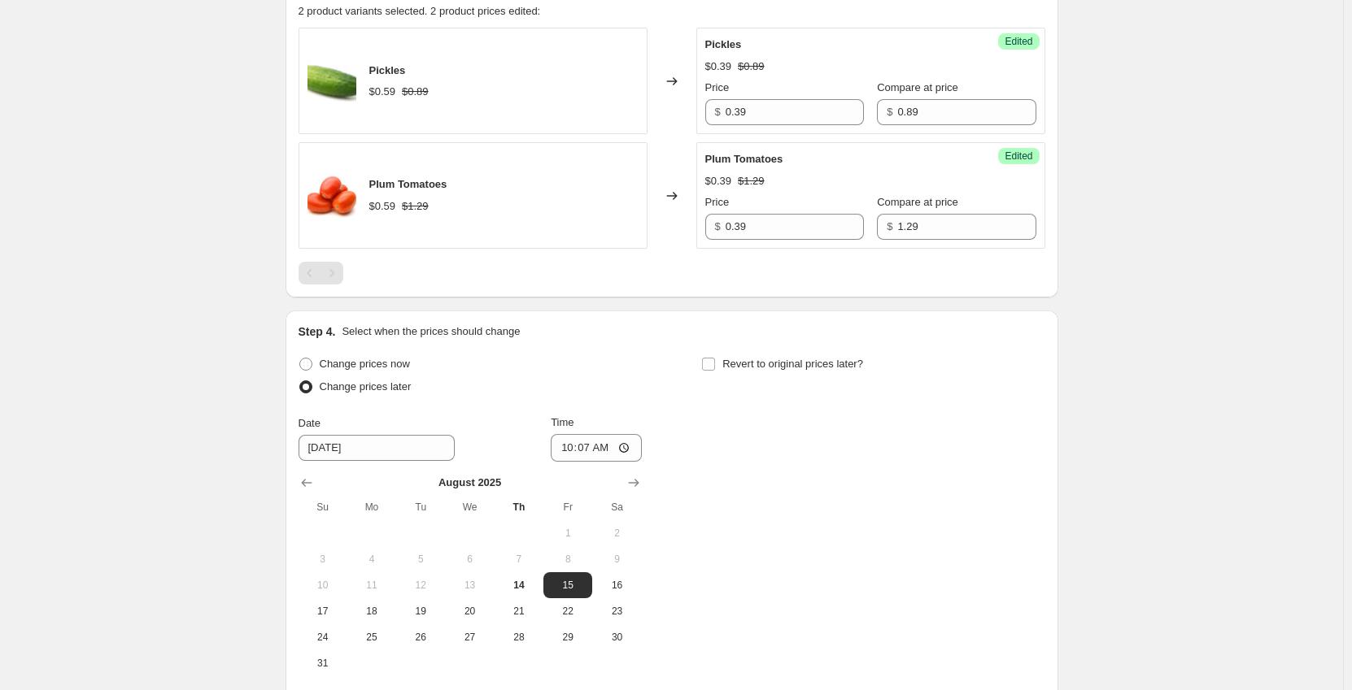
drag, startPoint x: 433, startPoint y: 611, endPoint x: 535, endPoint y: 491, distance: 156.9
click at [433, 610] on span "19" at bounding box center [421, 611] width 36 height 13
type input "[DATE]"
click at [566, 450] on input "10:07" at bounding box center [596, 448] width 91 height 28
type input "00:01"
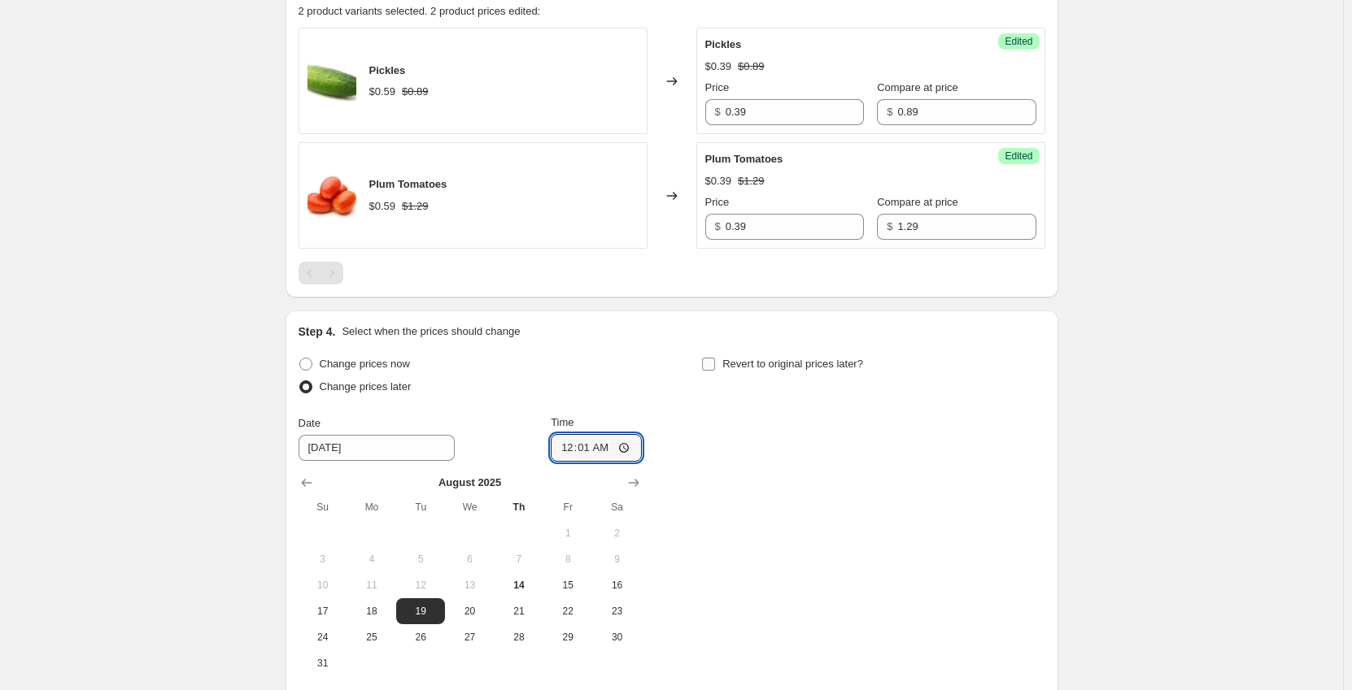
click at [710, 363] on input "Revert to original prices later?" at bounding box center [708, 364] width 13 height 13
checkbox input "true"
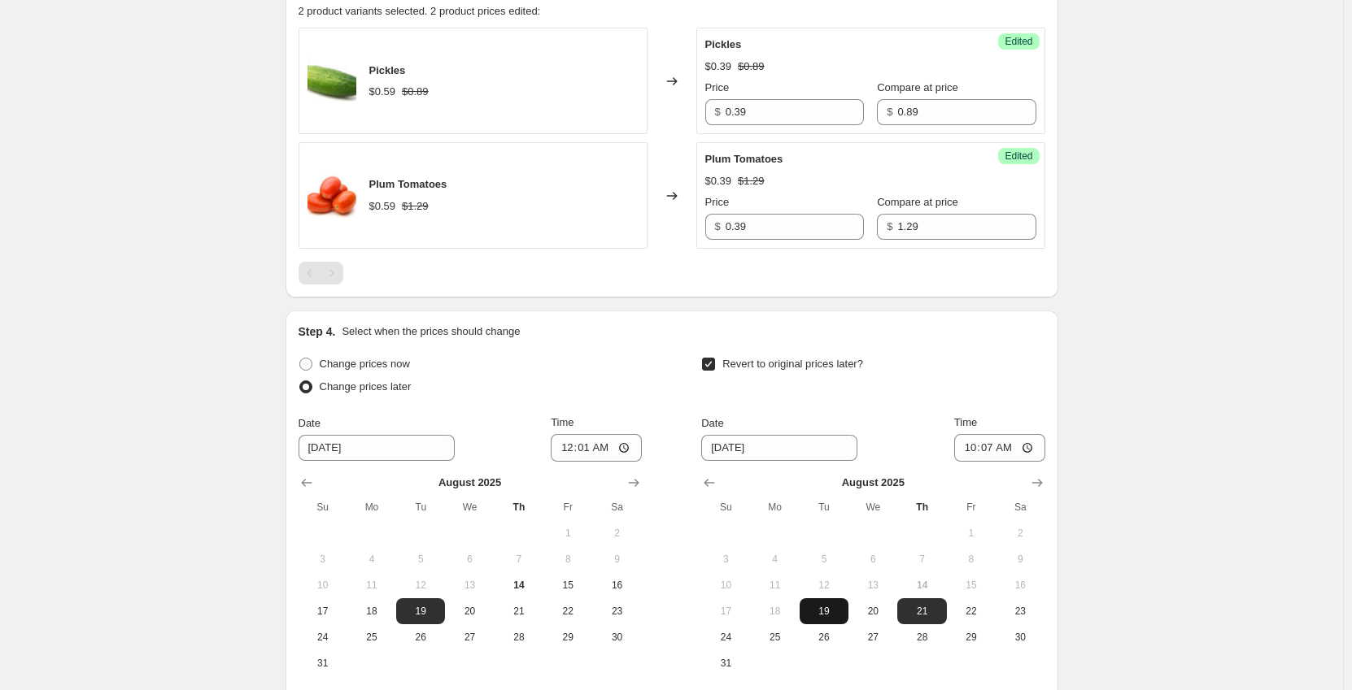
click at [832, 605] on span "19" at bounding box center [824, 611] width 36 height 13
type input "[DATE]"
click at [971, 446] on input "10:07" at bounding box center [999, 448] width 91 height 28
type input "23:59"
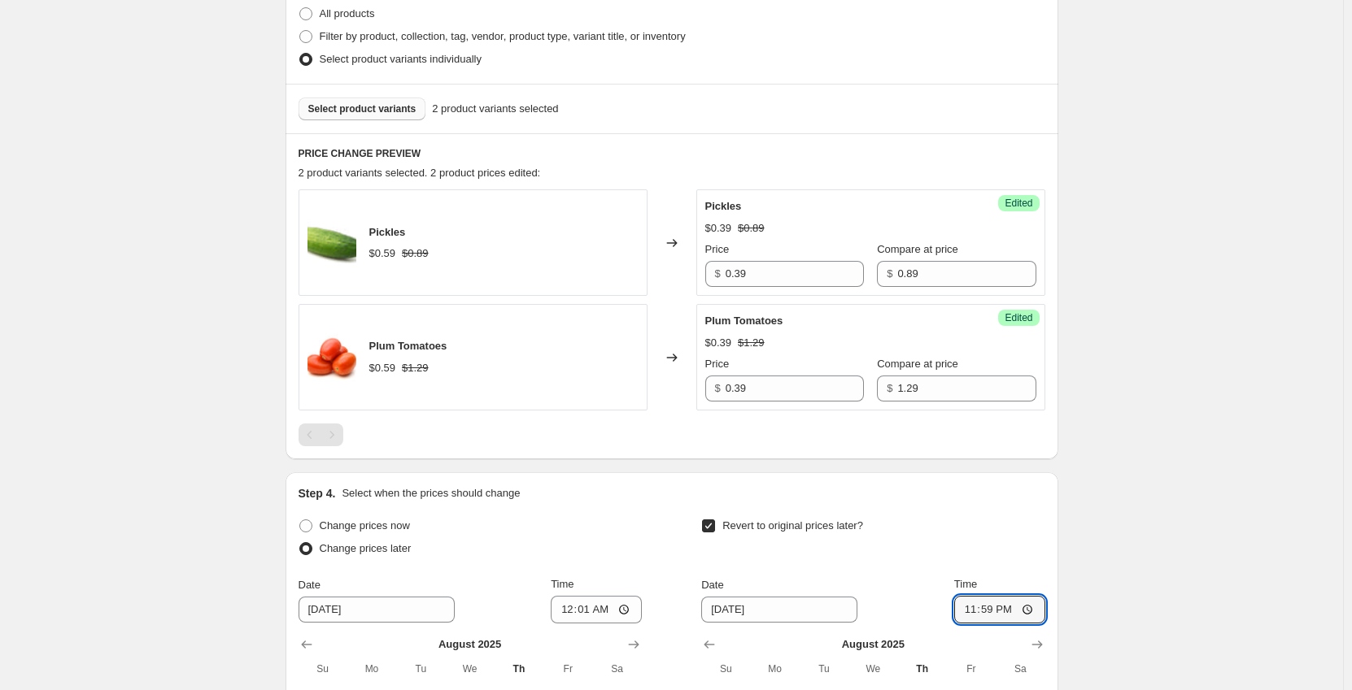
scroll to position [651, 0]
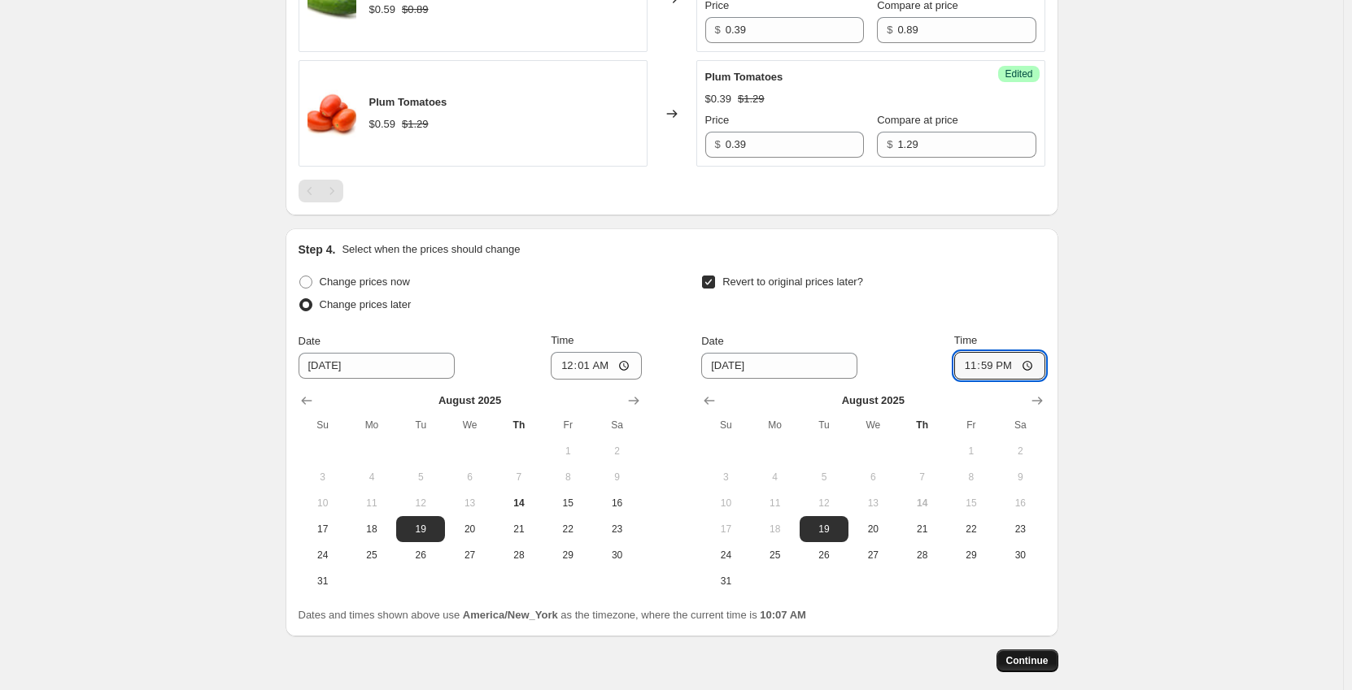
click at [1035, 666] on span "Continue" at bounding box center [1027, 661] width 42 height 13
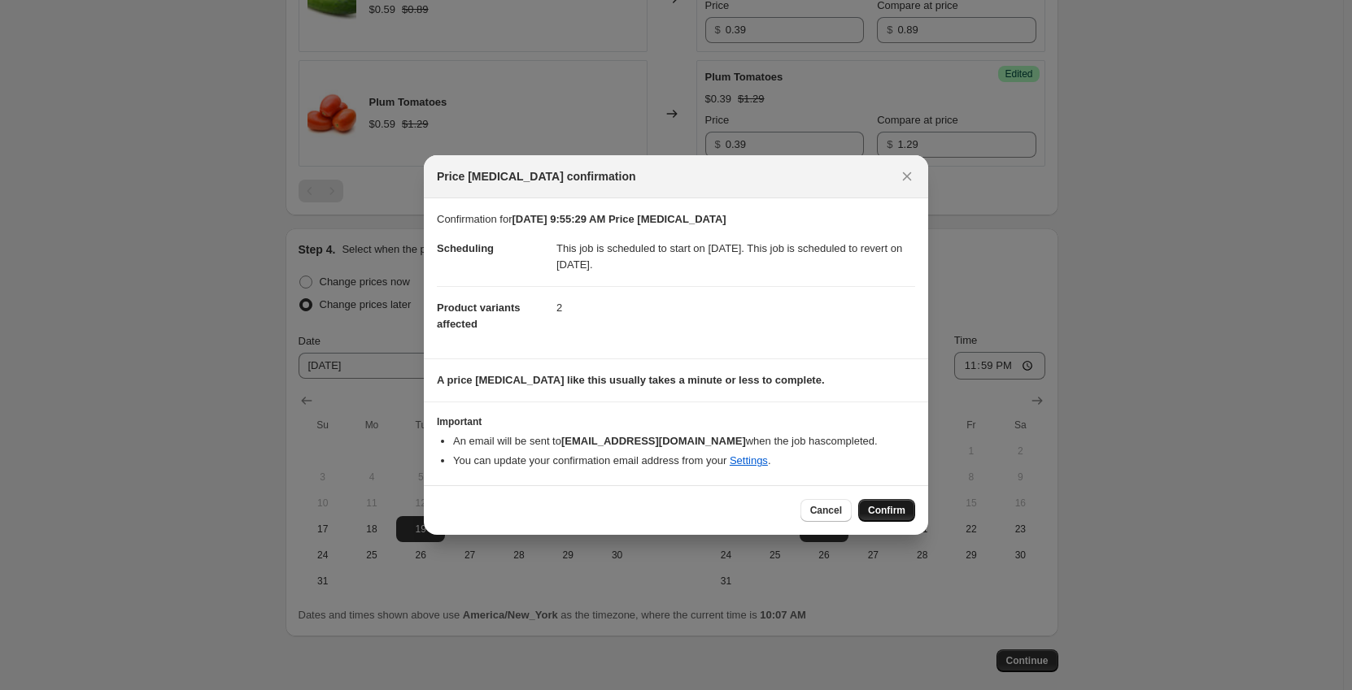
click at [886, 508] on span "Confirm" at bounding box center [886, 510] width 37 height 13
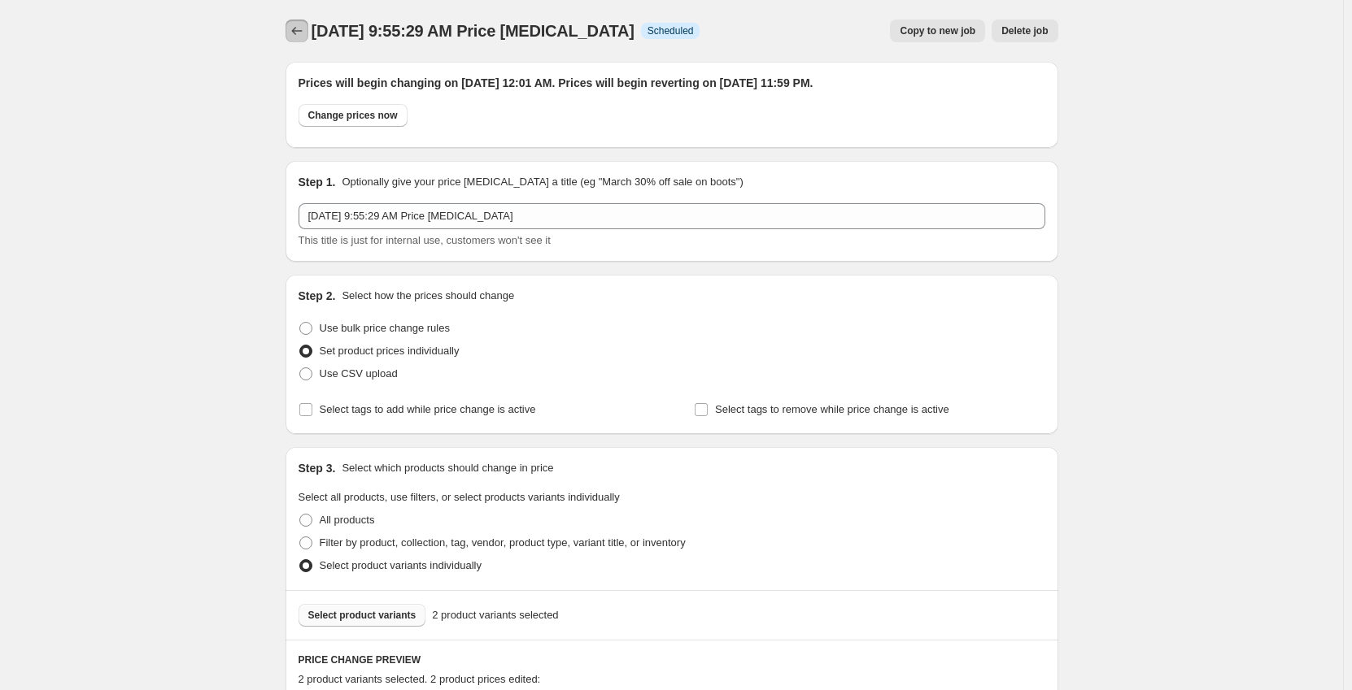
click at [297, 40] on button "Price change jobs" at bounding box center [296, 31] width 23 height 23
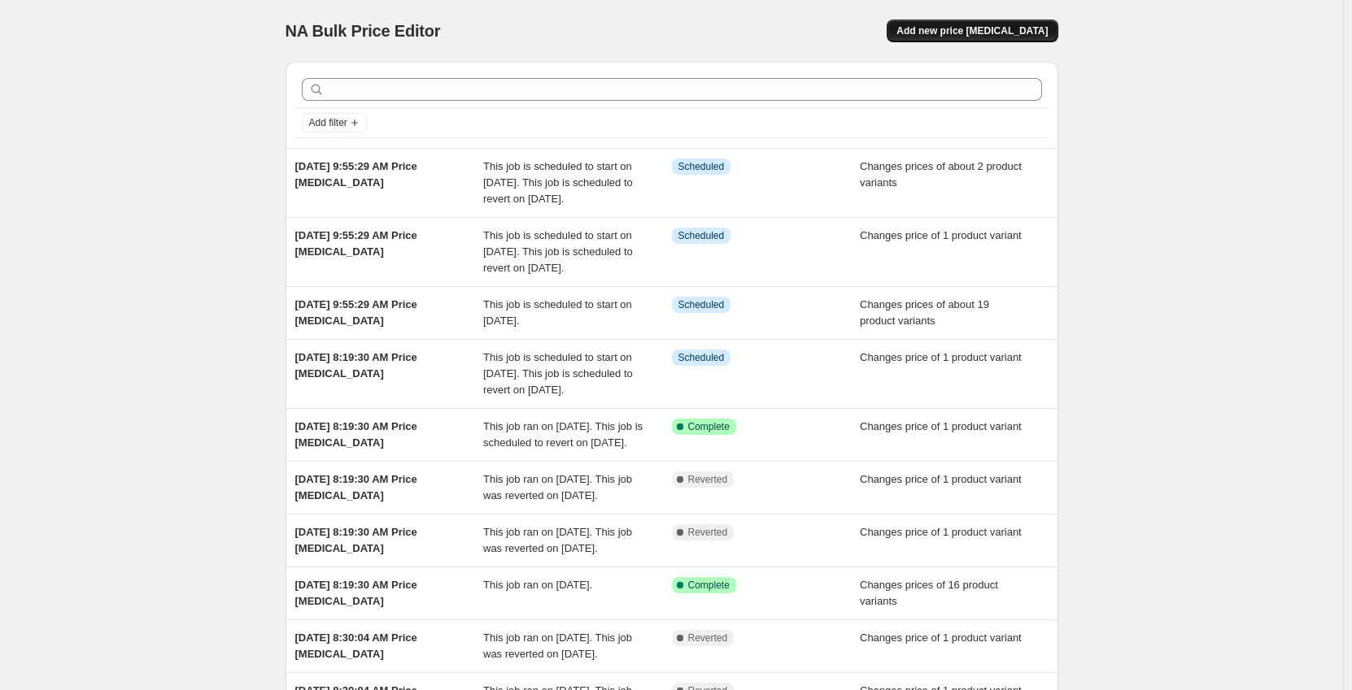
click at [1038, 24] on button "Add new price [MEDICAL_DATA]" at bounding box center [972, 31] width 171 height 23
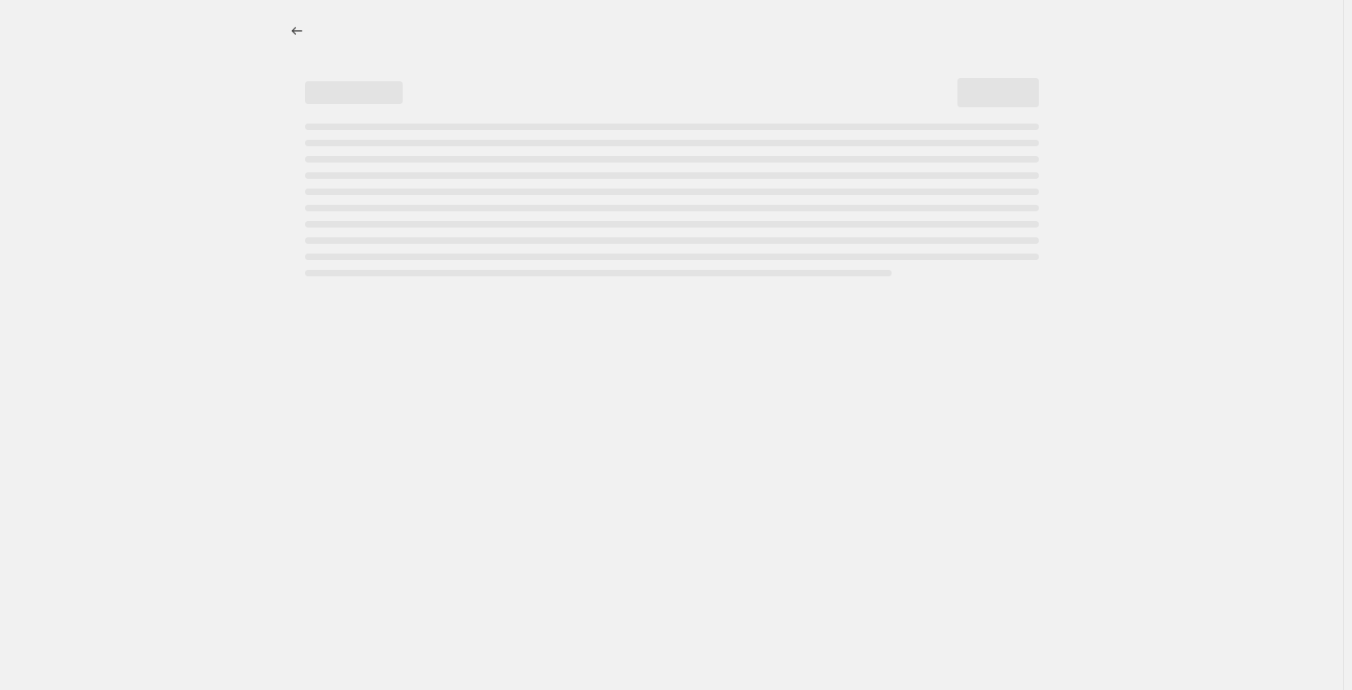
select select "percentage"
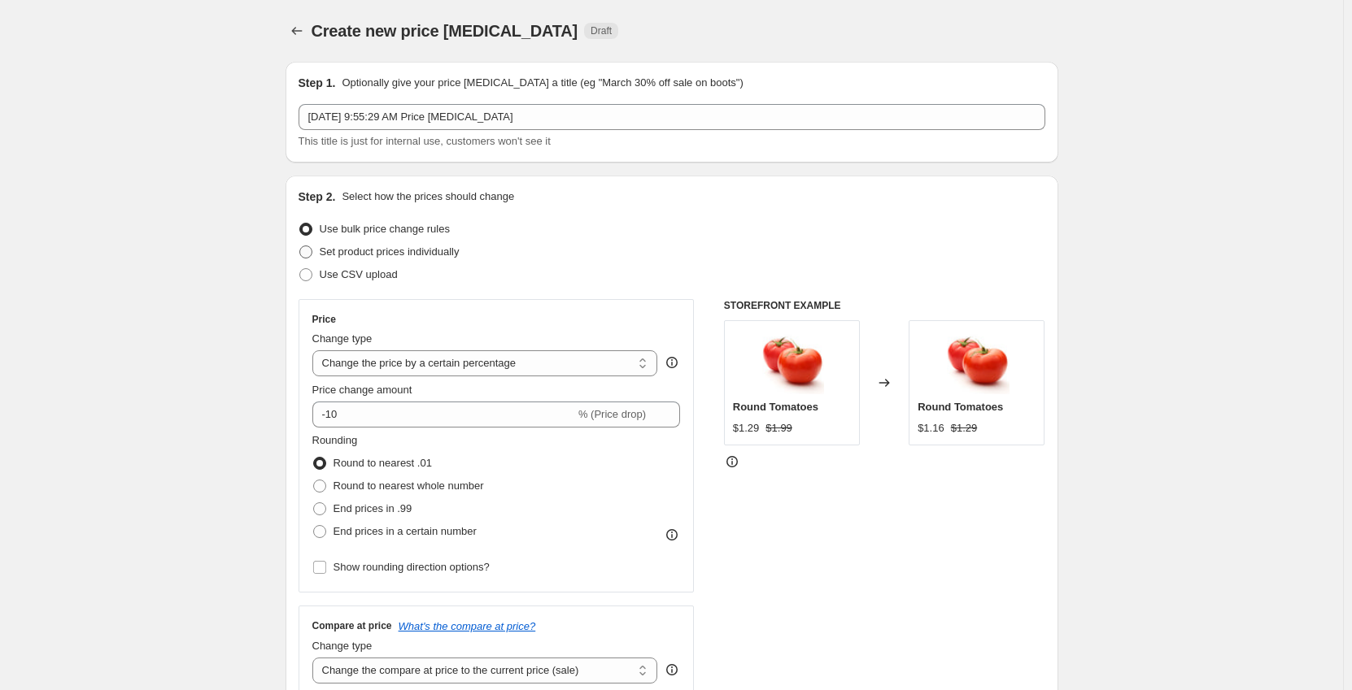
click at [364, 246] on span "Set product prices individually" at bounding box center [390, 252] width 140 height 12
click at [300, 246] on input "Set product prices individually" at bounding box center [299, 246] width 1 height 1
radio input "true"
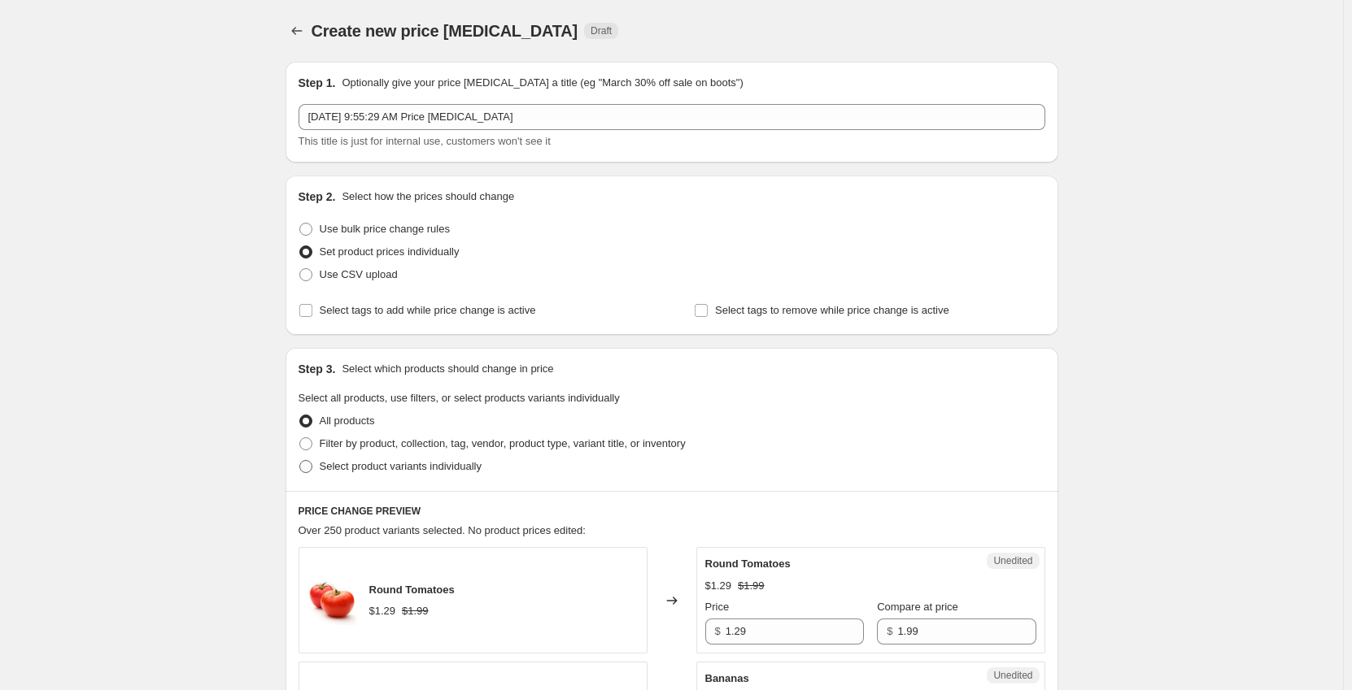
click at [378, 474] on span "Select product variants individually" at bounding box center [401, 467] width 162 height 16
click at [300, 461] on input "Select product variants individually" at bounding box center [299, 460] width 1 height 1
radio input "true"
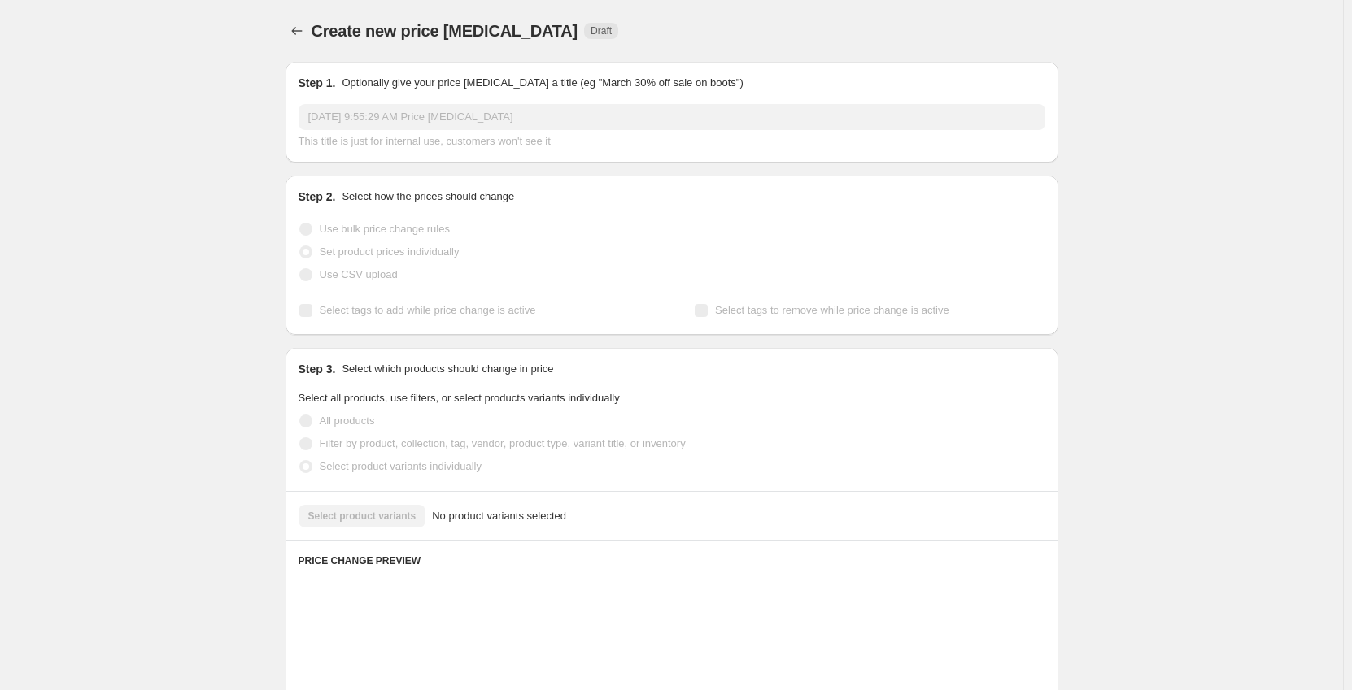
scroll to position [163, 0]
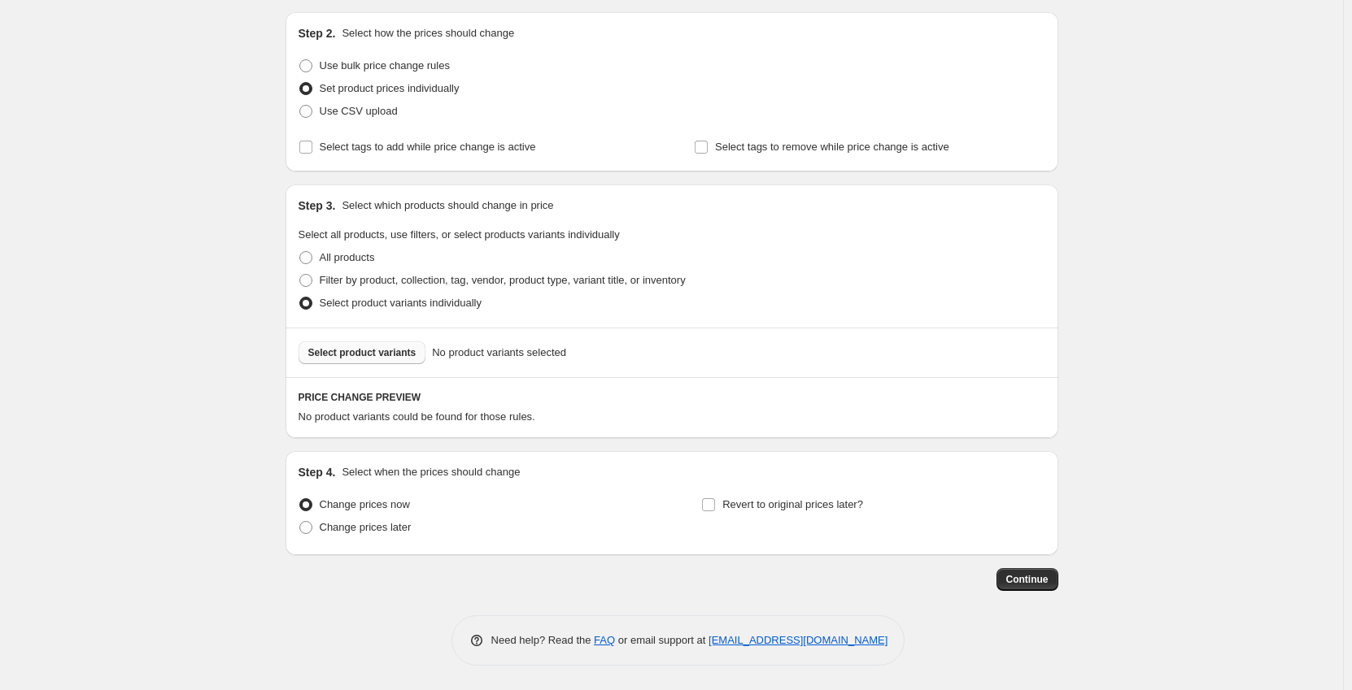
click at [384, 352] on span "Select product variants" at bounding box center [362, 352] width 108 height 13
click at [351, 350] on span "Select product variants" at bounding box center [362, 352] width 108 height 13
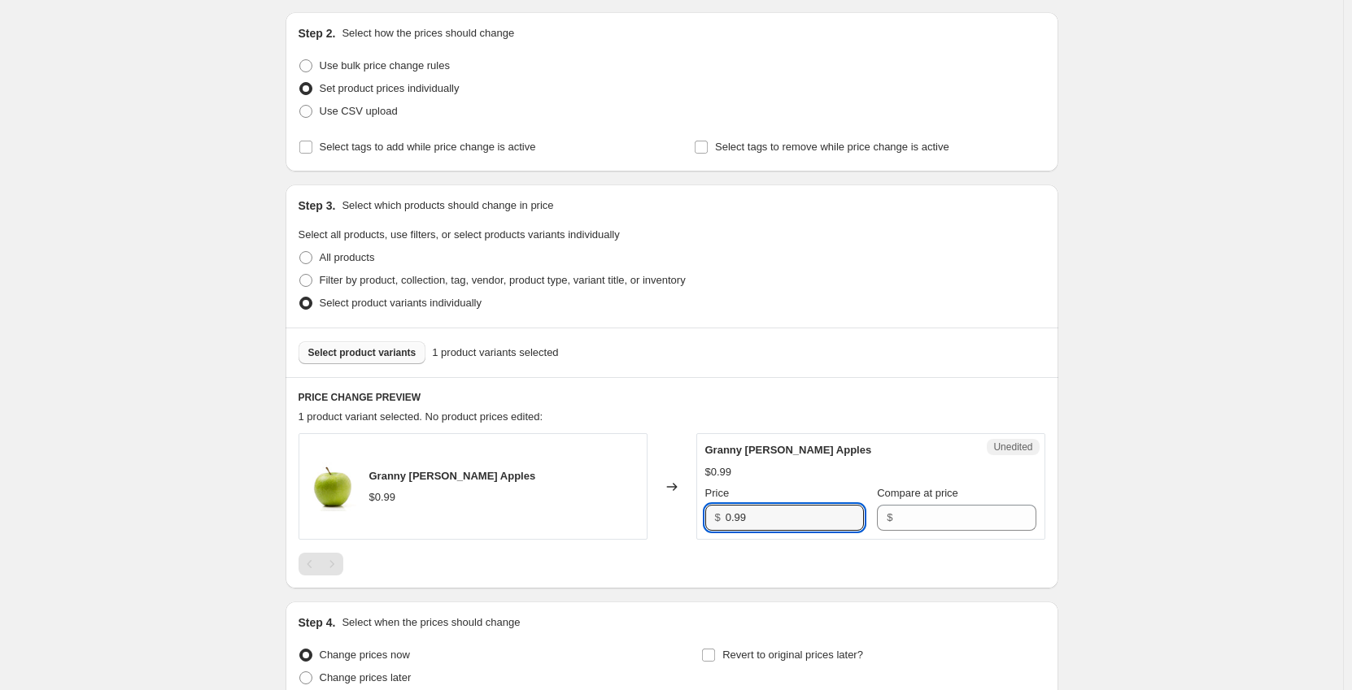
drag, startPoint x: 799, startPoint y: 523, endPoint x: 569, endPoint y: 535, distance: 230.5
click at [569, 535] on div "Granny [PERSON_NAME] Apples $0.99 Changed to Unedited Granny [PERSON_NAME] Appl…" at bounding box center [671, 486] width 747 height 107
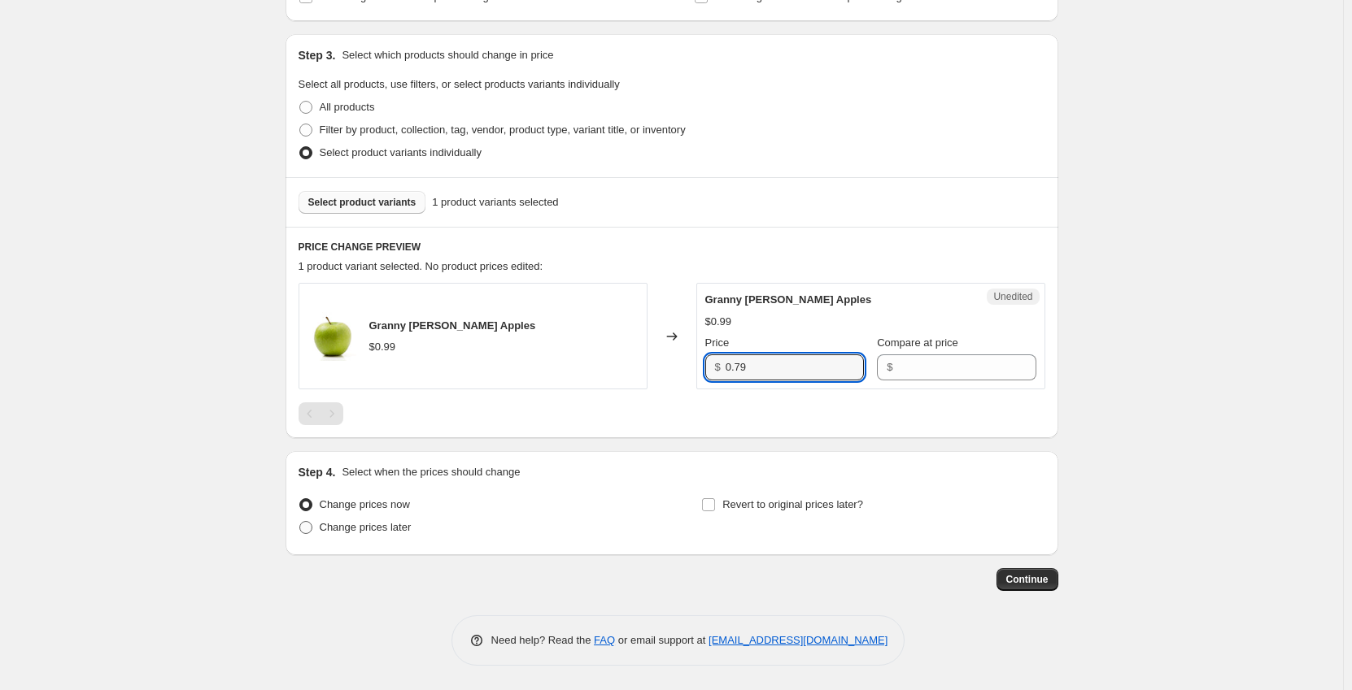
type input "0.79"
click at [382, 525] on span "Change prices later" at bounding box center [366, 527] width 92 height 12
click at [300, 522] on input "Change prices later" at bounding box center [299, 521] width 1 height 1
radio input "true"
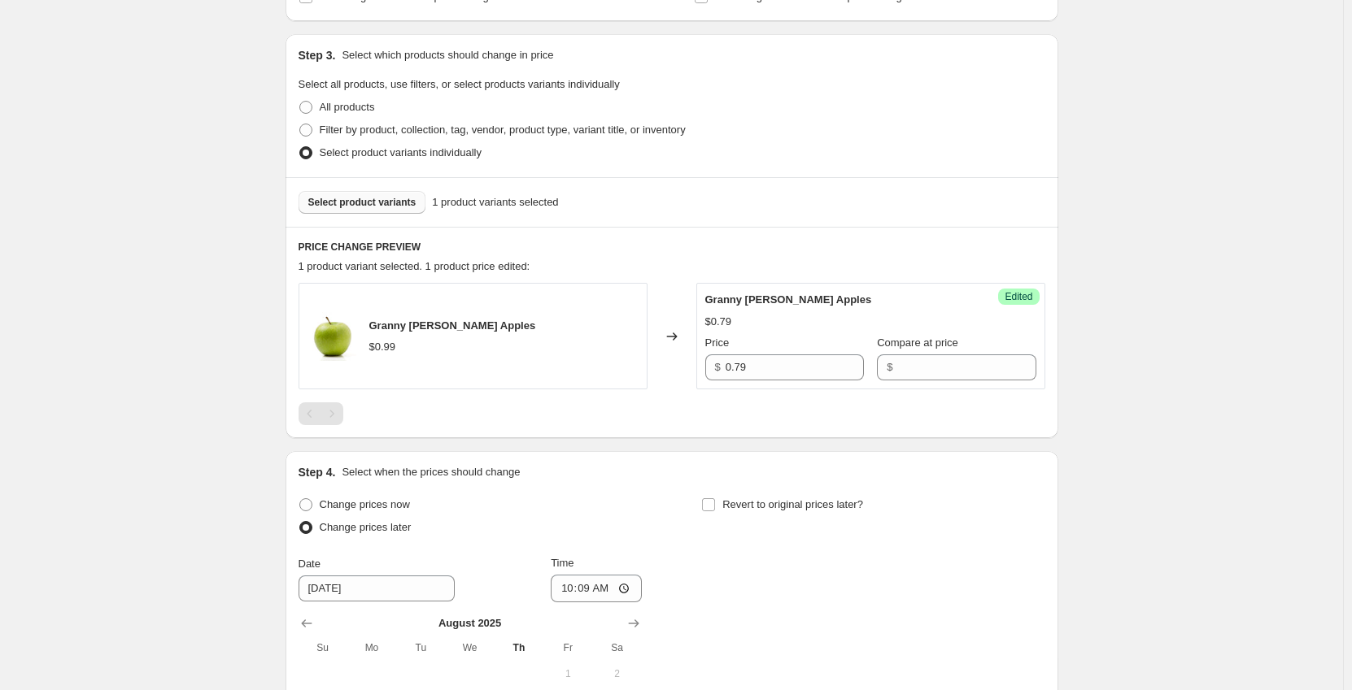
scroll to position [477, 0]
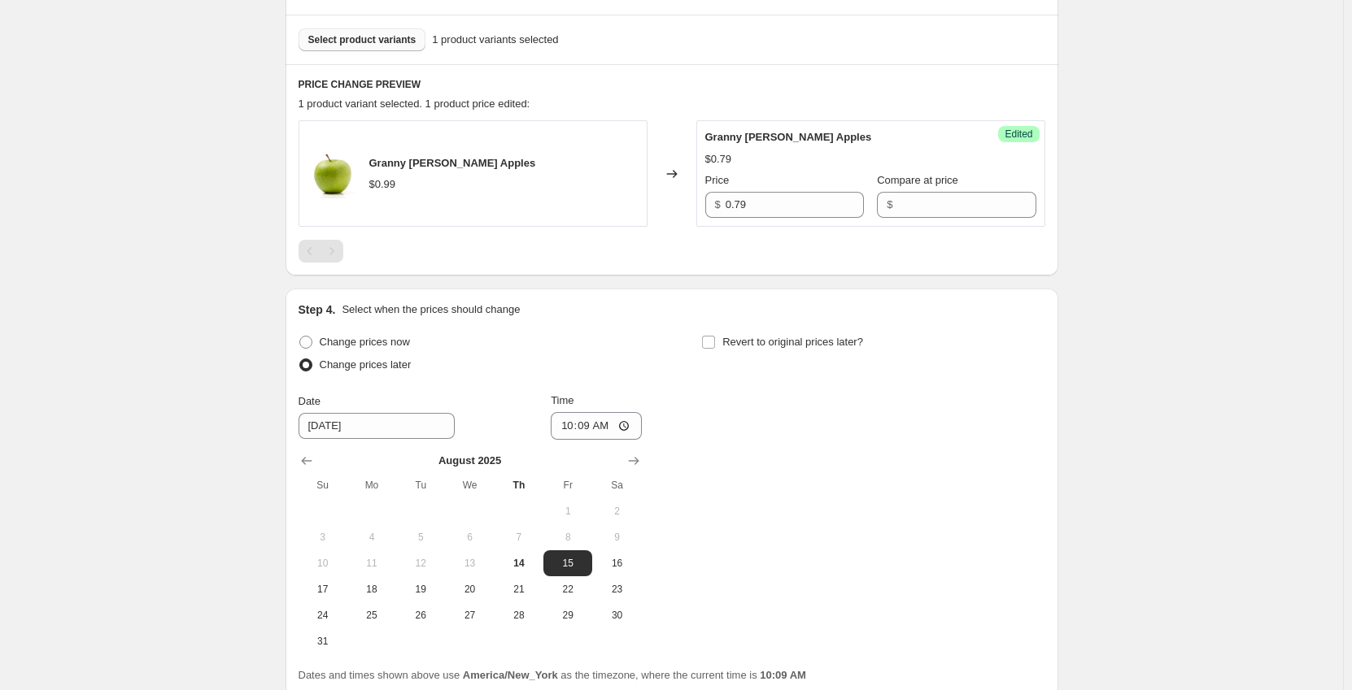
drag, startPoint x: 485, startPoint y: 593, endPoint x: 545, endPoint y: 479, distance: 128.8
click at [485, 591] on span "20" at bounding box center [469, 589] width 36 height 13
type input "[DATE]"
click at [571, 426] on input "10:09" at bounding box center [596, 426] width 91 height 28
type input "00:01"
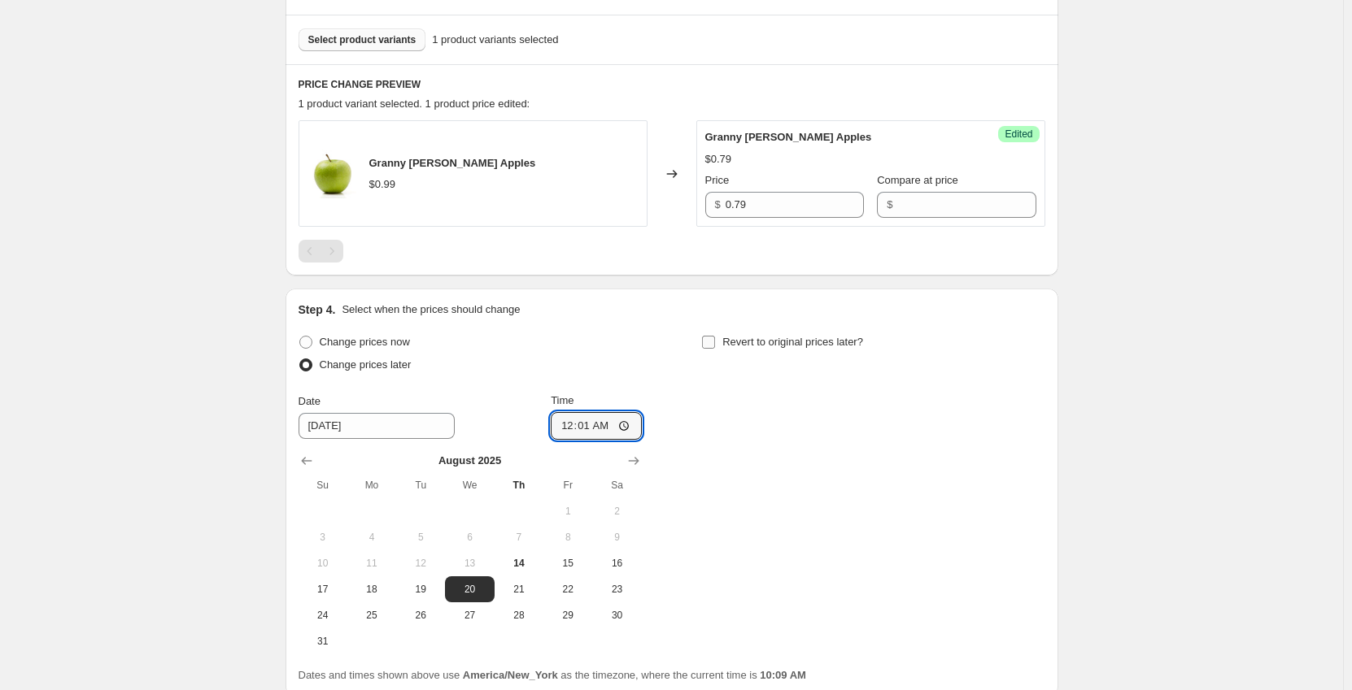
click at [715, 341] on input "Revert to original prices later?" at bounding box center [708, 342] width 13 height 13
checkbox input "true"
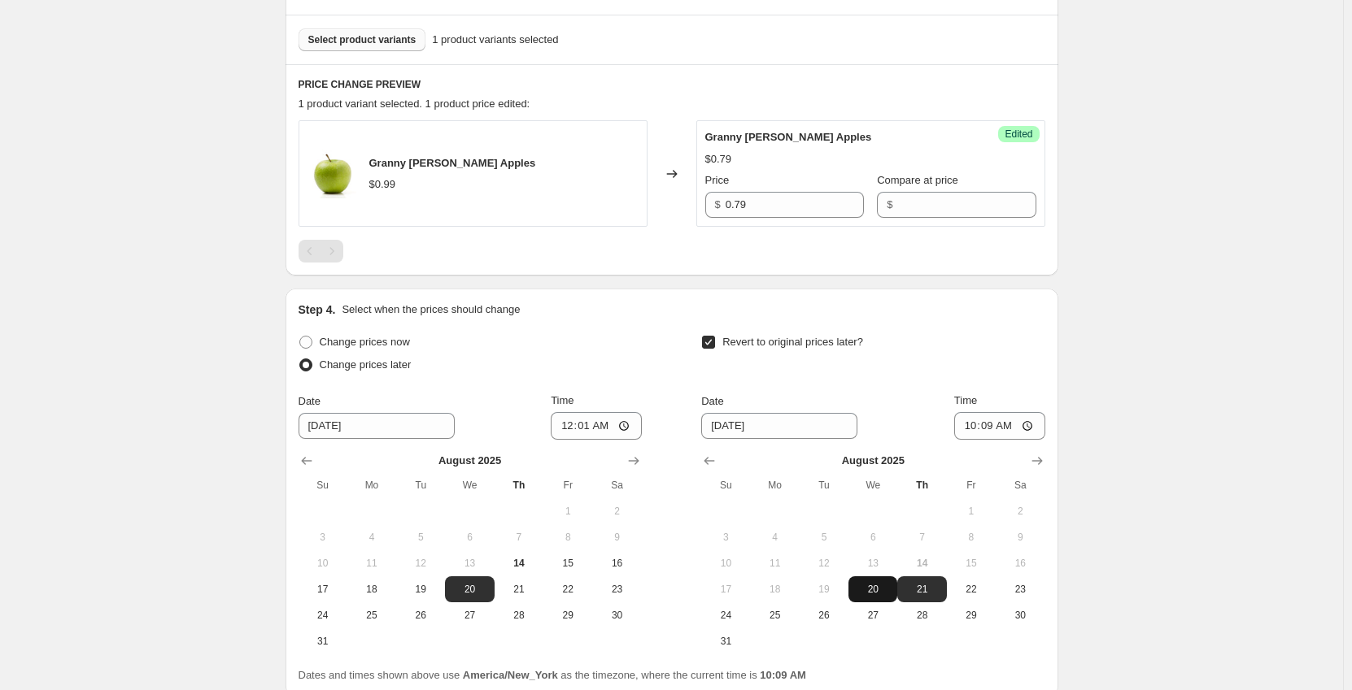
drag, startPoint x: 884, startPoint y: 588, endPoint x: 904, endPoint y: 550, distance: 43.3
click at [884, 587] on span "20" at bounding box center [873, 589] width 36 height 13
type input "[DATE]"
click at [965, 425] on input "10:09" at bounding box center [999, 426] width 91 height 28
type input "23:59"
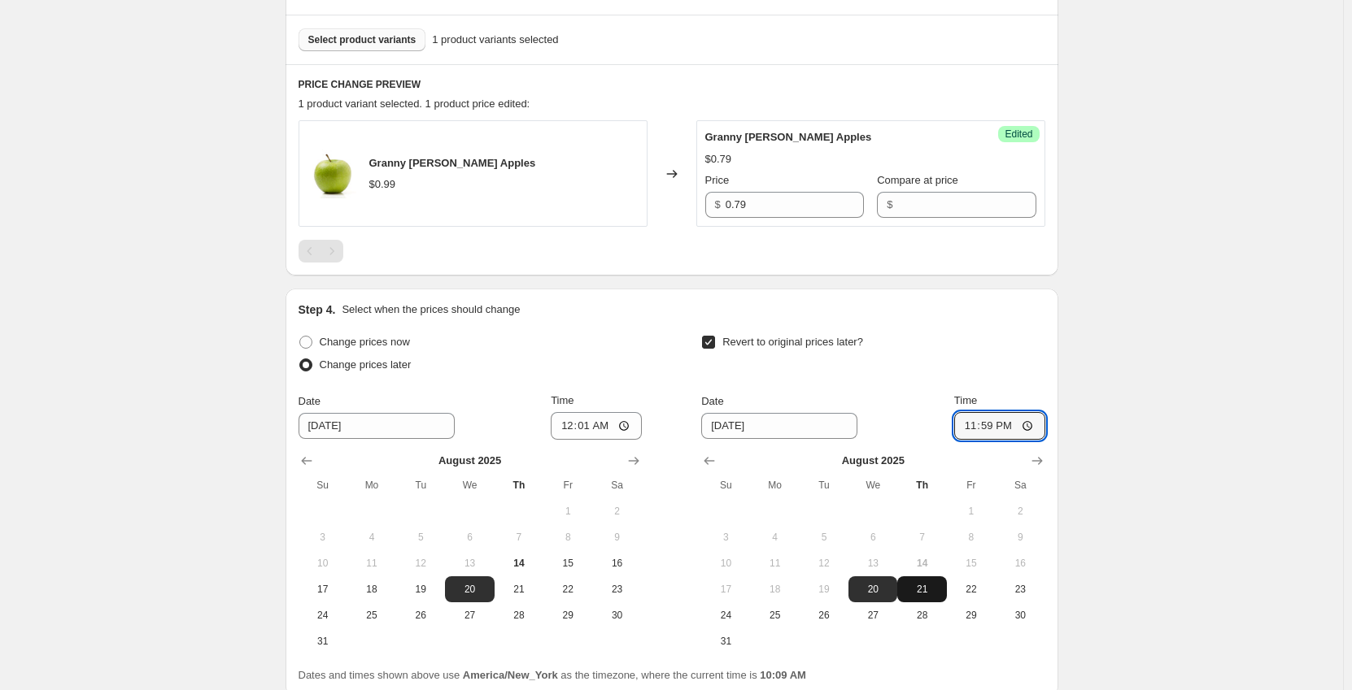
scroll to position [618, 0]
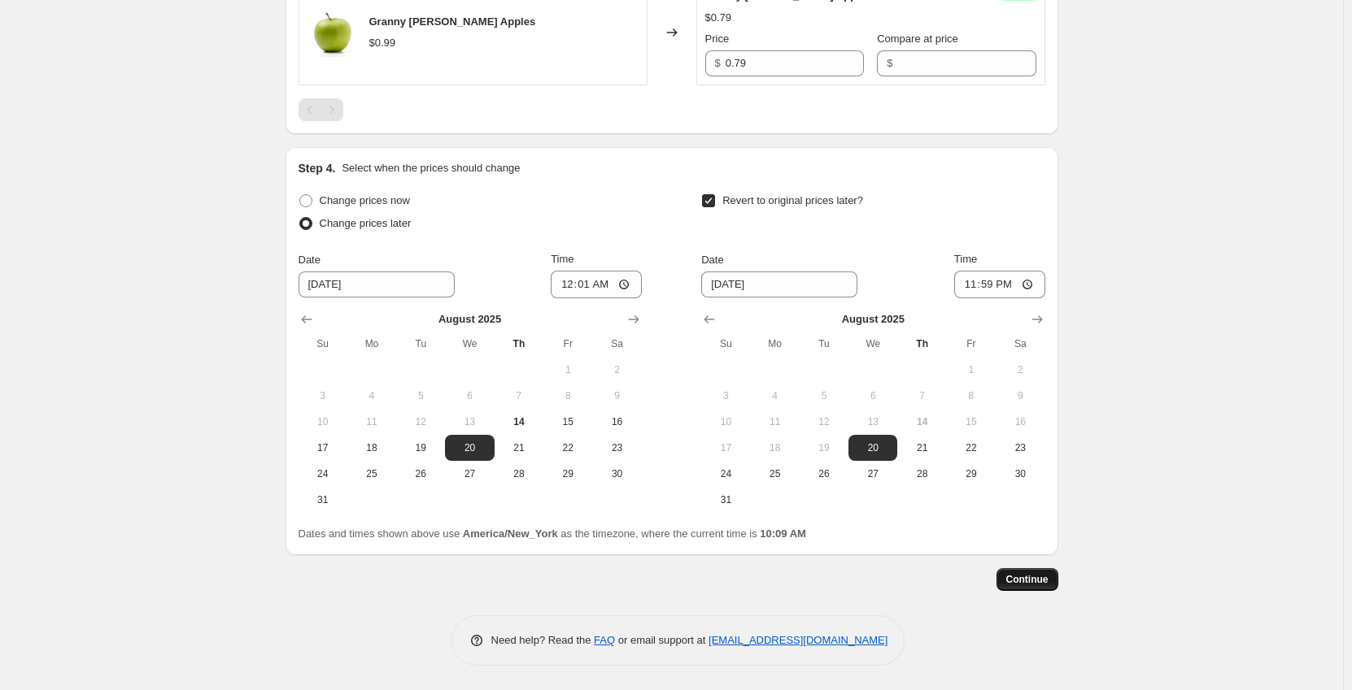
click at [1045, 584] on span "Continue" at bounding box center [1027, 579] width 42 height 13
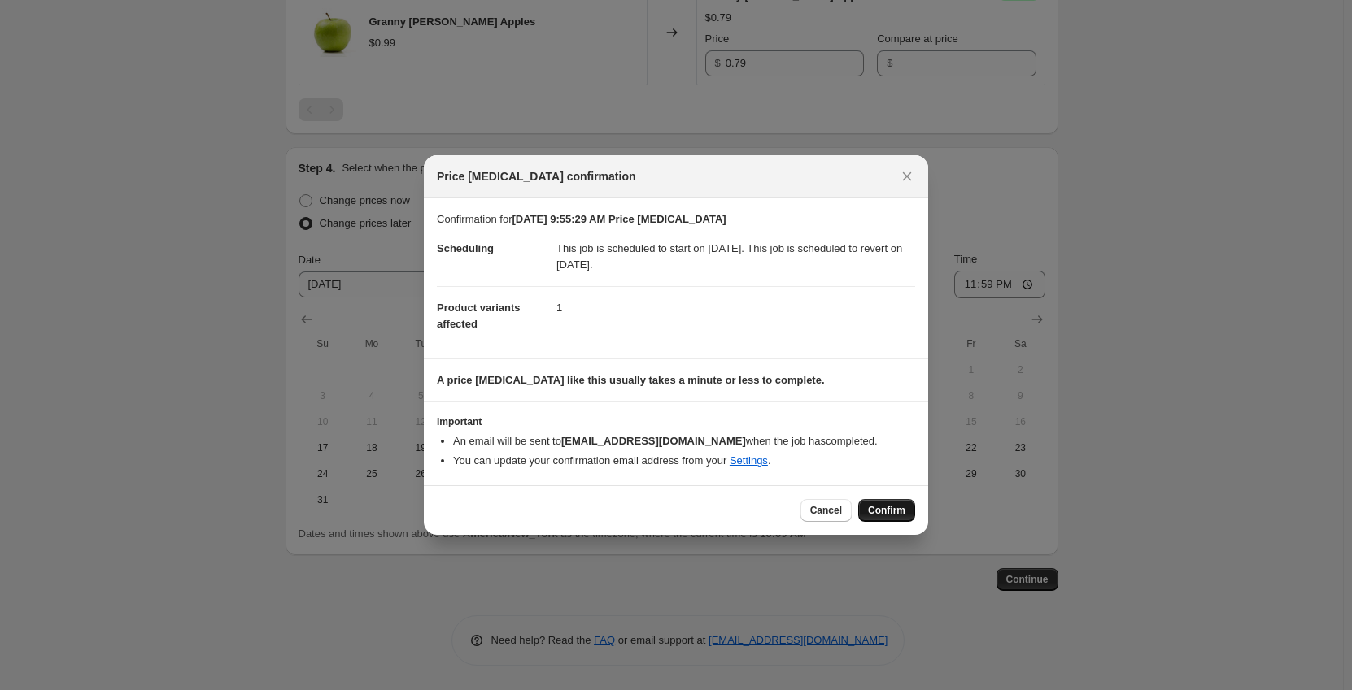
click at [899, 514] on span "Confirm" at bounding box center [886, 510] width 37 height 13
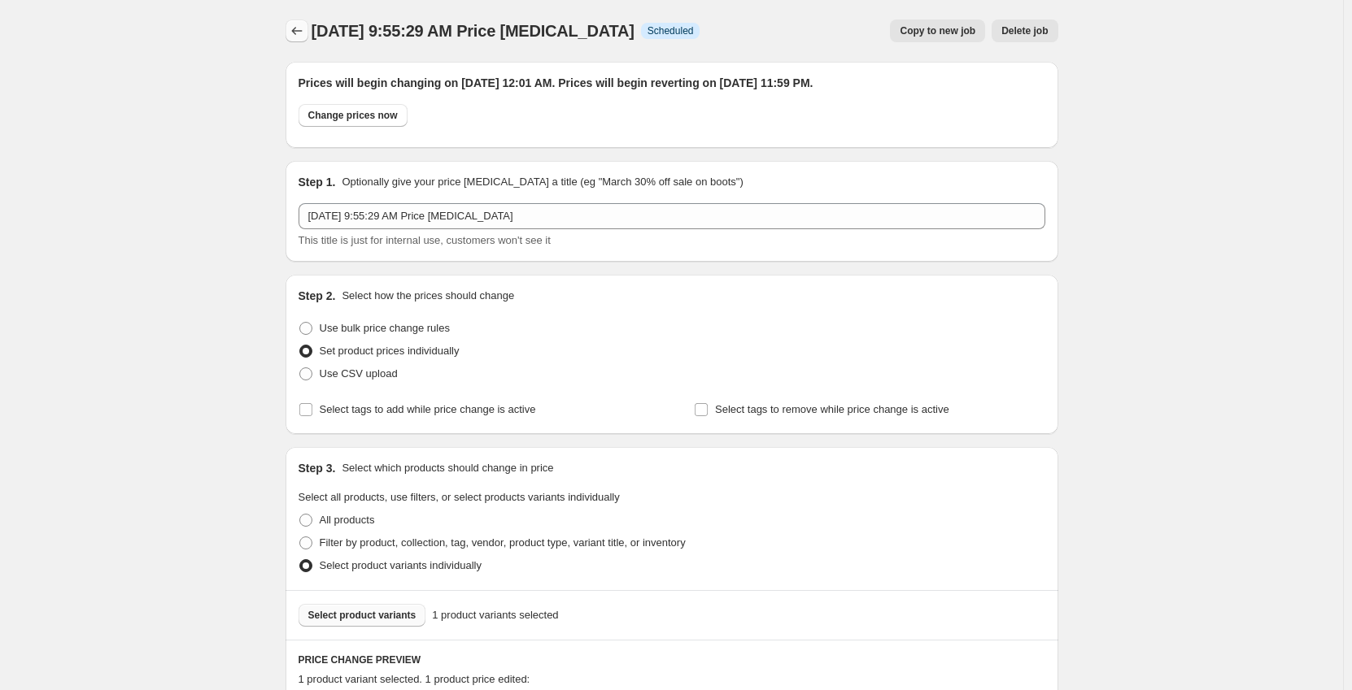
click at [301, 26] on icon "Price change jobs" at bounding box center [297, 31] width 16 height 16
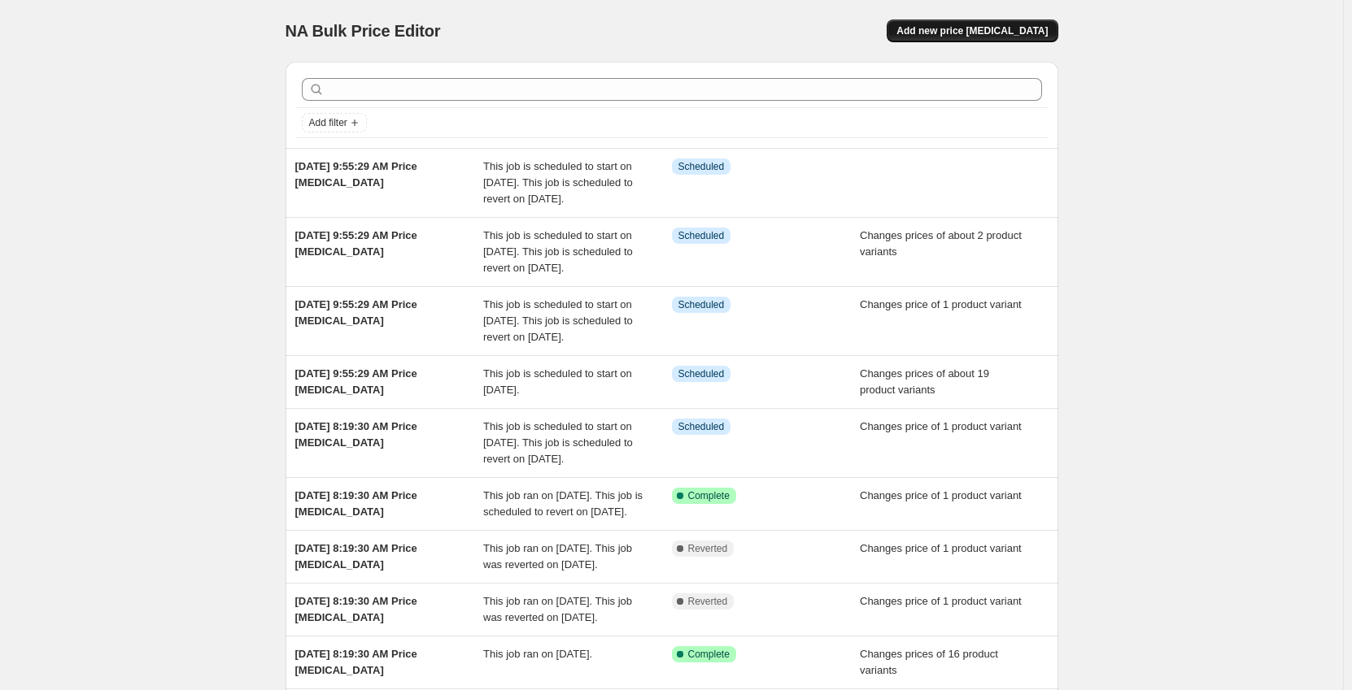
click at [986, 36] on span "Add new price [MEDICAL_DATA]" at bounding box center [971, 30] width 151 height 13
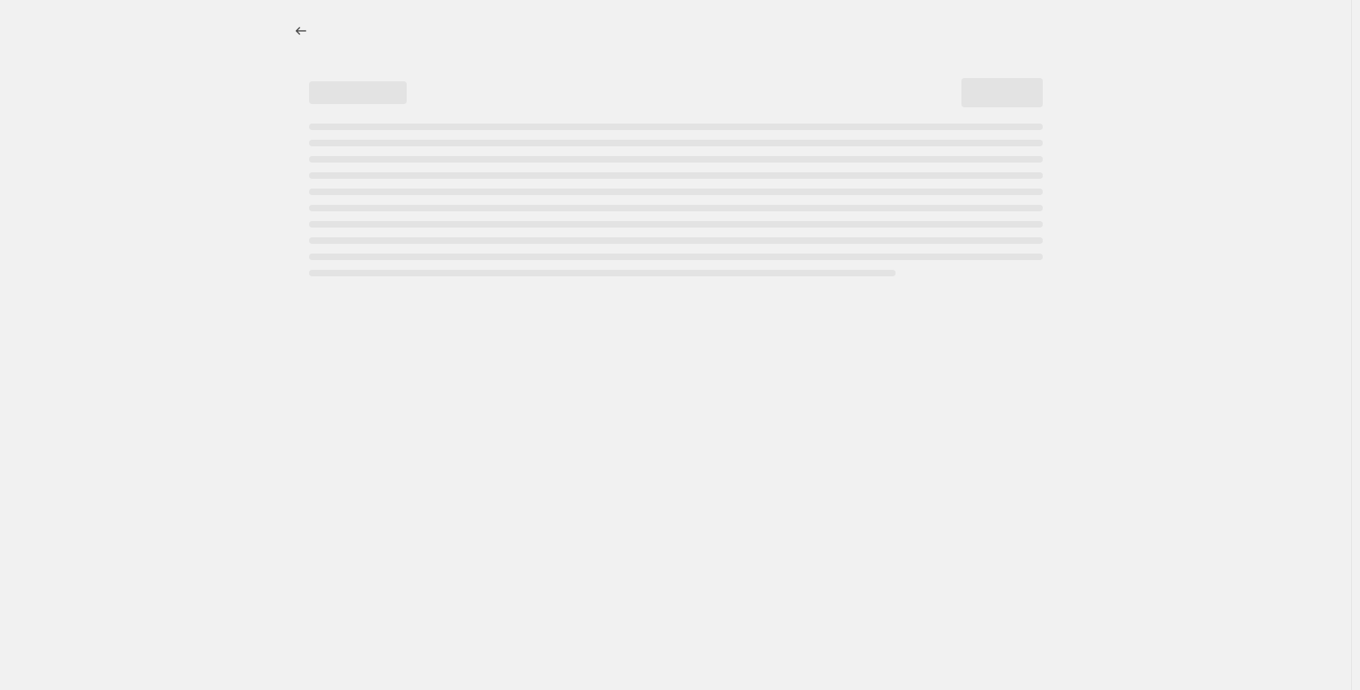
select select "percentage"
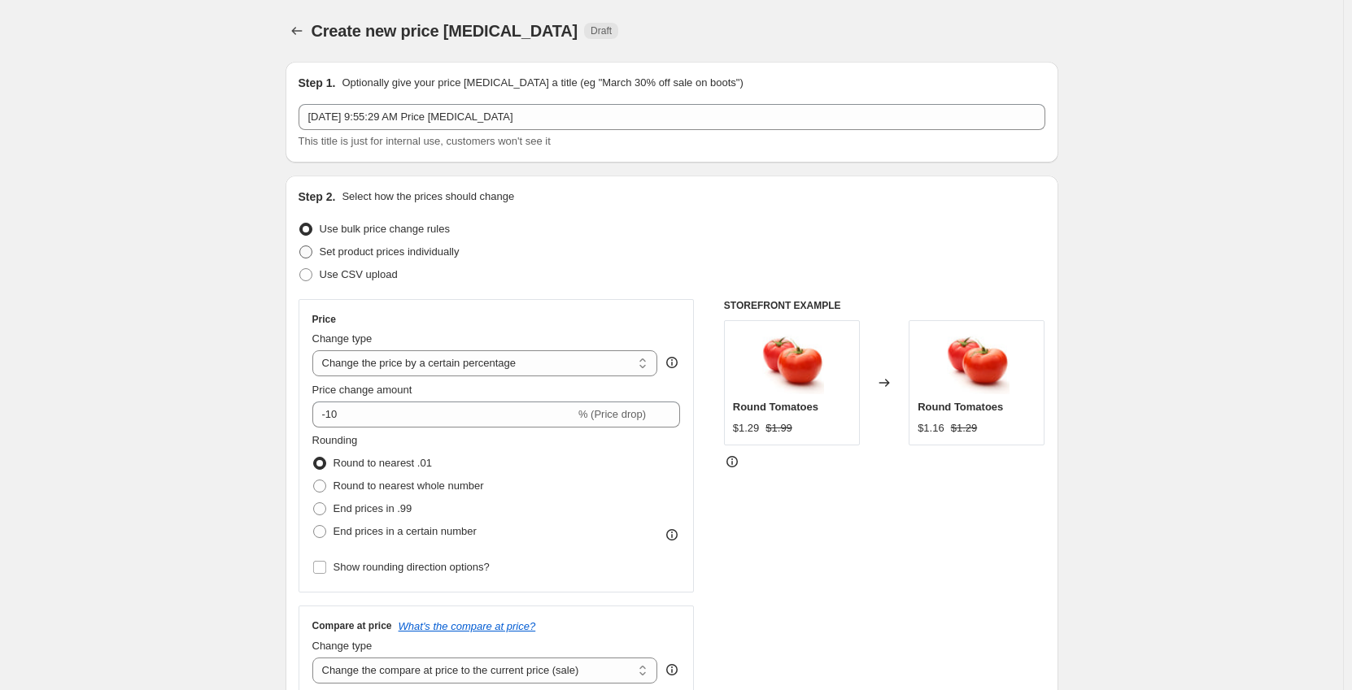
click at [355, 257] on span "Set product prices individually" at bounding box center [390, 252] width 140 height 12
click at [300, 246] on input "Set product prices individually" at bounding box center [299, 246] width 1 height 1
radio input "true"
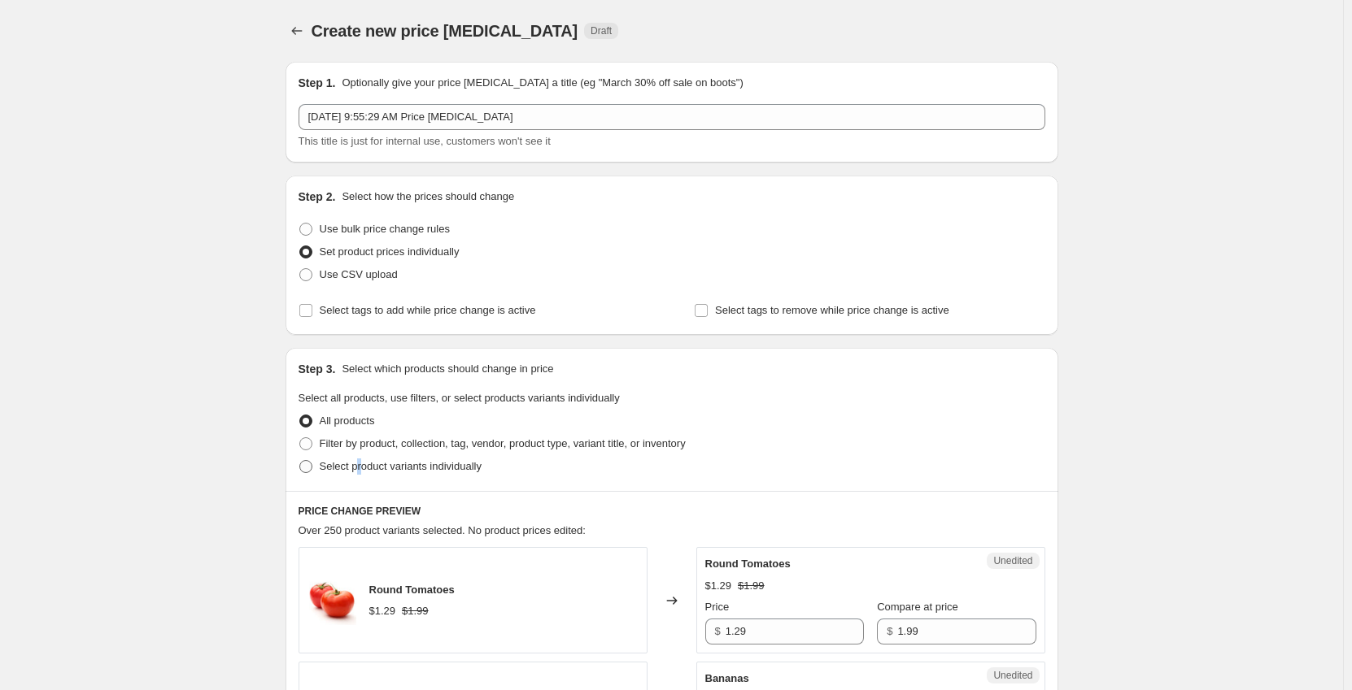
click at [363, 467] on span "Select product variants individually" at bounding box center [401, 466] width 162 height 12
drag, startPoint x: 317, startPoint y: 472, endPoint x: 339, endPoint y: 472, distance: 22.0
click at [318, 471] on label "Select product variants individually" at bounding box center [389, 466] width 183 height 23
click at [300, 461] on input "Select product variants individually" at bounding box center [299, 460] width 1 height 1
radio input "true"
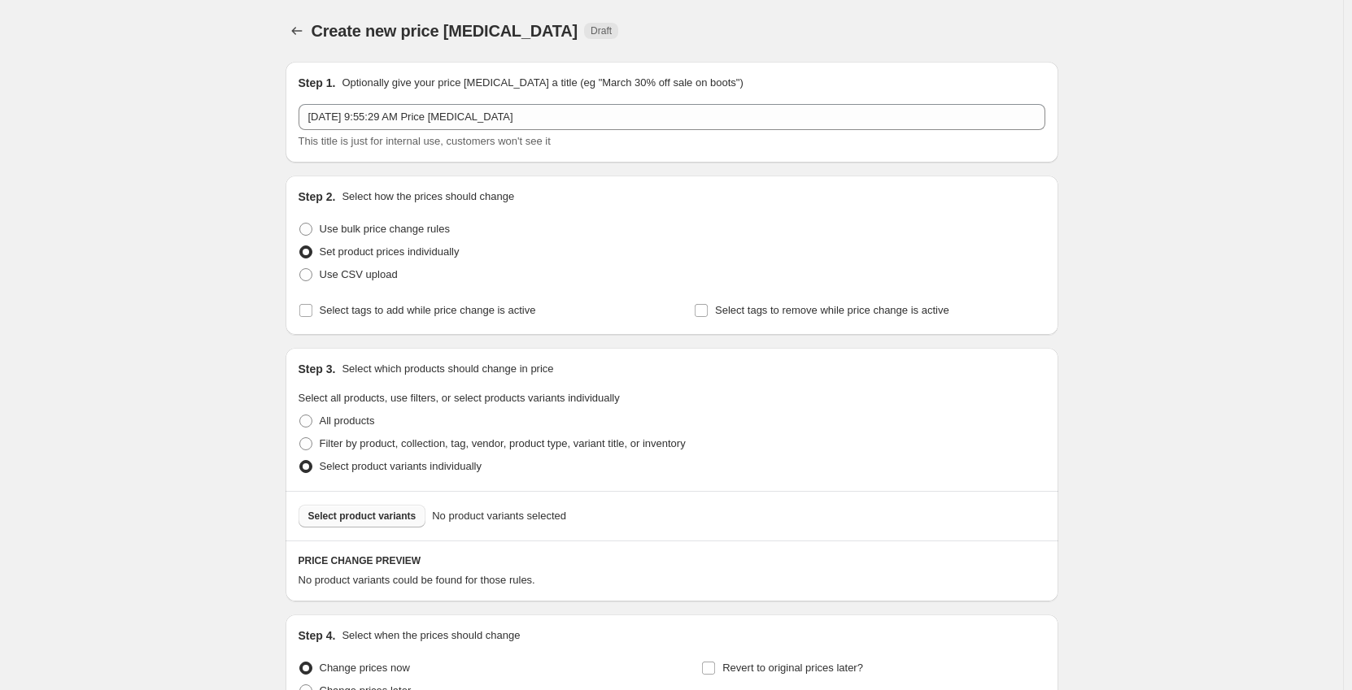
click at [372, 520] on span "Select product variants" at bounding box center [362, 516] width 108 height 13
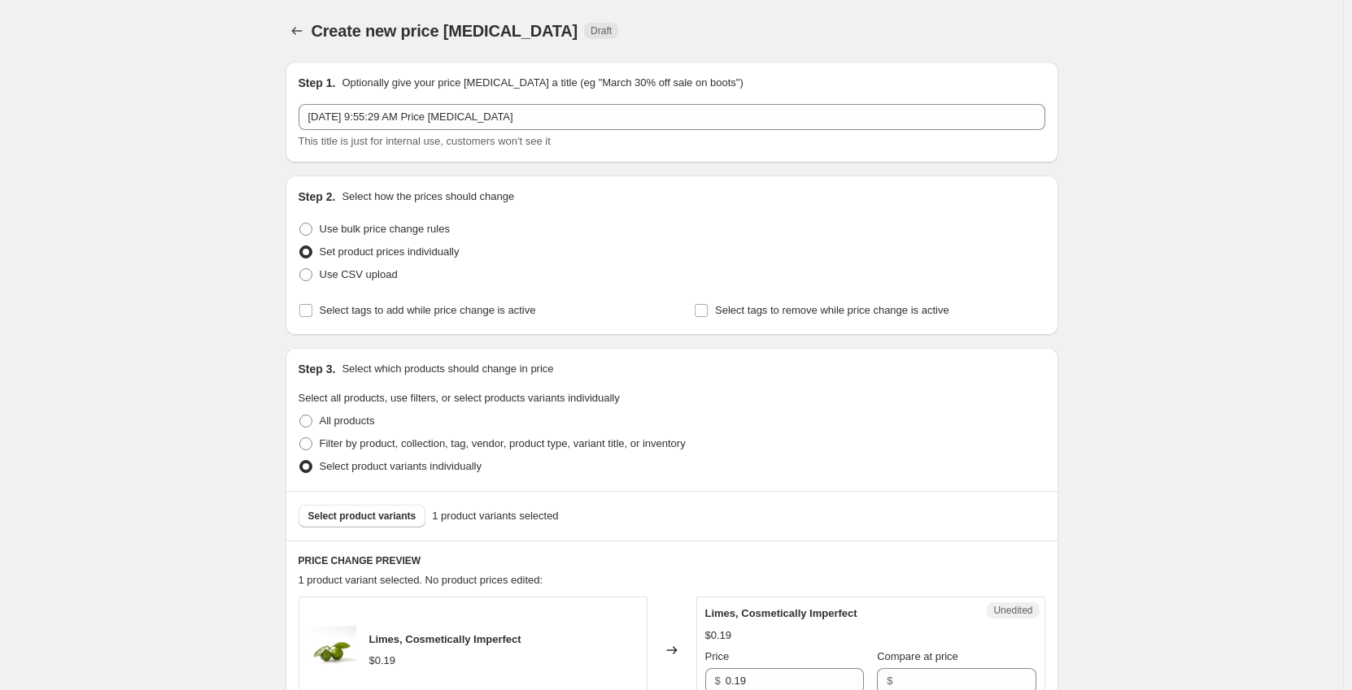
scroll to position [244, 0]
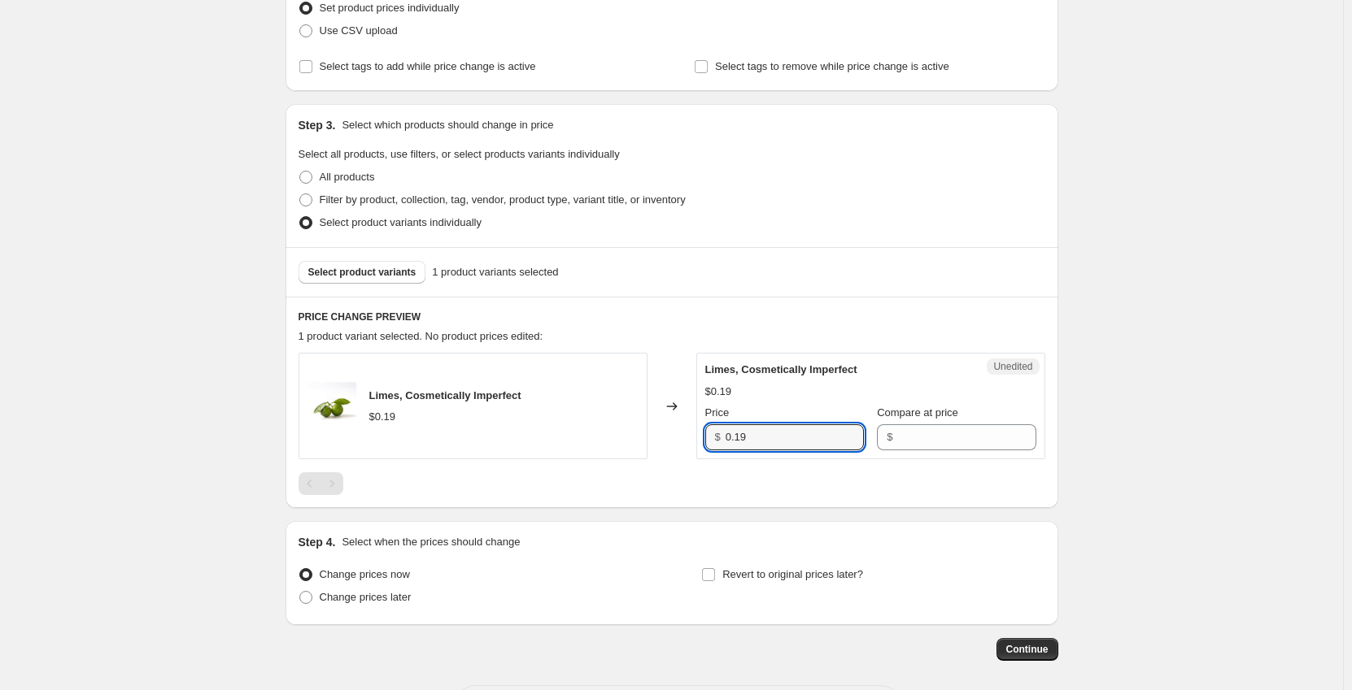
drag, startPoint x: 733, startPoint y: 443, endPoint x: 627, endPoint y: 450, distance: 105.9
click at [633, 452] on div "Limes, Cosmetically Imperfect $0.19 Changed to Unedited Limes, Cosmetically Imp…" at bounding box center [671, 406] width 747 height 107
type input "0.09"
click at [368, 595] on span "Change prices later" at bounding box center [366, 597] width 92 height 12
click at [300, 592] on input "Change prices later" at bounding box center [299, 591] width 1 height 1
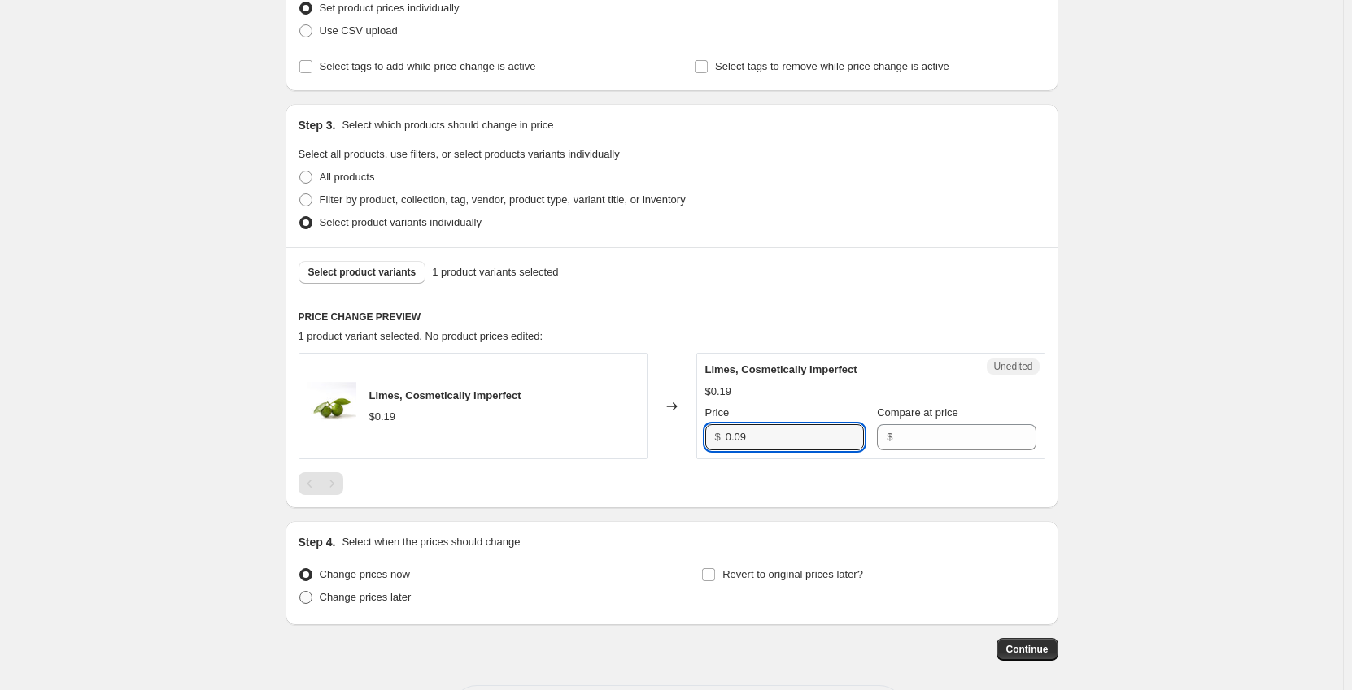
radio input "true"
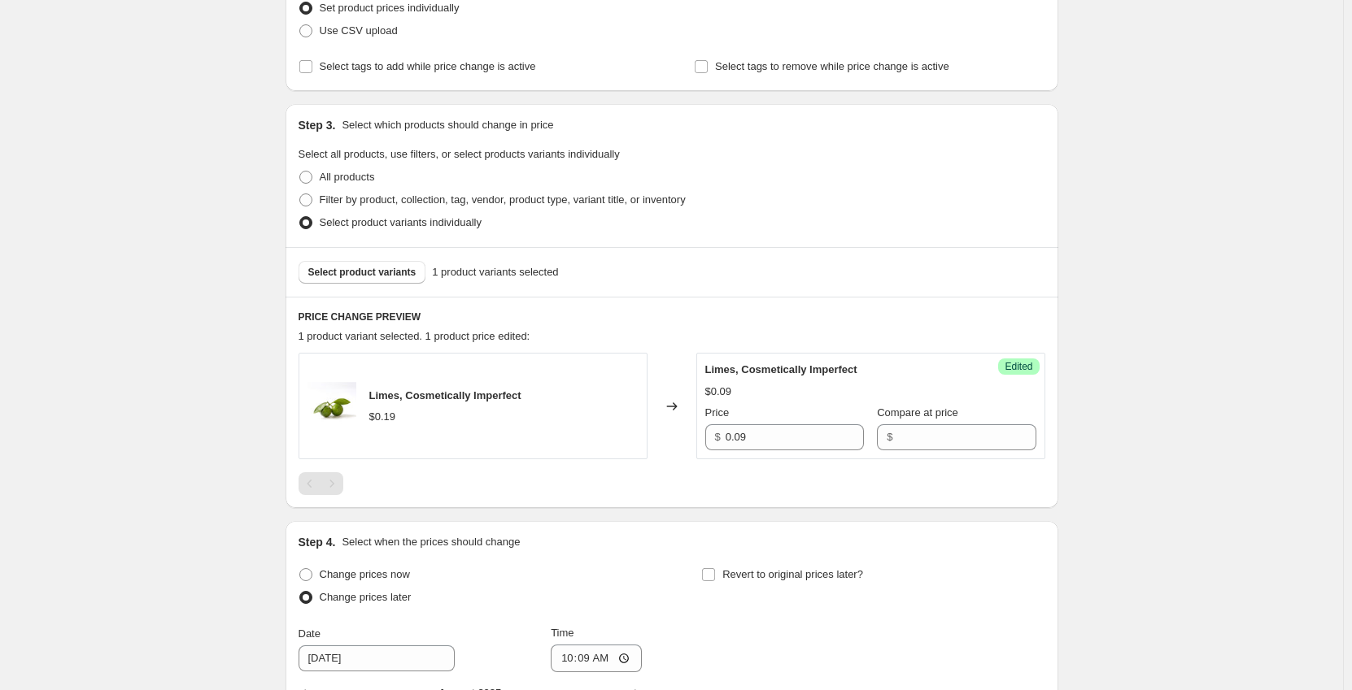
scroll to position [488, 0]
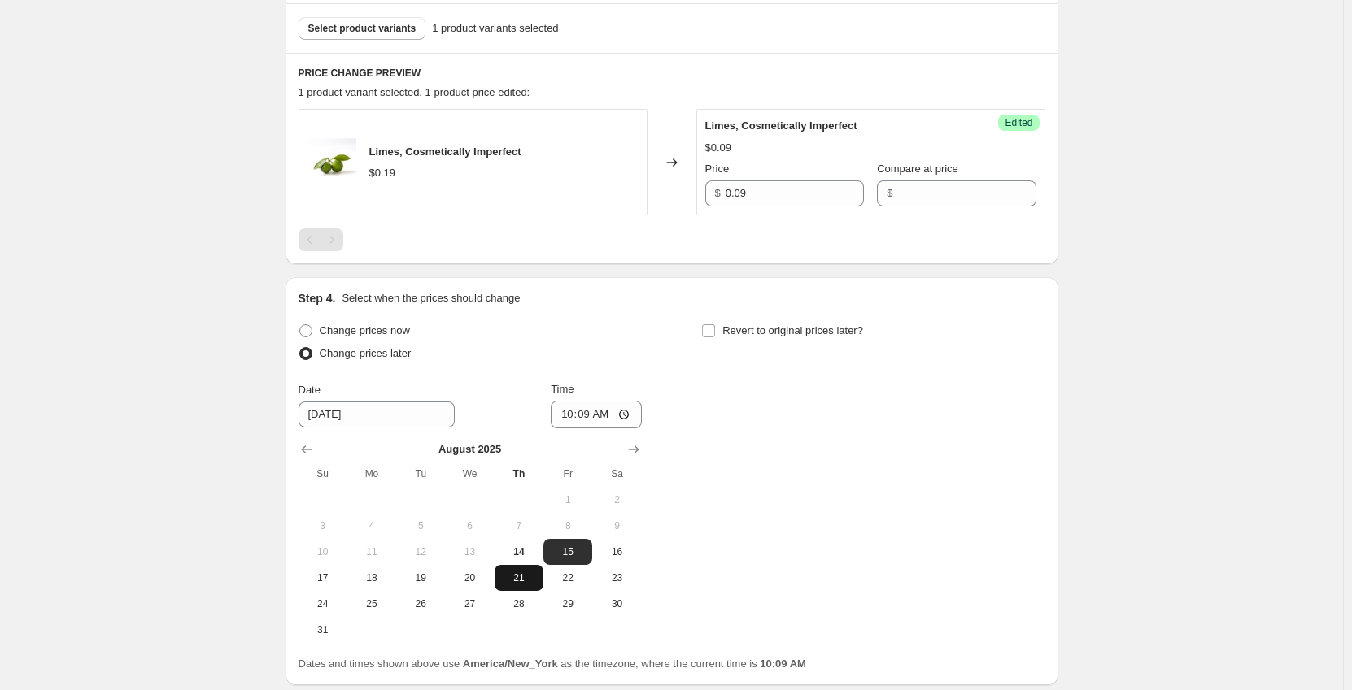
click at [517, 580] on span "21" at bounding box center [519, 578] width 36 height 13
type input "[DATE]"
click at [573, 407] on input "10:09" at bounding box center [596, 415] width 91 height 28
type input "00:01"
drag, startPoint x: 711, startPoint y: 324, endPoint x: 730, endPoint y: 342, distance: 26.5
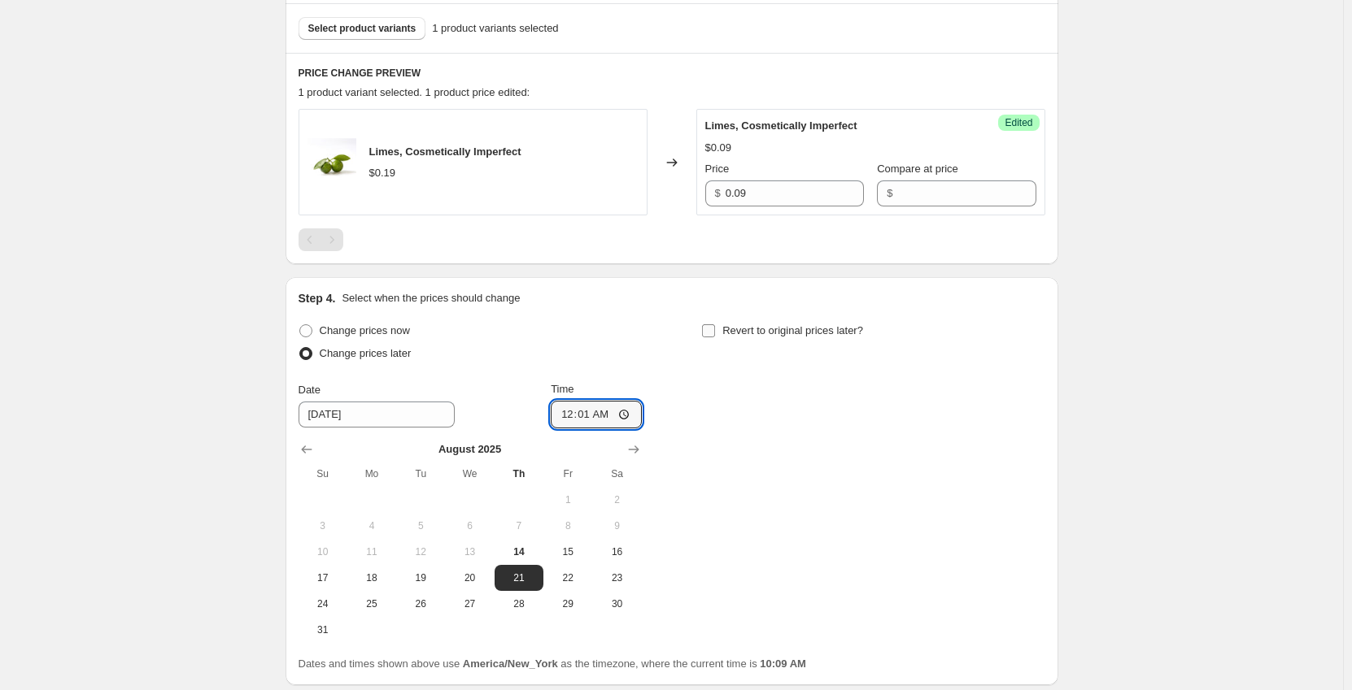
click at [712, 324] on span at bounding box center [708, 331] width 15 height 15
click at [712, 325] on input "Revert to original prices later?" at bounding box center [708, 331] width 13 height 13
checkbox input "true"
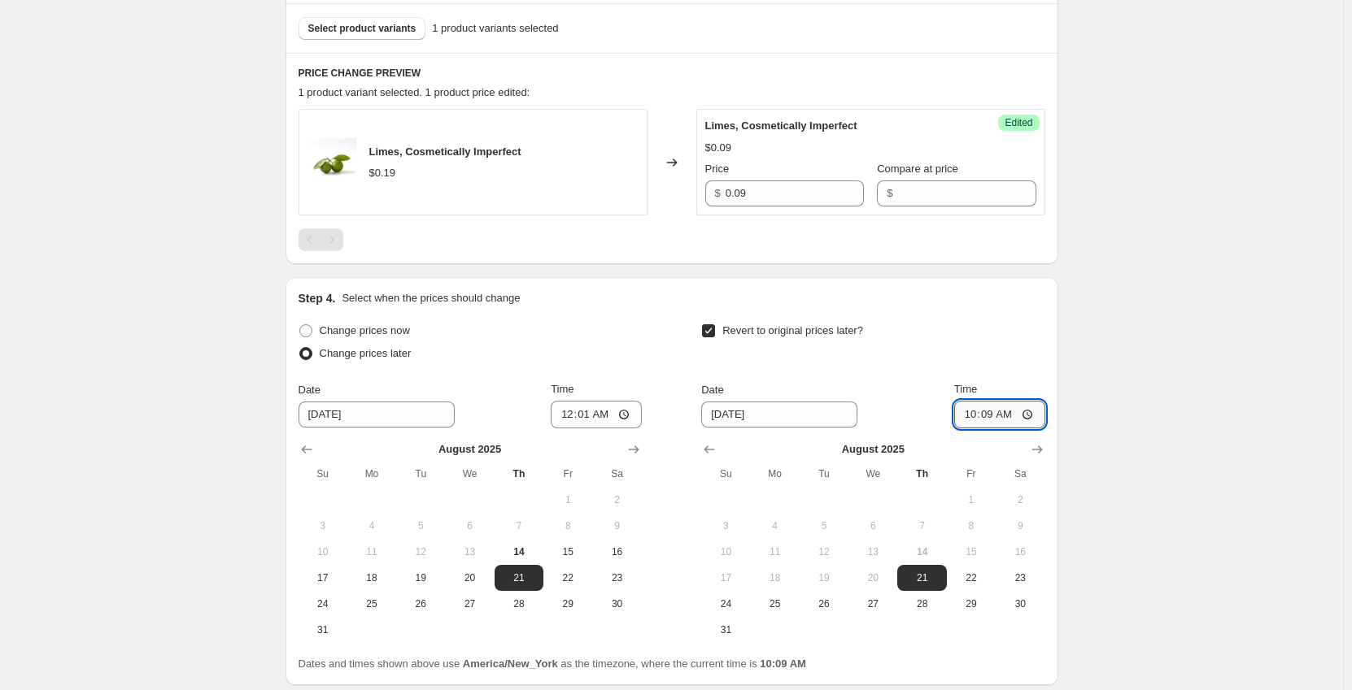
click at [967, 412] on input "10:09" at bounding box center [999, 415] width 91 height 28
type input "23:59"
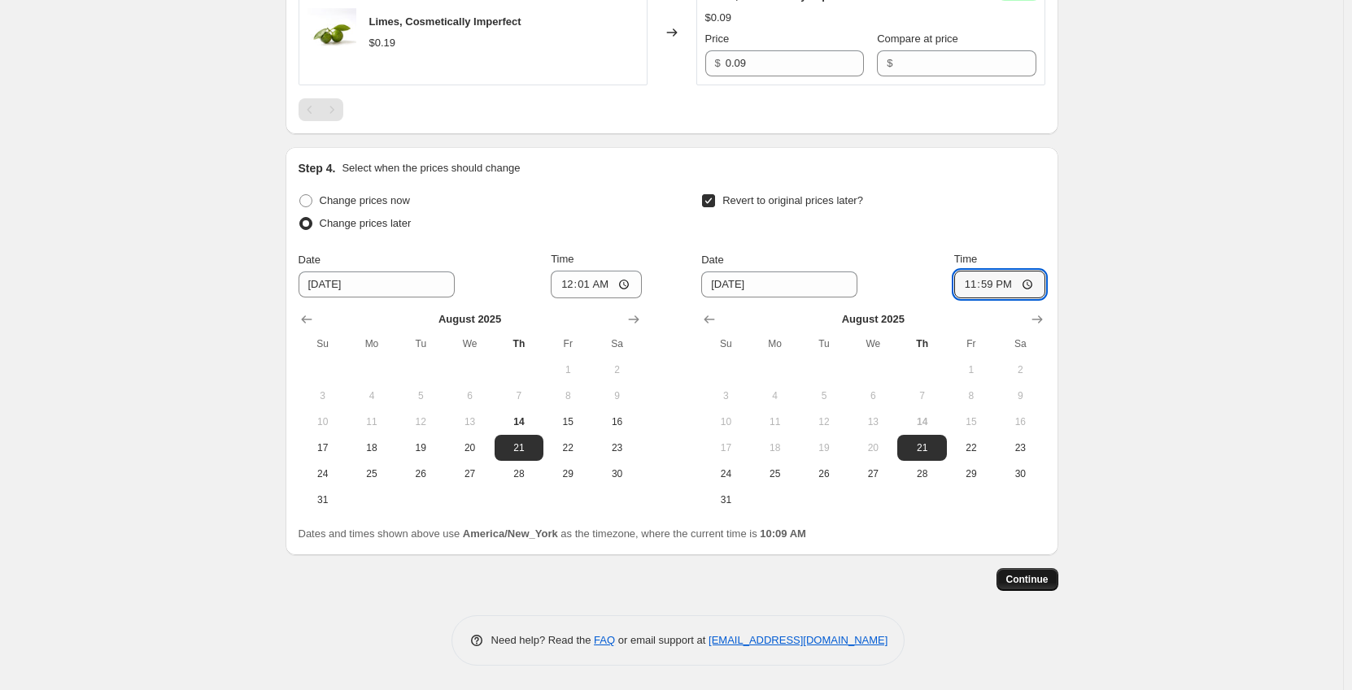
click at [1041, 586] on span "Continue" at bounding box center [1027, 579] width 42 height 13
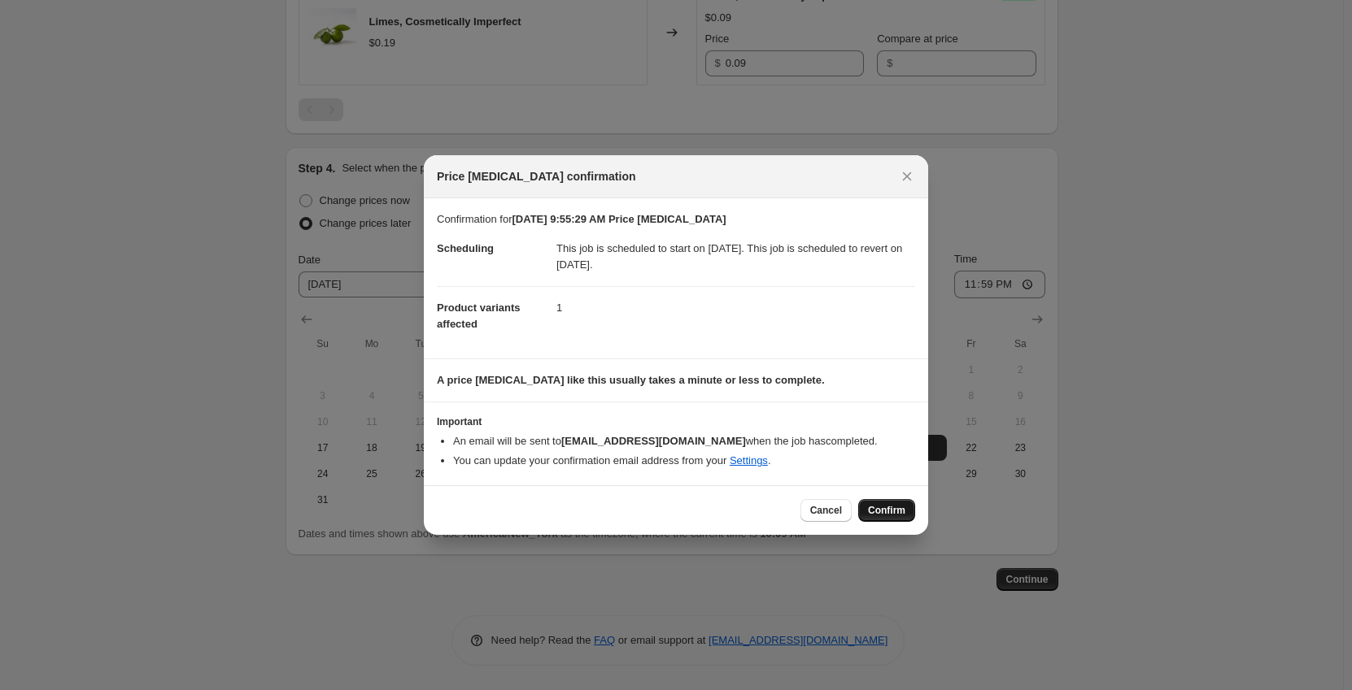
click at [880, 507] on span "Confirm" at bounding box center [886, 510] width 37 height 13
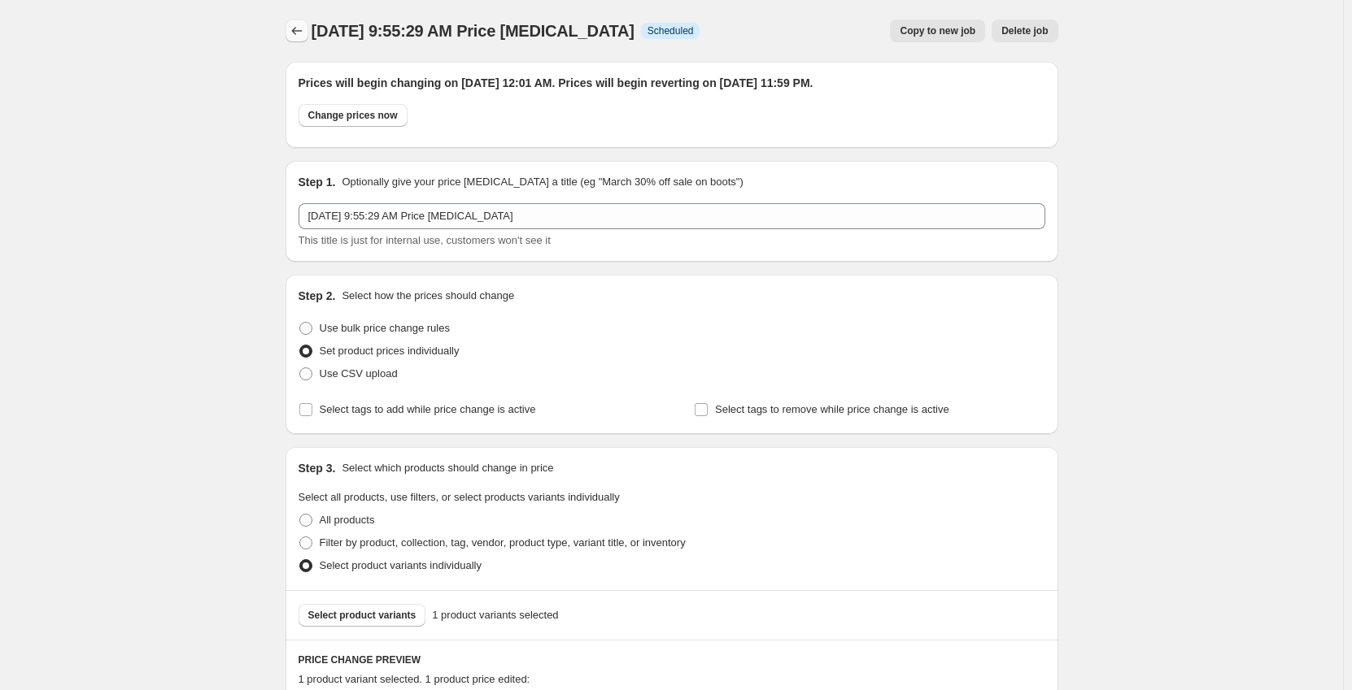
click at [302, 30] on icon "Price change jobs" at bounding box center [297, 31] width 16 height 16
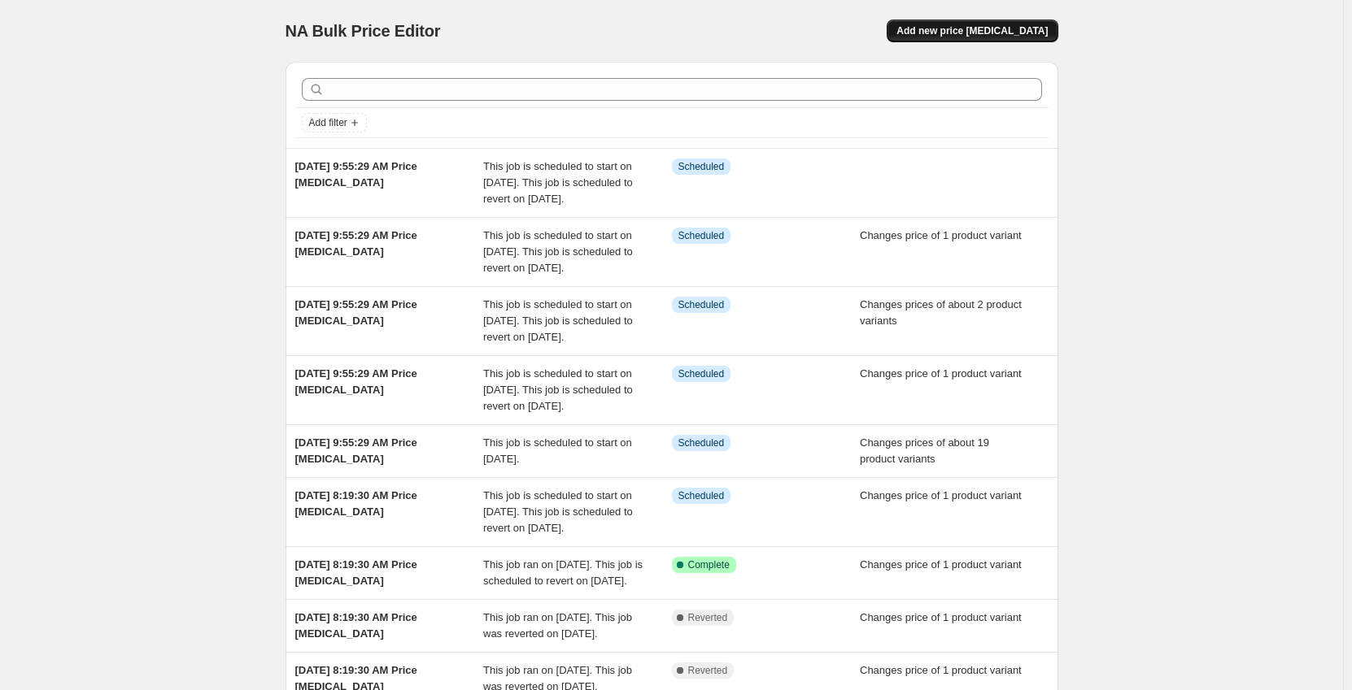
click at [995, 28] on span "Add new price [MEDICAL_DATA]" at bounding box center [971, 30] width 151 height 13
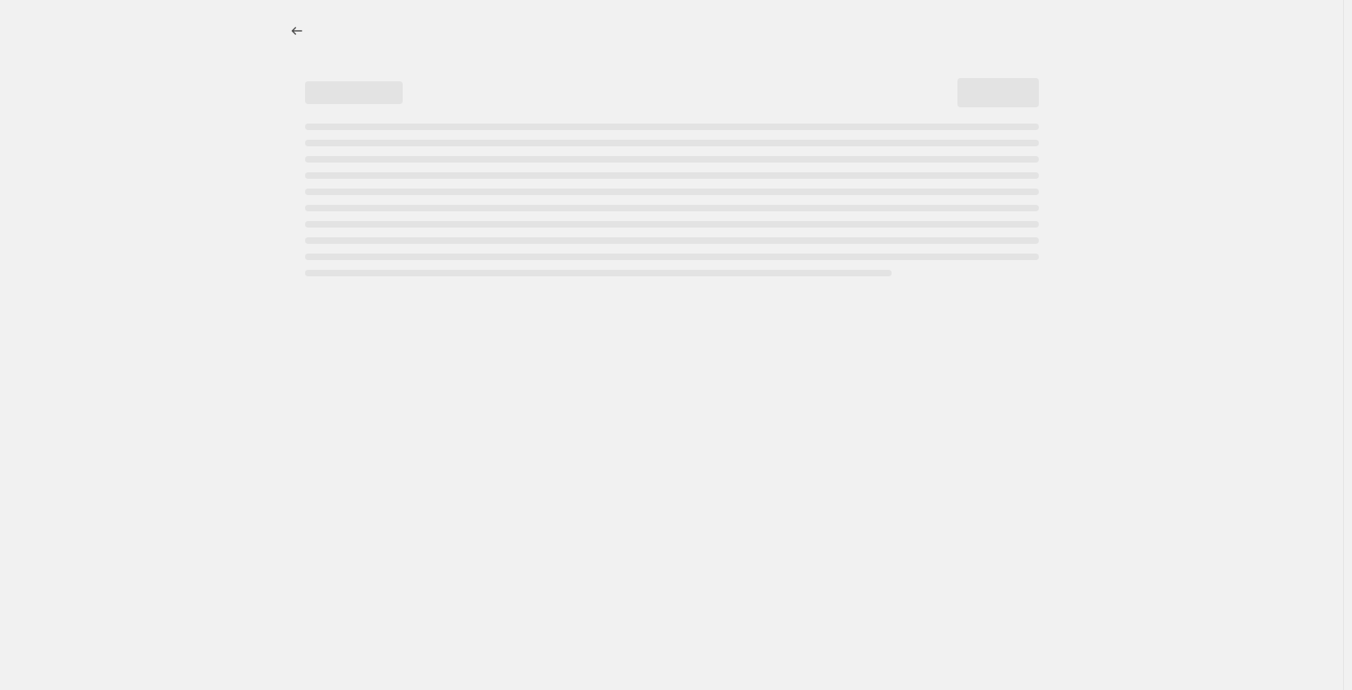
select select "percentage"
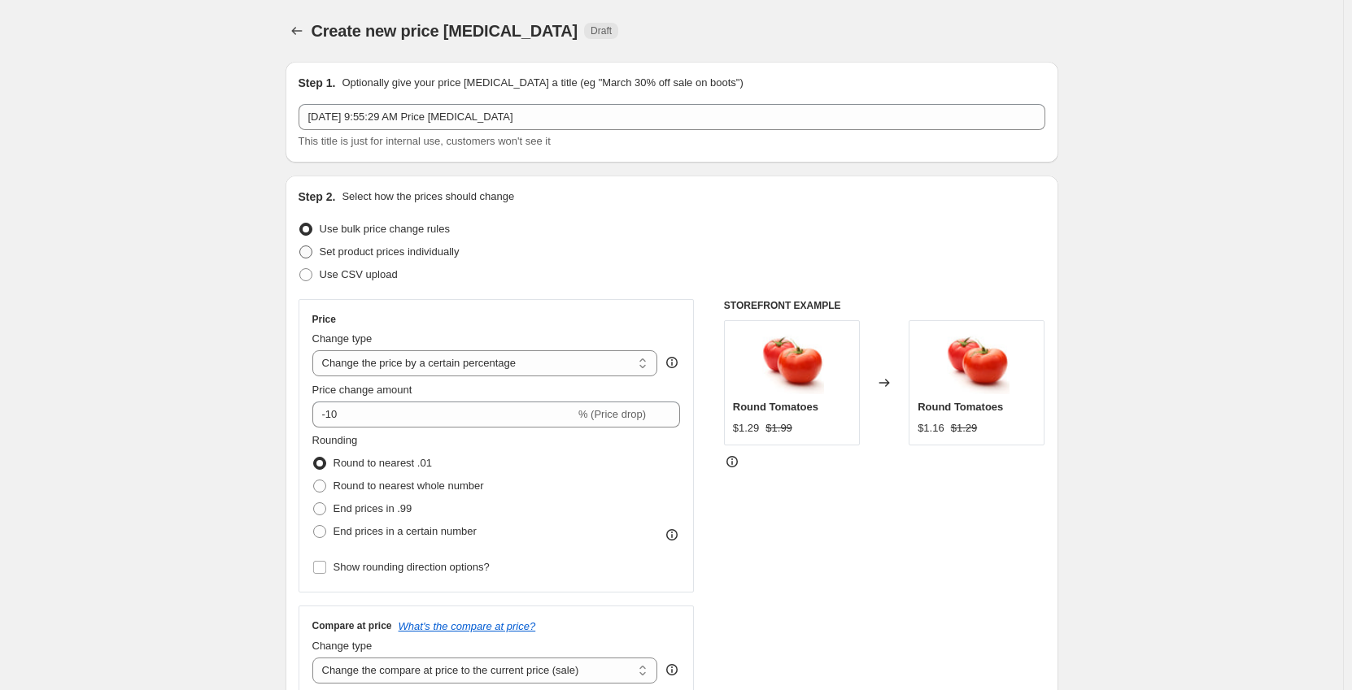
click at [352, 250] on span "Set product prices individually" at bounding box center [390, 252] width 140 height 12
click at [300, 246] on input "Set product prices individually" at bounding box center [299, 246] width 1 height 1
radio input "true"
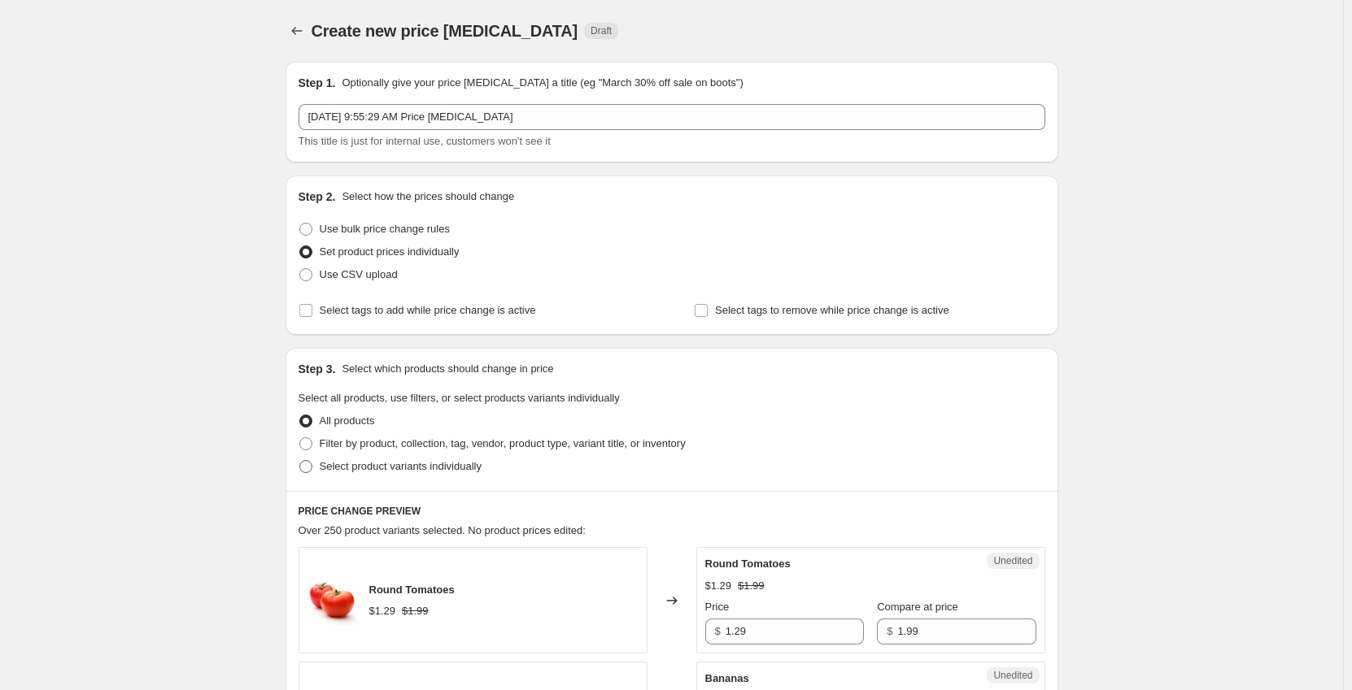
click at [402, 473] on span "Select product variants individually" at bounding box center [401, 467] width 162 height 16
click at [300, 461] on input "Select product variants individually" at bounding box center [299, 460] width 1 height 1
radio input "true"
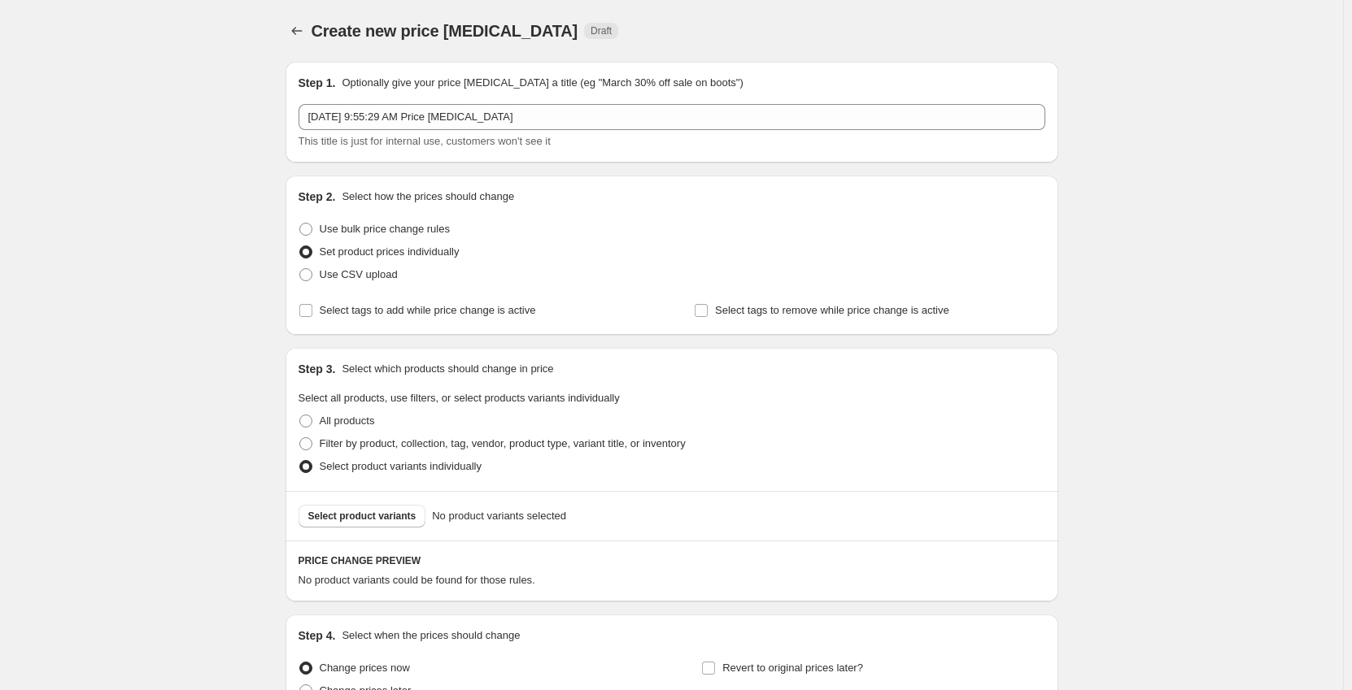
scroll to position [163, 0]
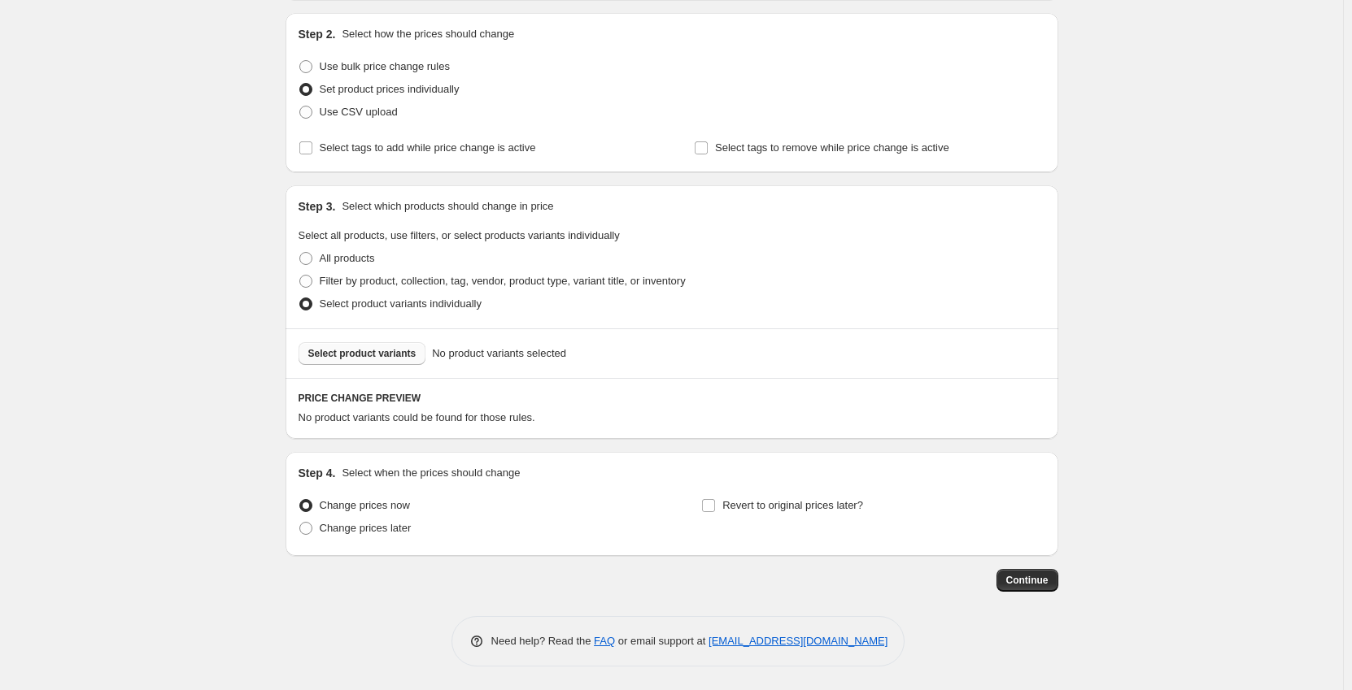
click at [371, 359] on span "Select product variants" at bounding box center [362, 353] width 108 height 13
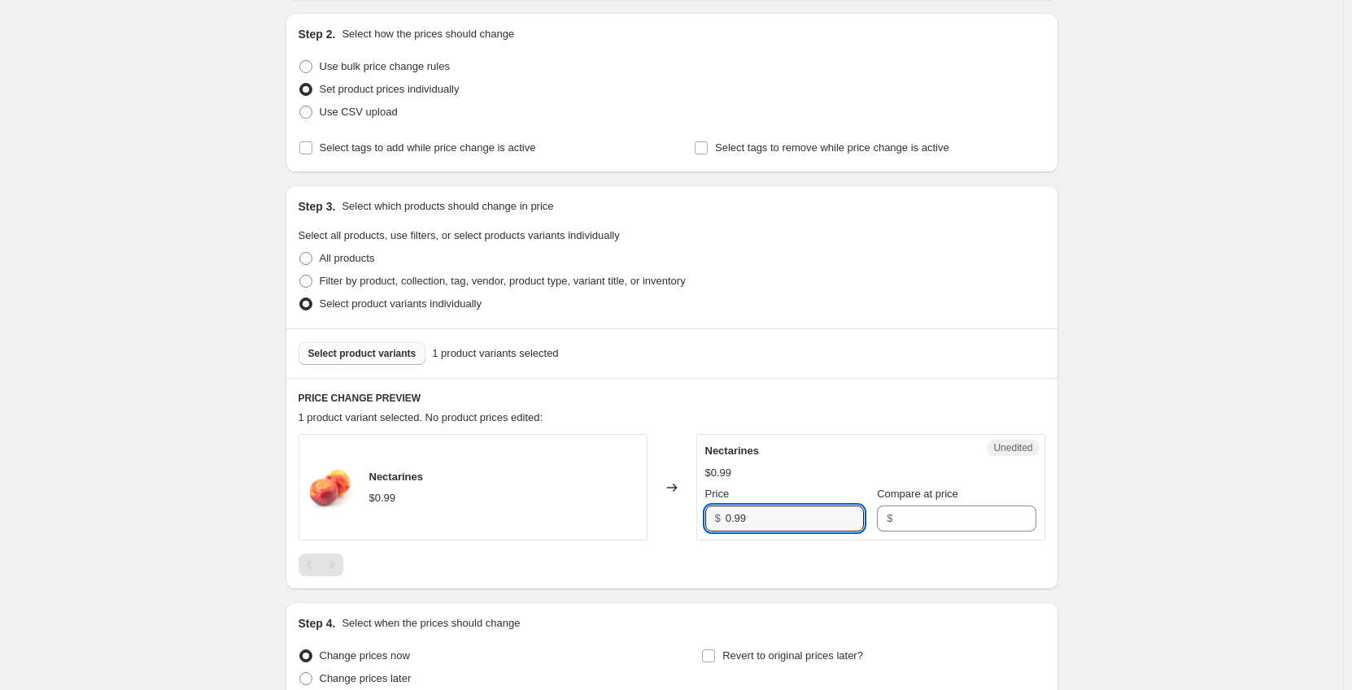
drag, startPoint x: 754, startPoint y: 525, endPoint x: 649, endPoint y: 530, distance: 105.0
click at [649, 530] on div "Nectarines $0.99 Changed to Unedited Nectarines $0.99 Price $ 0.99 Compare at p…" at bounding box center [671, 487] width 747 height 107
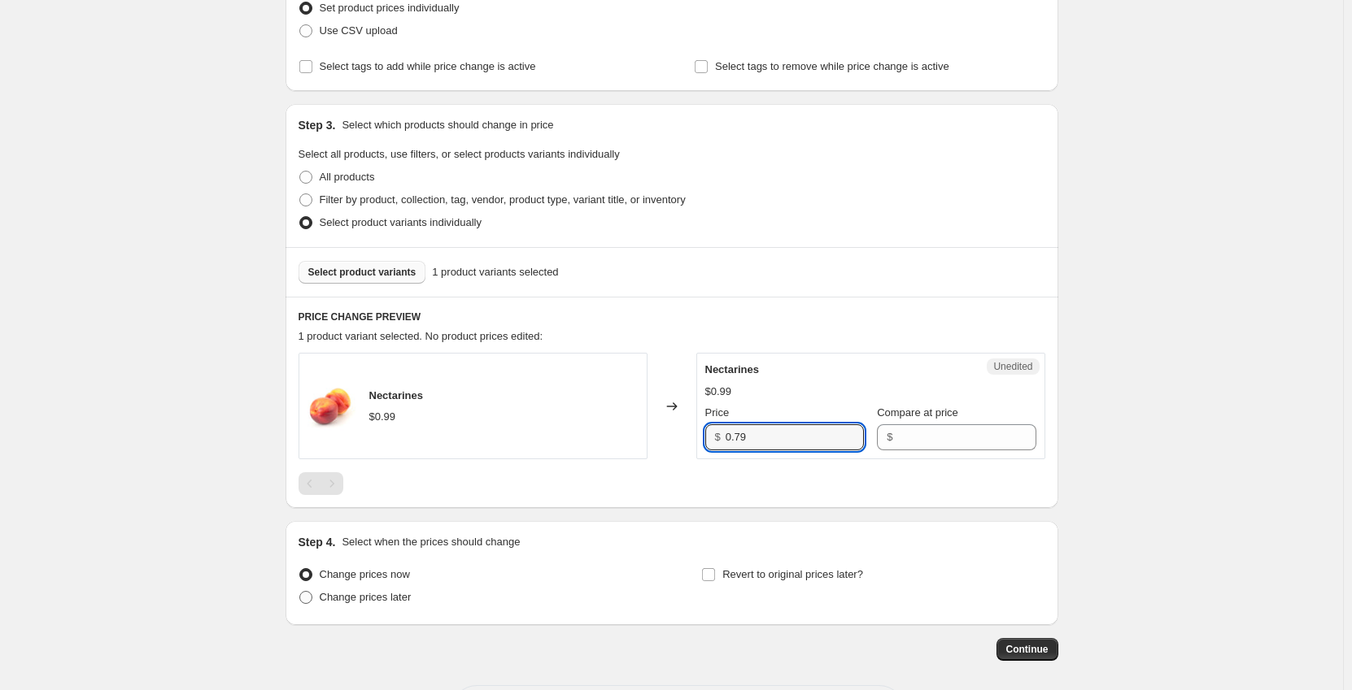
type input "0.79"
click at [324, 599] on span "Change prices later" at bounding box center [366, 597] width 92 height 12
click at [300, 592] on input "Change prices later" at bounding box center [299, 591] width 1 height 1
radio input "true"
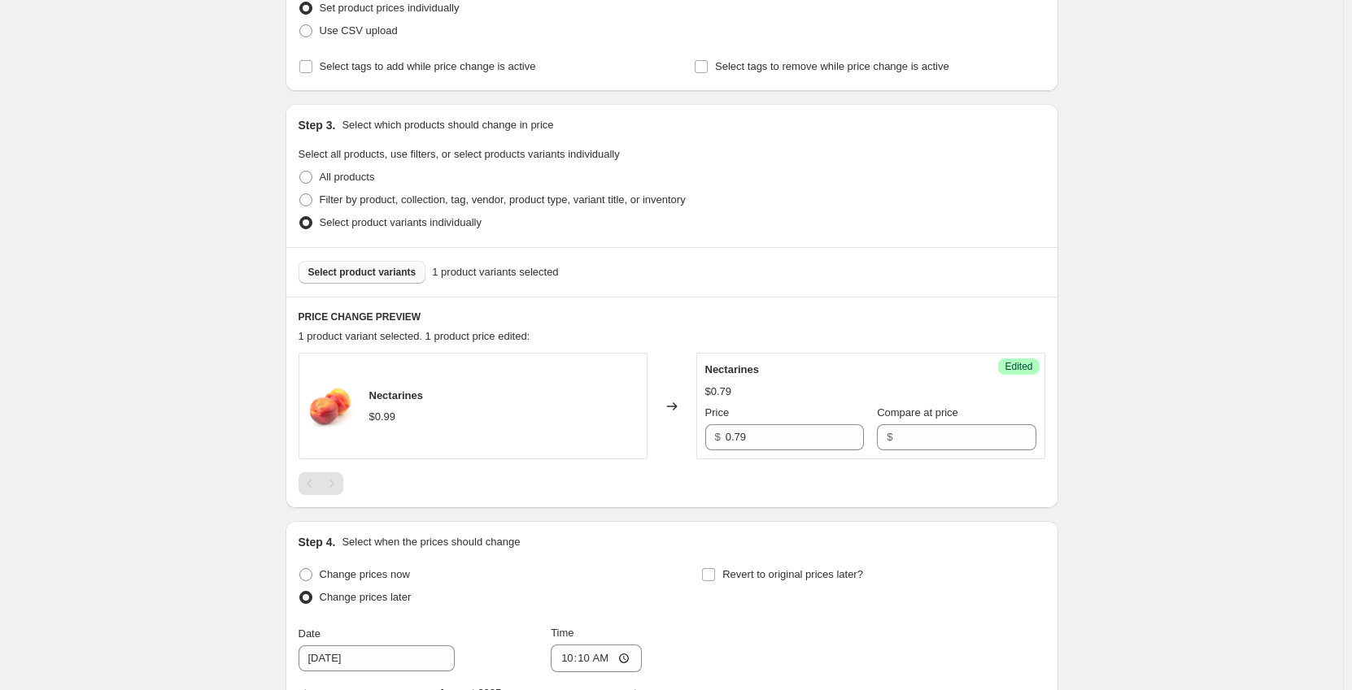
scroll to position [488, 0]
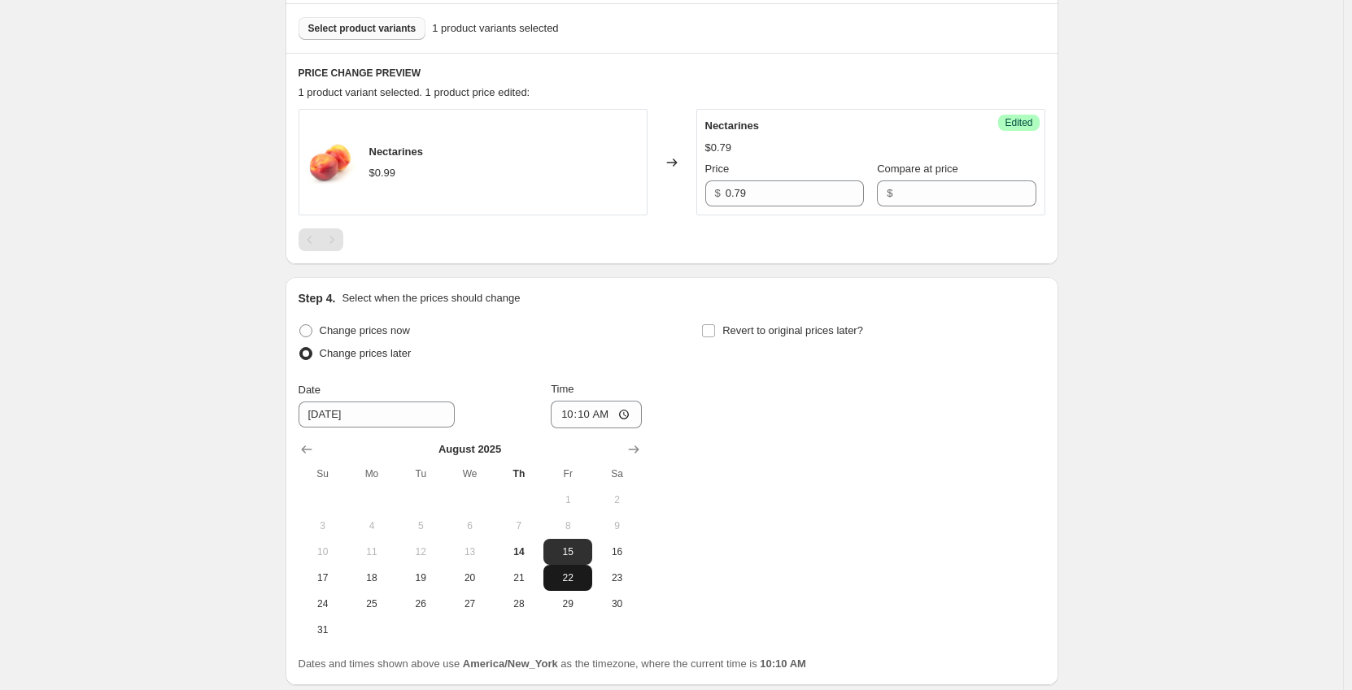
click at [570, 577] on span "22" at bounding box center [568, 578] width 36 height 13
type input "[DATE]"
click at [575, 414] on input "10:10" at bounding box center [596, 415] width 91 height 28
type input "00:01"
click at [715, 333] on input "Revert to original prices later?" at bounding box center [708, 331] width 13 height 13
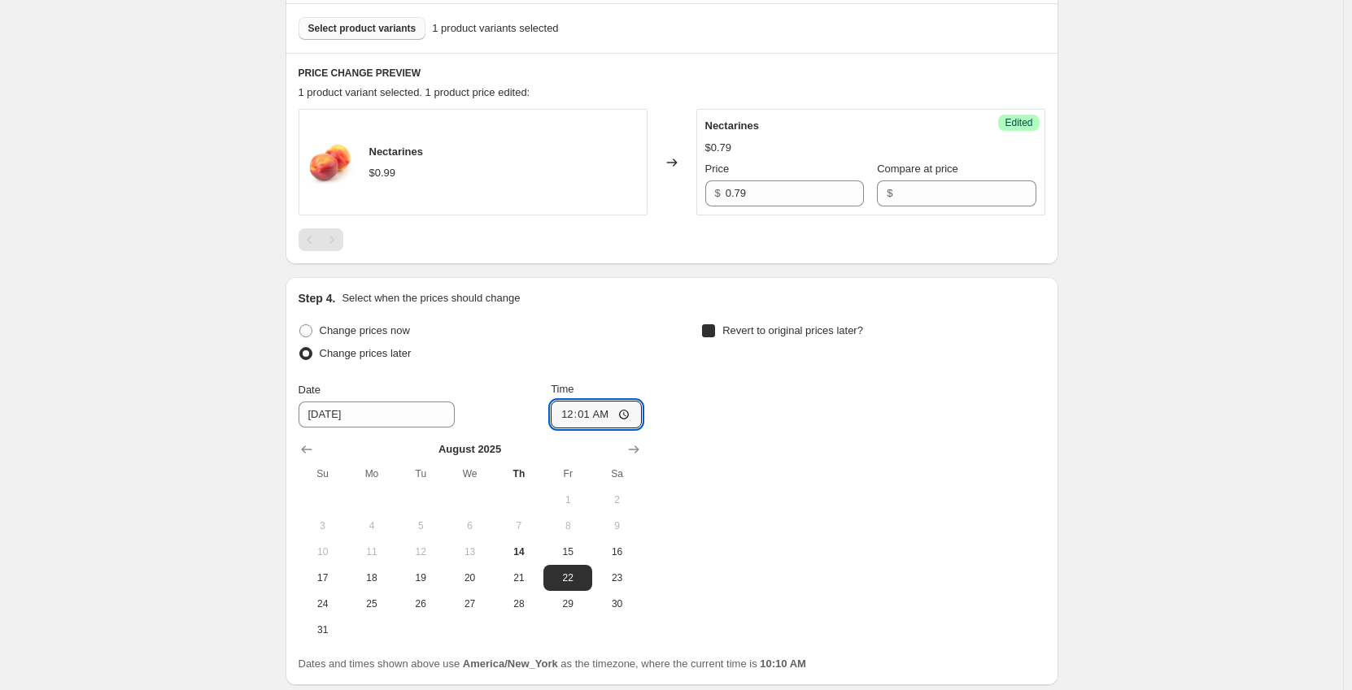
checkbox input "true"
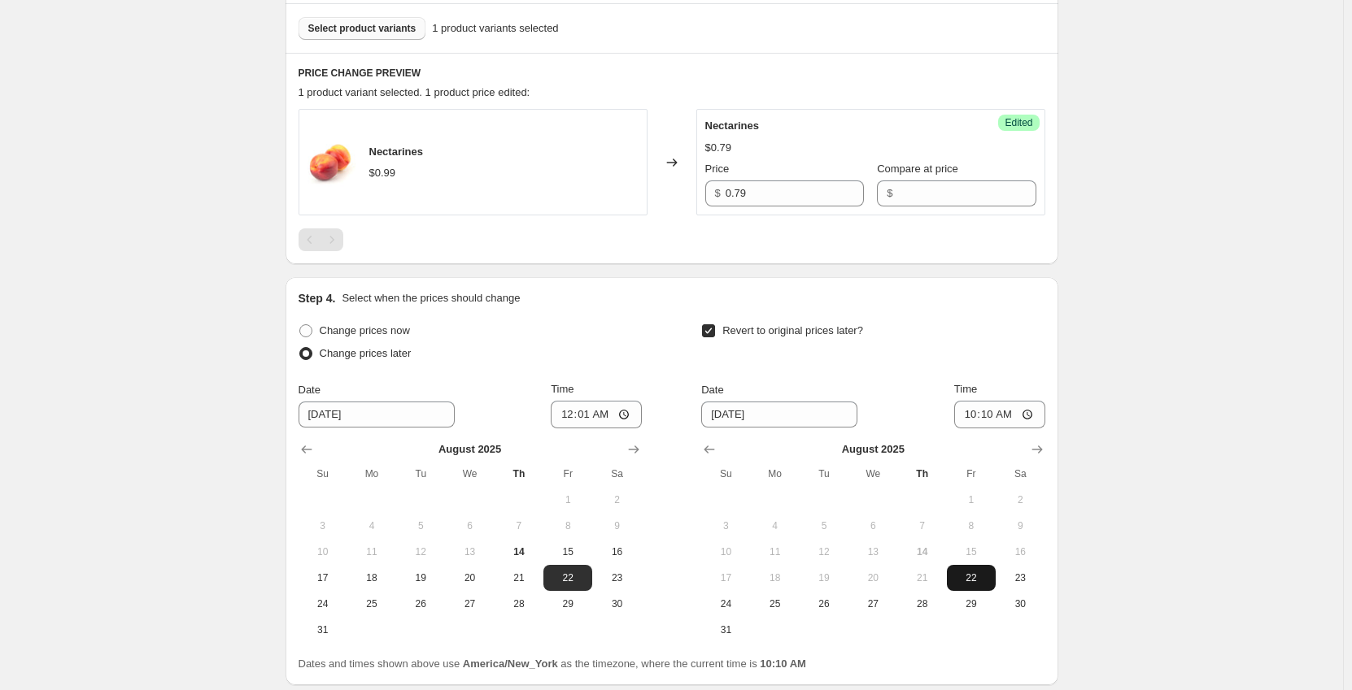
drag, startPoint x: 974, startPoint y: 582, endPoint x: 978, endPoint y: 463, distance: 119.7
click at [974, 579] on span "22" at bounding box center [971, 578] width 36 height 13
type input "[DATE]"
click at [974, 419] on input "10:10" at bounding box center [999, 415] width 91 height 28
type input "23:59"
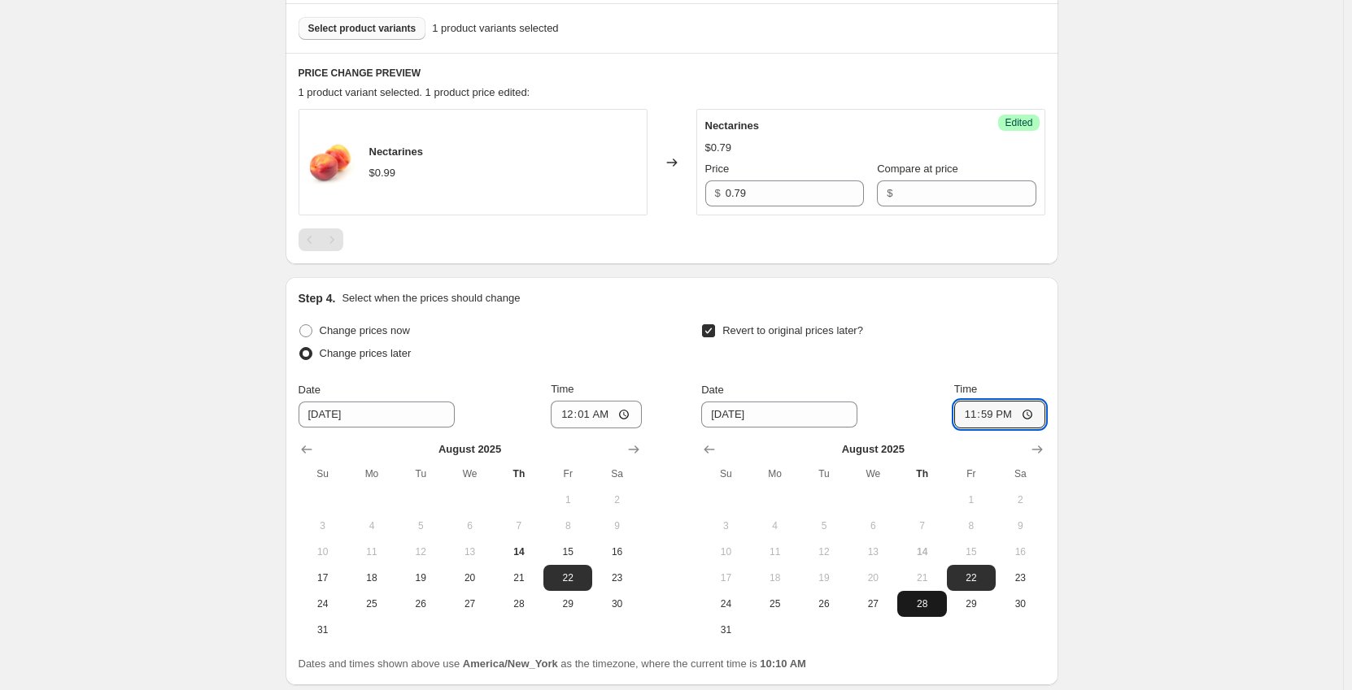
scroll to position [618, 0]
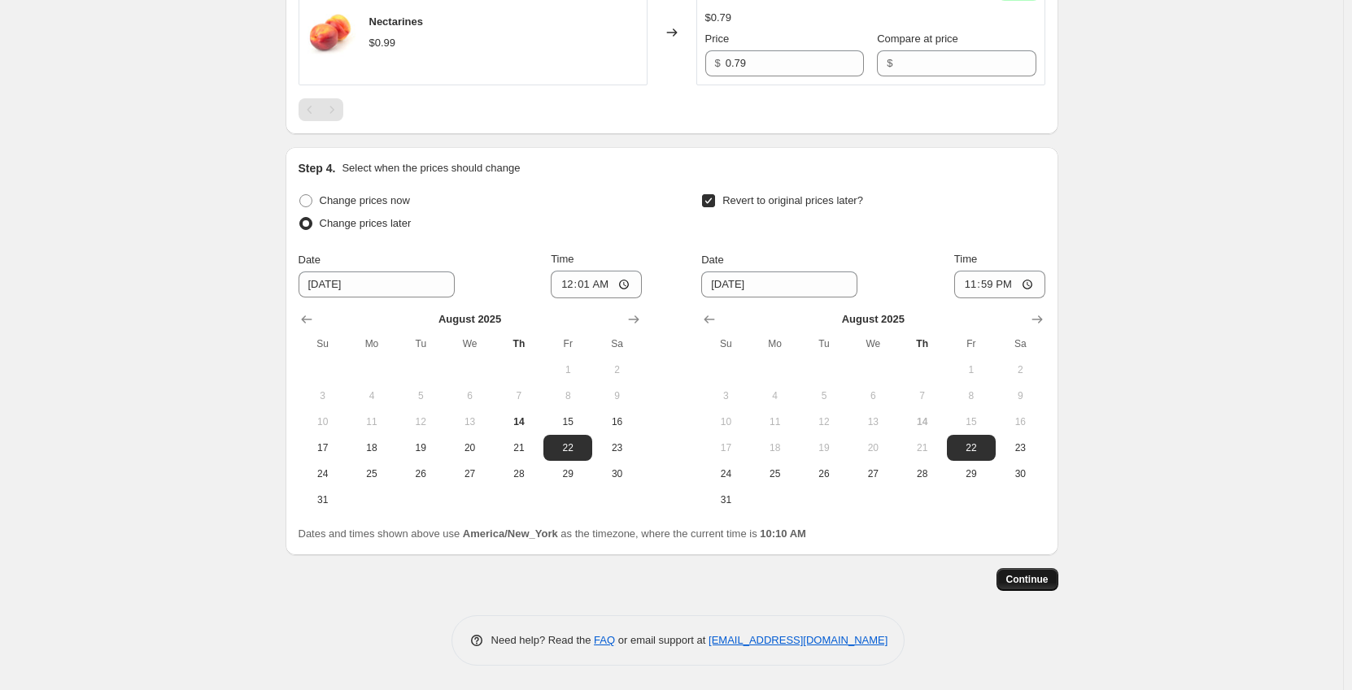
click at [1045, 585] on span "Continue" at bounding box center [1027, 579] width 42 height 13
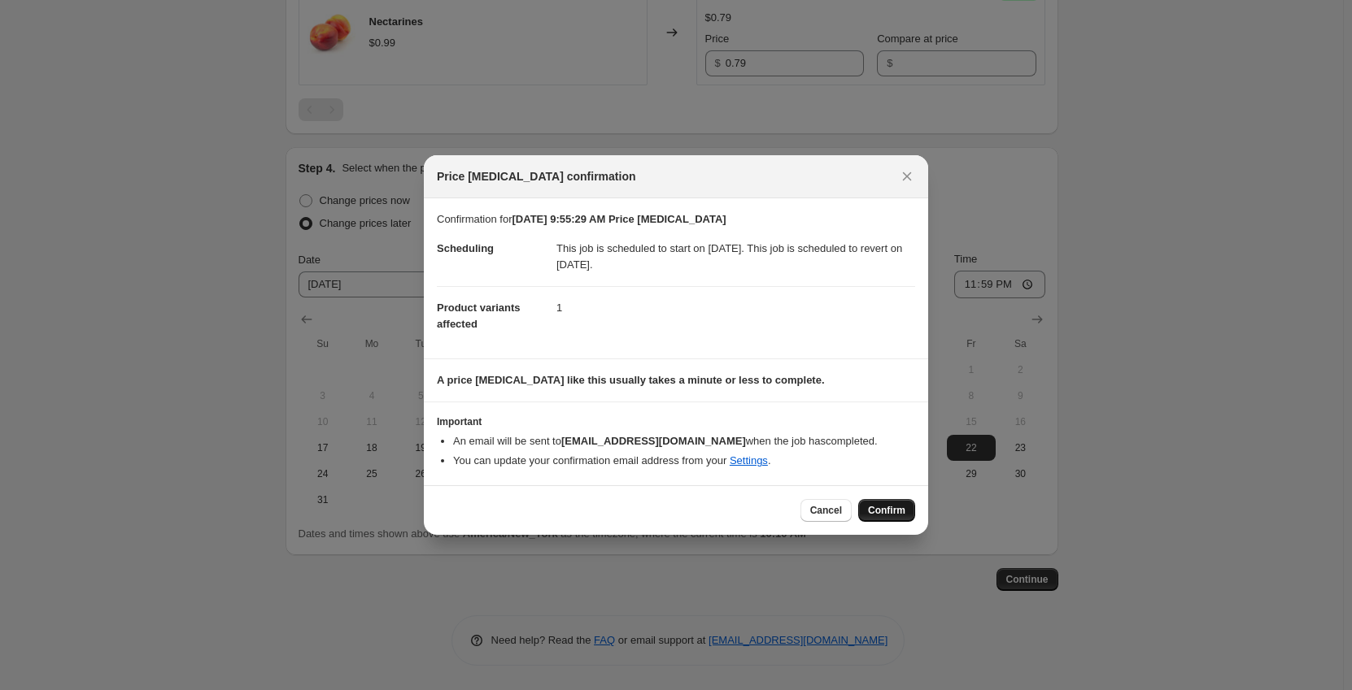
click at [890, 502] on button "Confirm" at bounding box center [886, 510] width 57 height 23
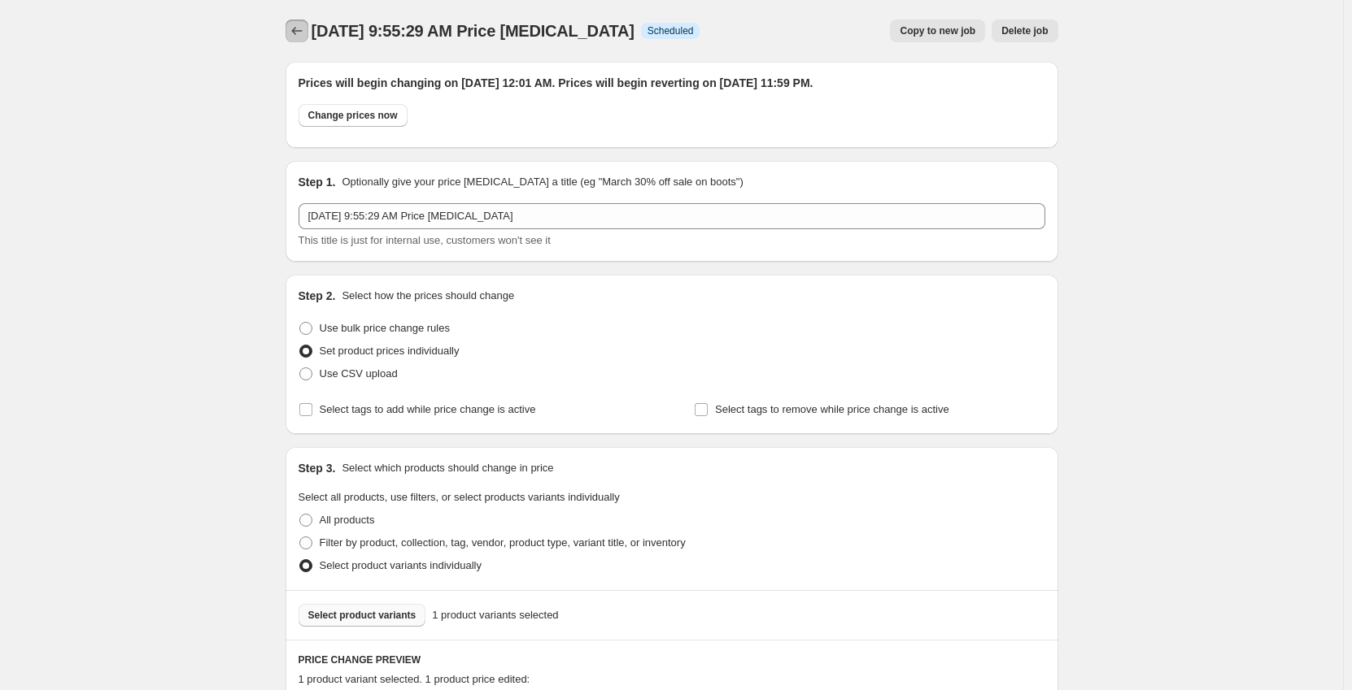
click at [296, 37] on icon "Price change jobs" at bounding box center [297, 31] width 16 height 16
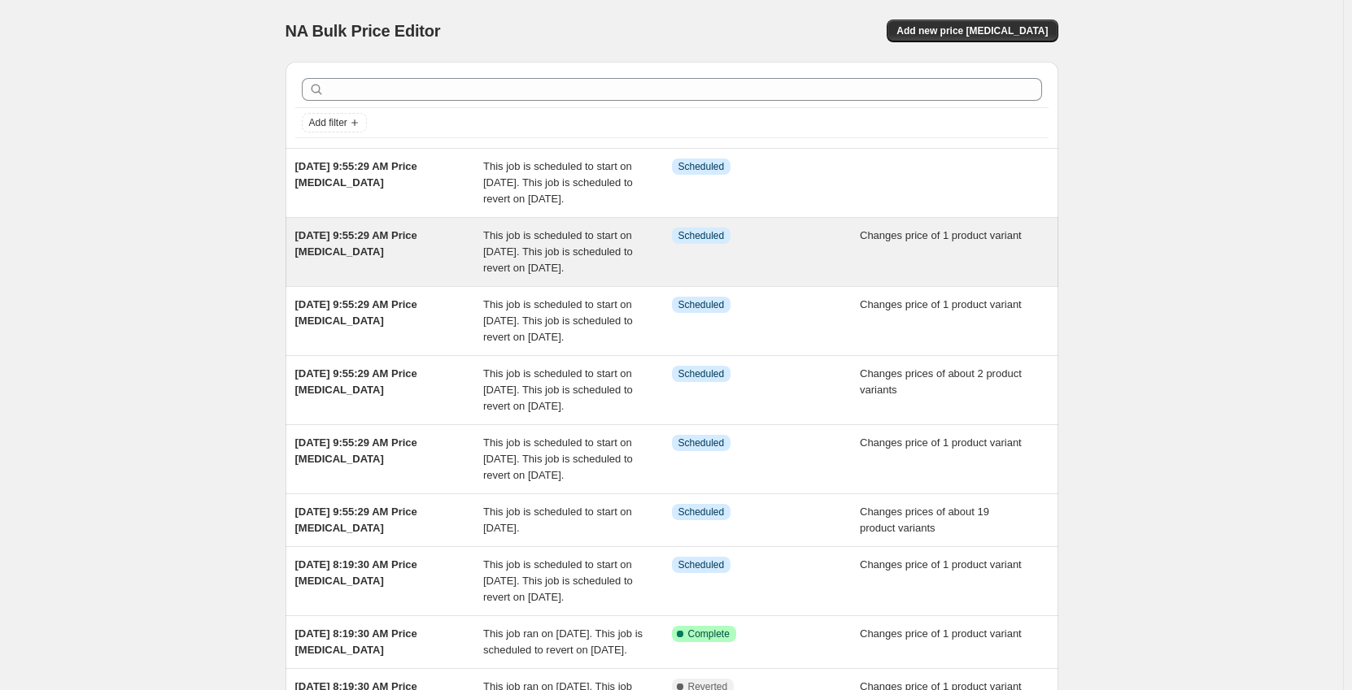
click at [582, 276] on div "This job is scheduled to start on [DATE]. This job is scheduled to revert on [D…" at bounding box center [577, 252] width 189 height 49
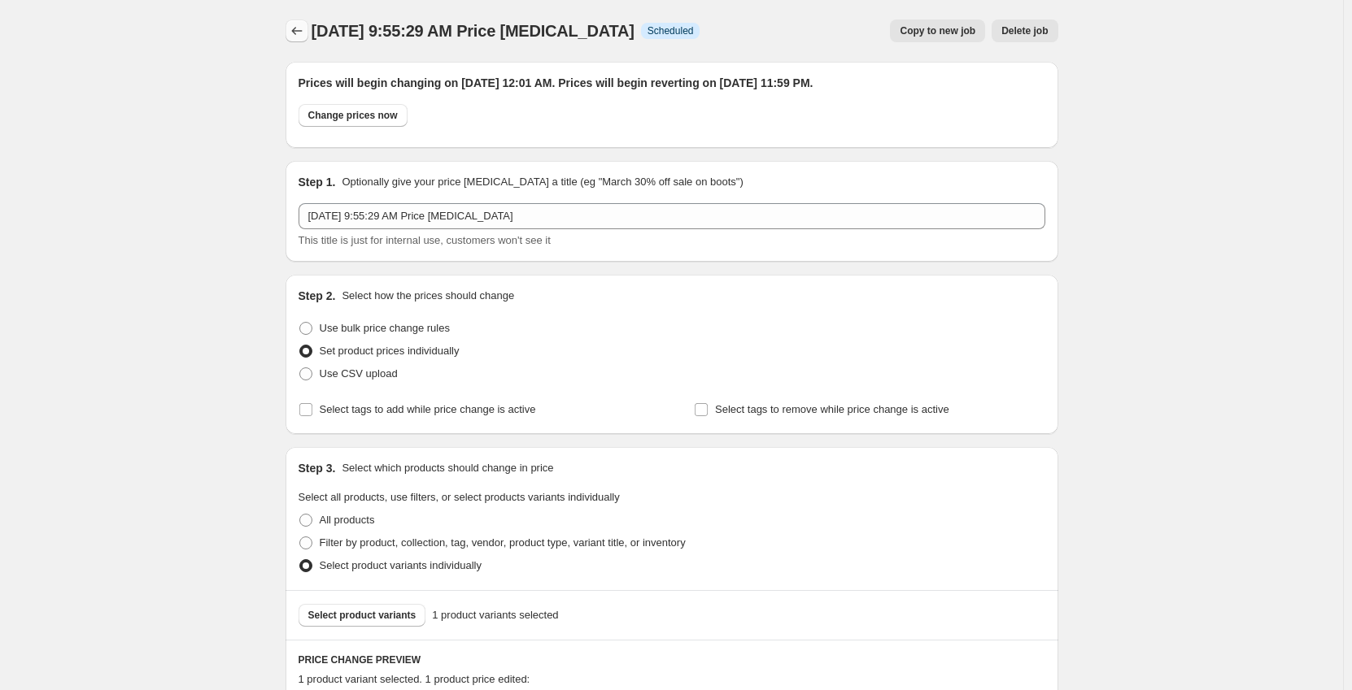
click at [294, 28] on icon "Price change jobs" at bounding box center [297, 31] width 16 height 16
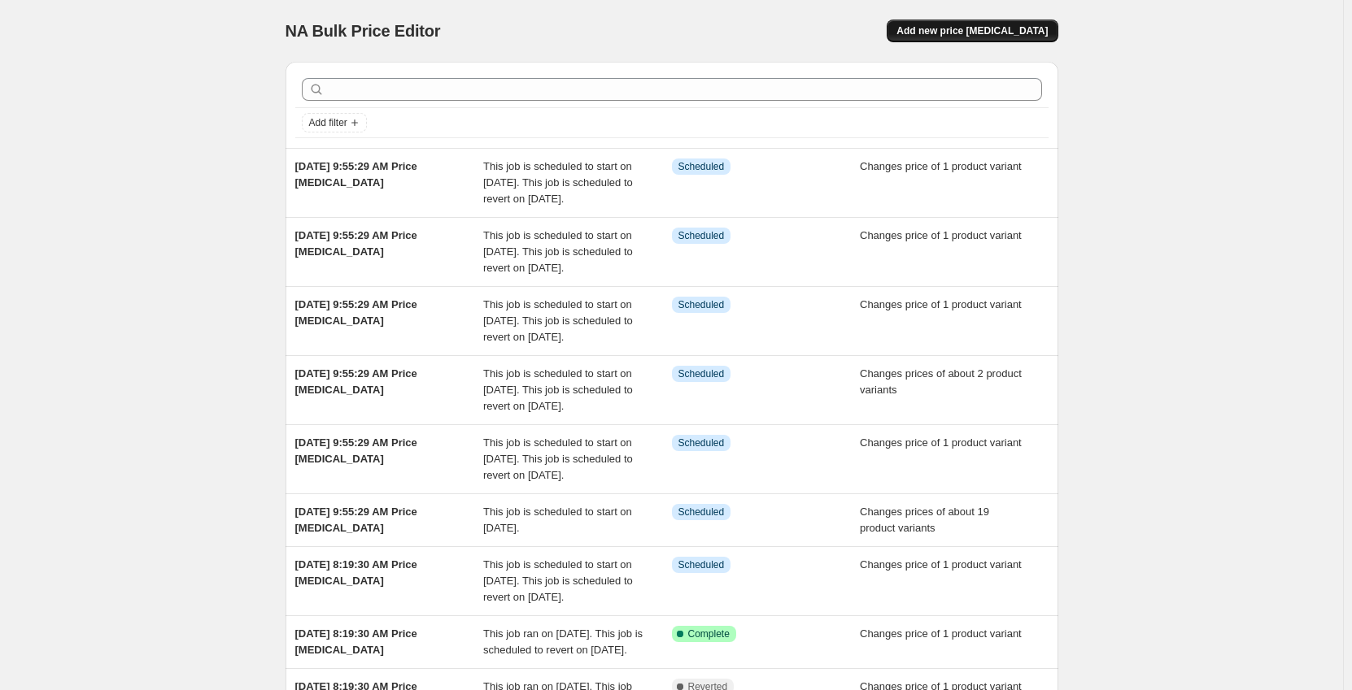
click at [997, 34] on span "Add new price [MEDICAL_DATA]" at bounding box center [971, 30] width 151 height 13
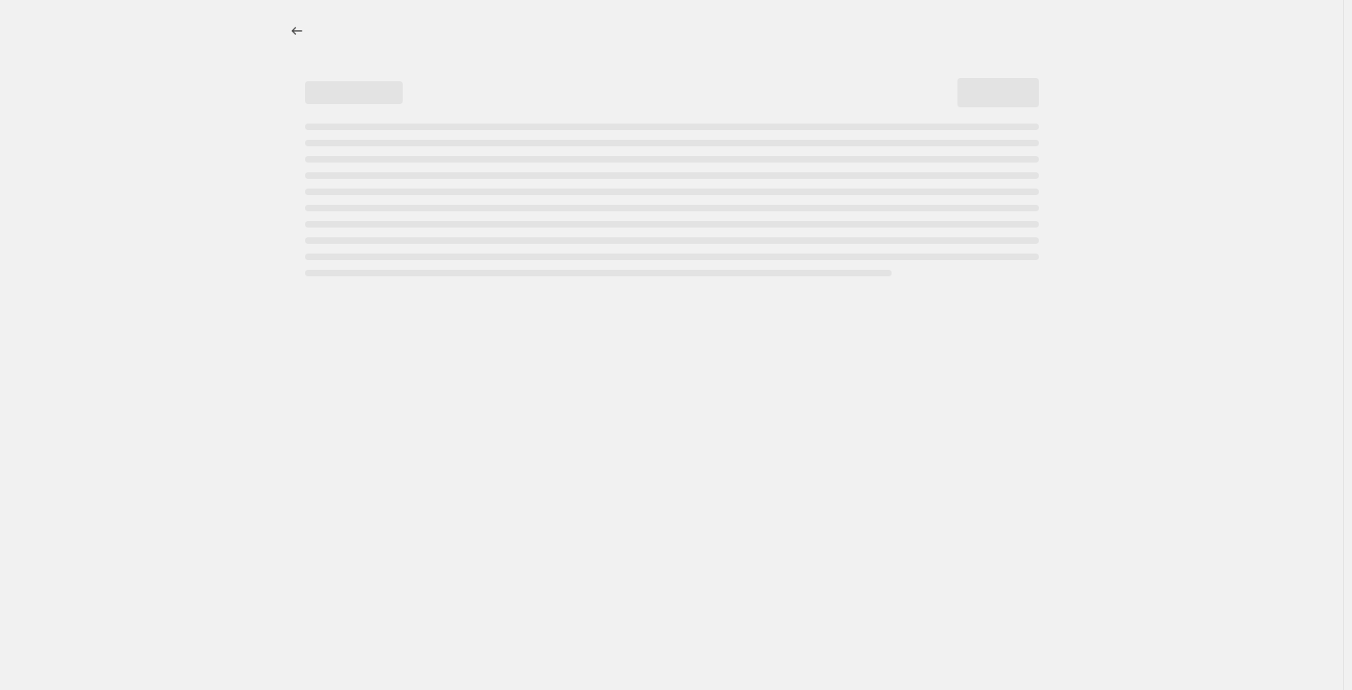
select select "percentage"
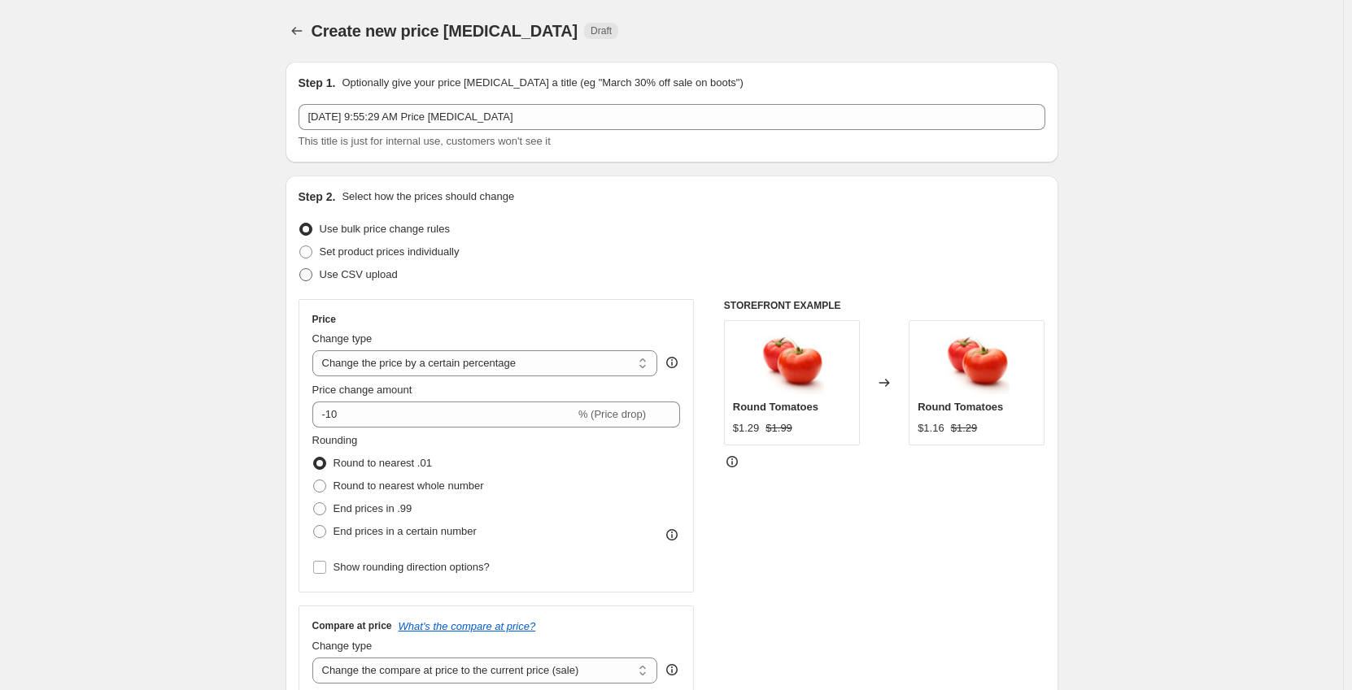
click at [375, 259] on span "Set product prices individually" at bounding box center [390, 252] width 140 height 16
click at [300, 246] on input "Set product prices individually" at bounding box center [299, 246] width 1 height 1
radio input "true"
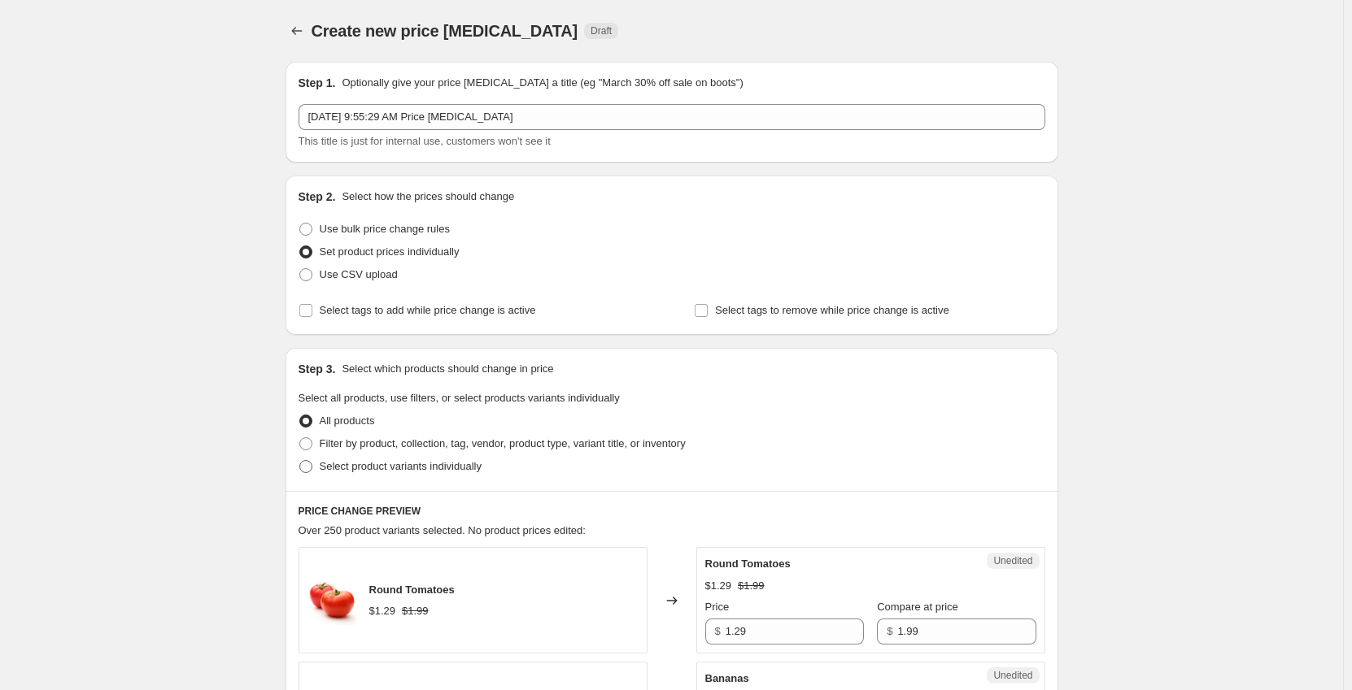
click at [376, 467] on span "Select product variants individually" at bounding box center [401, 466] width 162 height 12
click at [300, 461] on input "Select product variants individually" at bounding box center [299, 460] width 1 height 1
radio input "true"
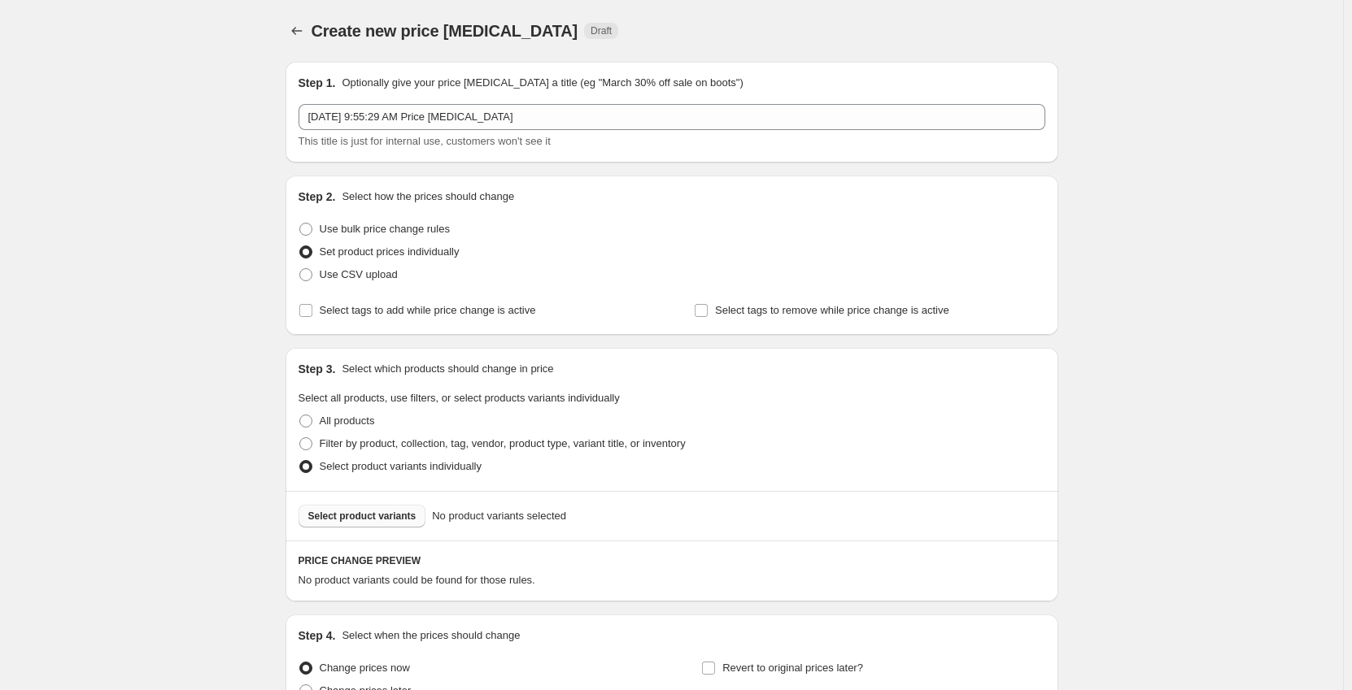
click at [370, 516] on span "Select product variants" at bounding box center [362, 516] width 108 height 13
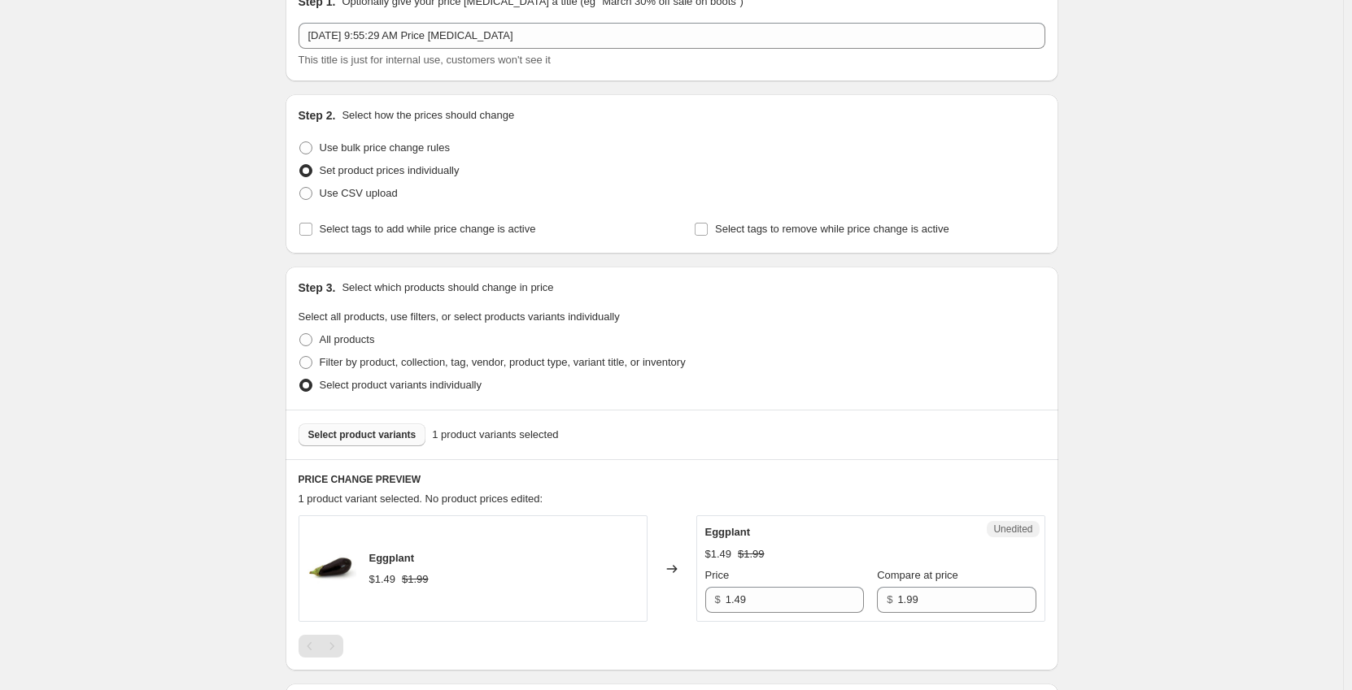
scroll to position [244, 0]
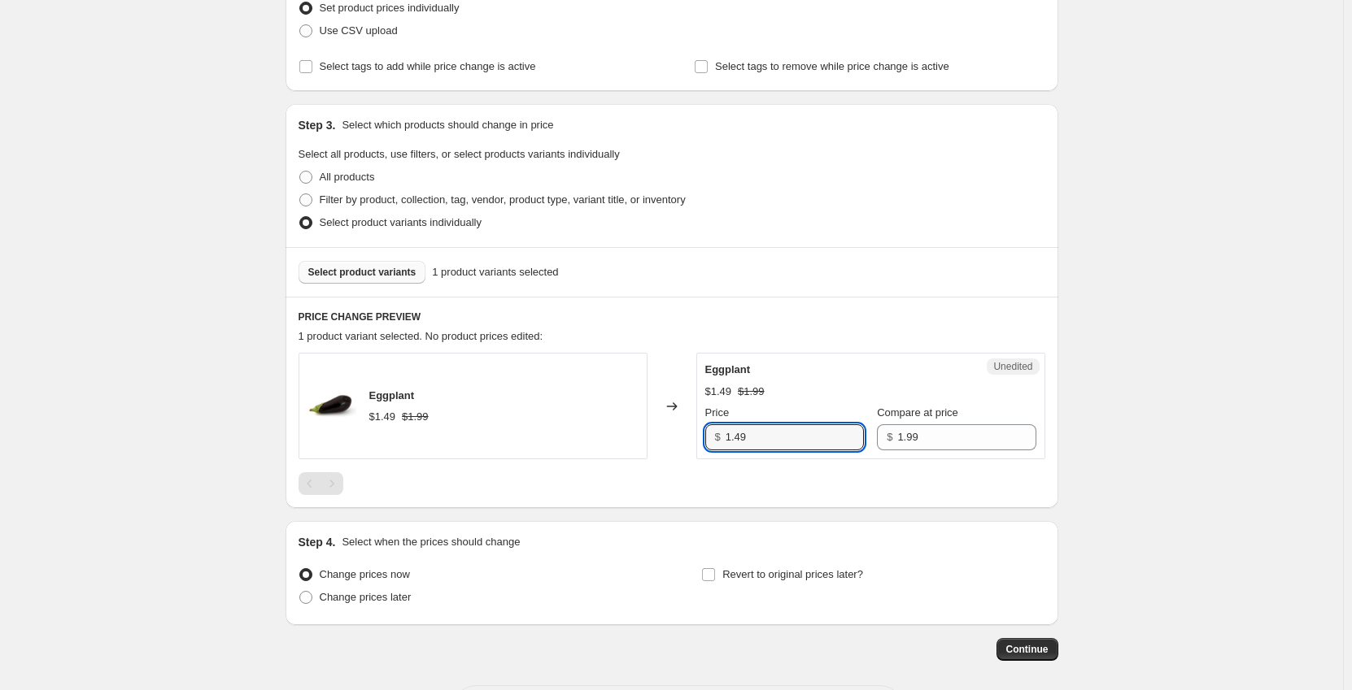
drag, startPoint x: 788, startPoint y: 429, endPoint x: 675, endPoint y: 438, distance: 113.3
click at [675, 438] on div "Eggplant $1.49 $1.99 Changed to Unedited Eggplant $1.49 $1.99 Price $ 1.49 Comp…" at bounding box center [671, 406] width 747 height 107
type input "0.99"
click at [400, 595] on span "Change prices later" at bounding box center [366, 597] width 92 height 12
click at [300, 592] on input "Change prices later" at bounding box center [299, 591] width 1 height 1
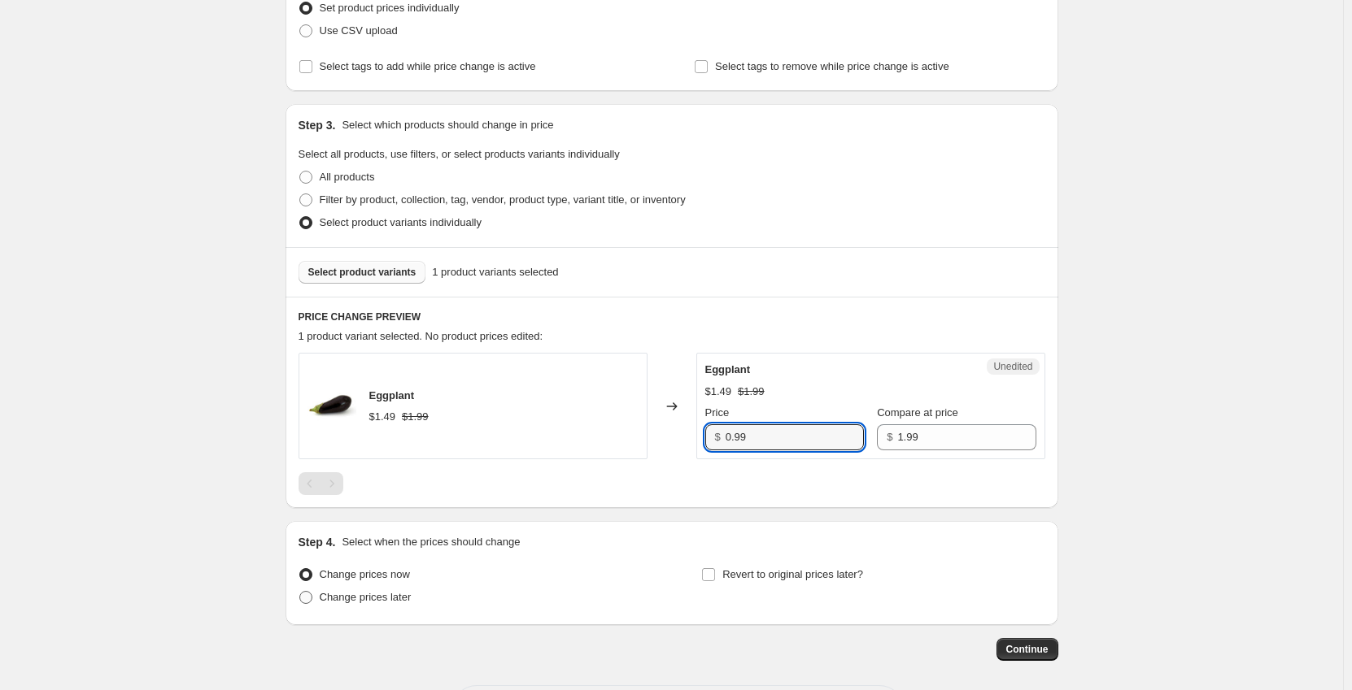
radio input "true"
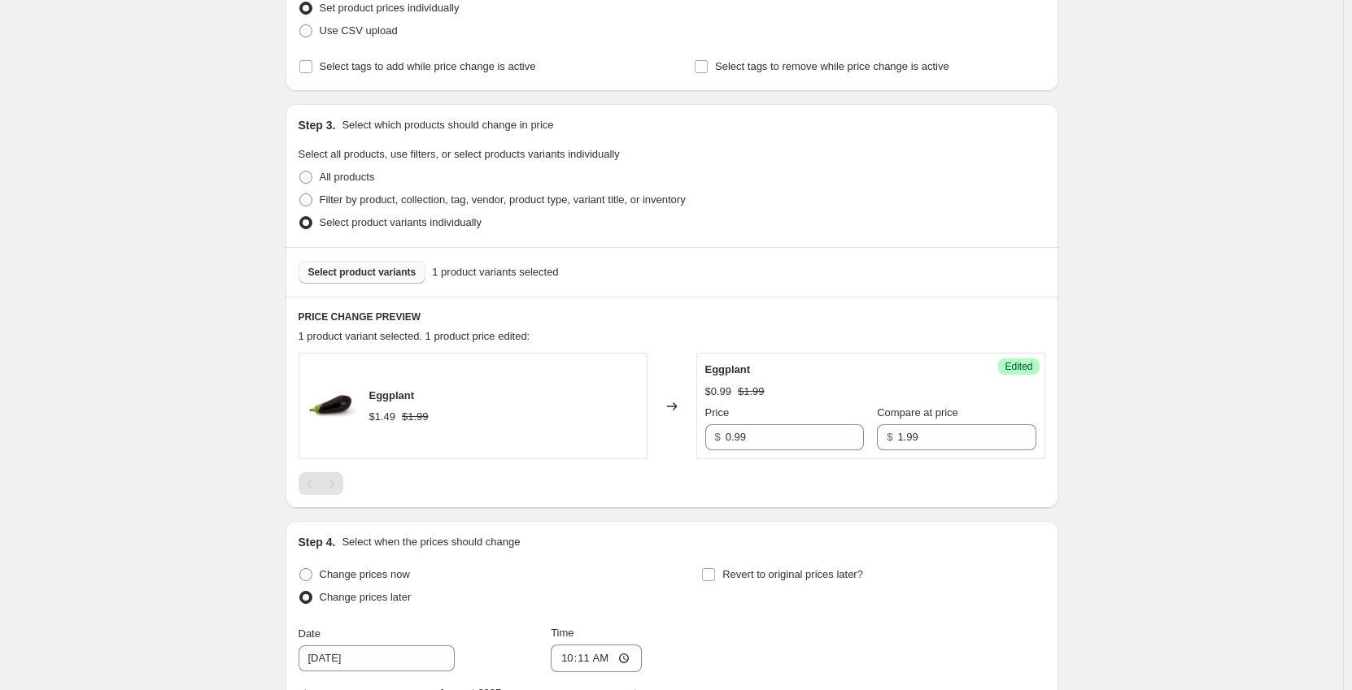
scroll to position [488, 0]
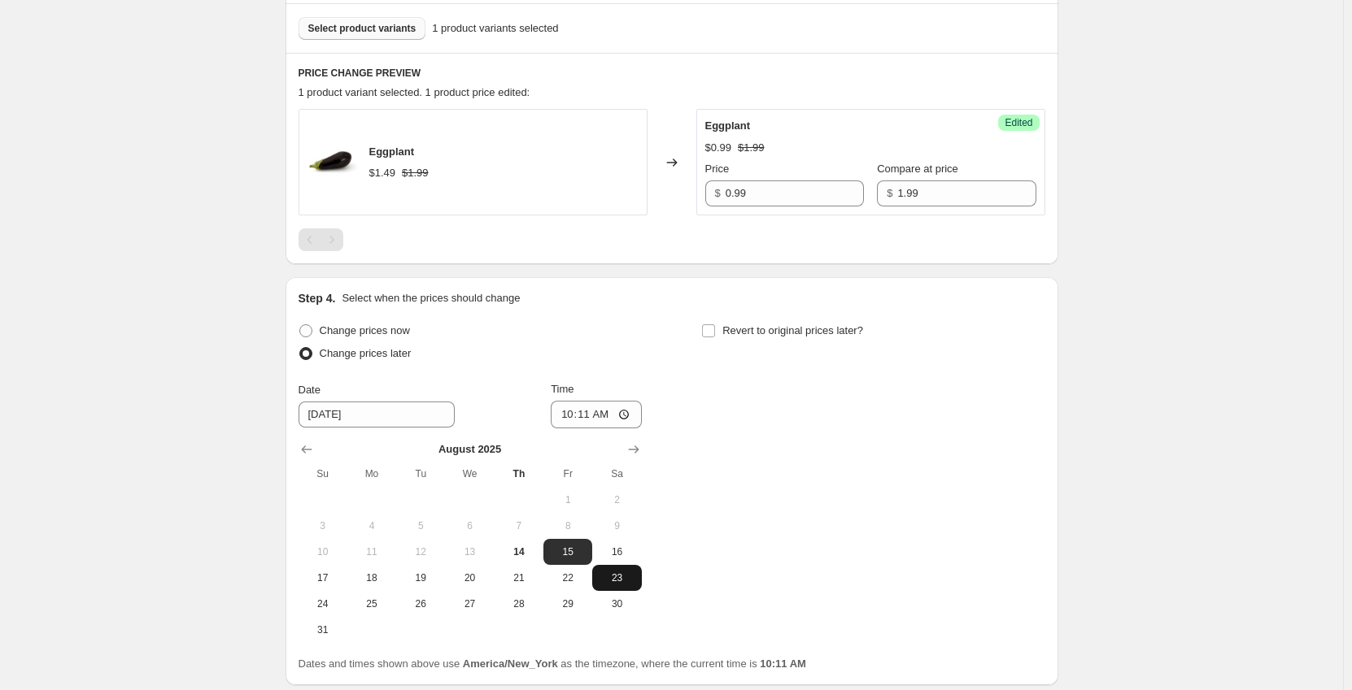
click at [610, 579] on span "23" at bounding box center [617, 578] width 36 height 13
type input "[DATE]"
click at [574, 419] on input "10:11" at bounding box center [596, 415] width 91 height 28
type input "00:01"
click at [708, 334] on input "Revert to original prices later?" at bounding box center [708, 331] width 13 height 13
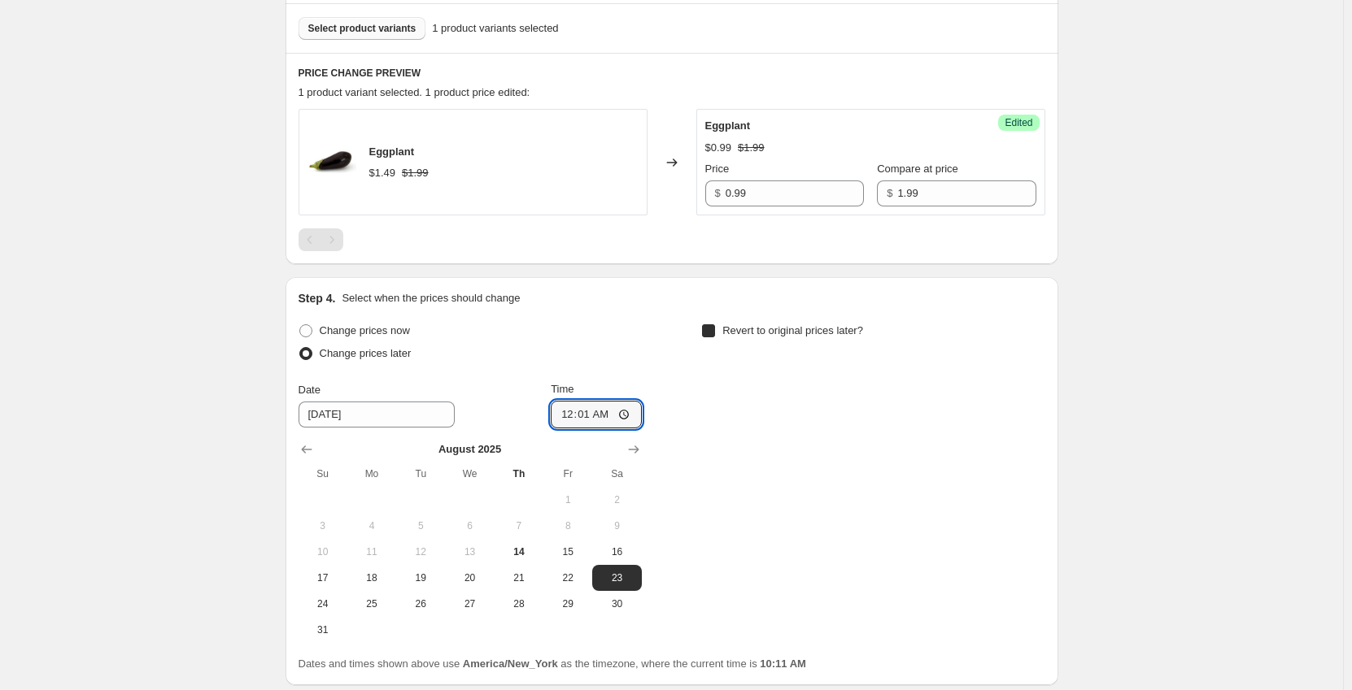
checkbox input "true"
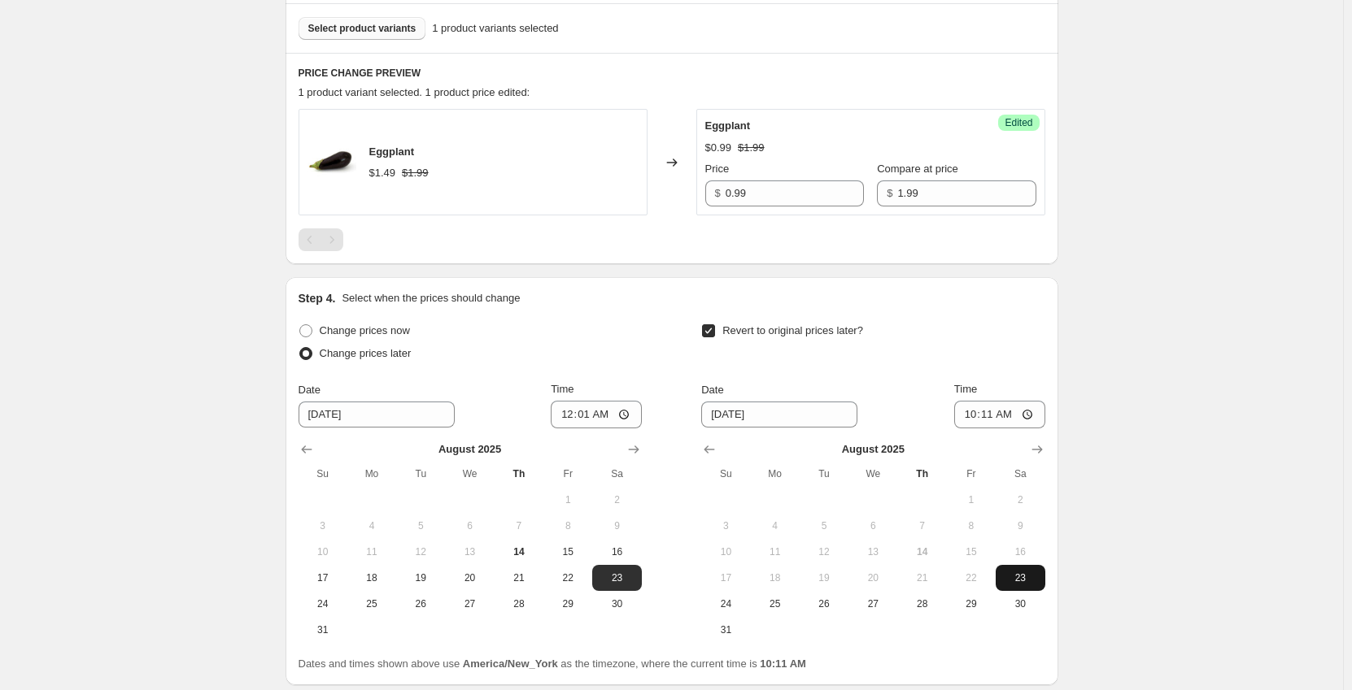
click at [1015, 583] on span "23" at bounding box center [1020, 578] width 36 height 13
type input "[DATE]"
click at [972, 415] on input "10:11" at bounding box center [999, 415] width 91 height 28
type input "23:59"
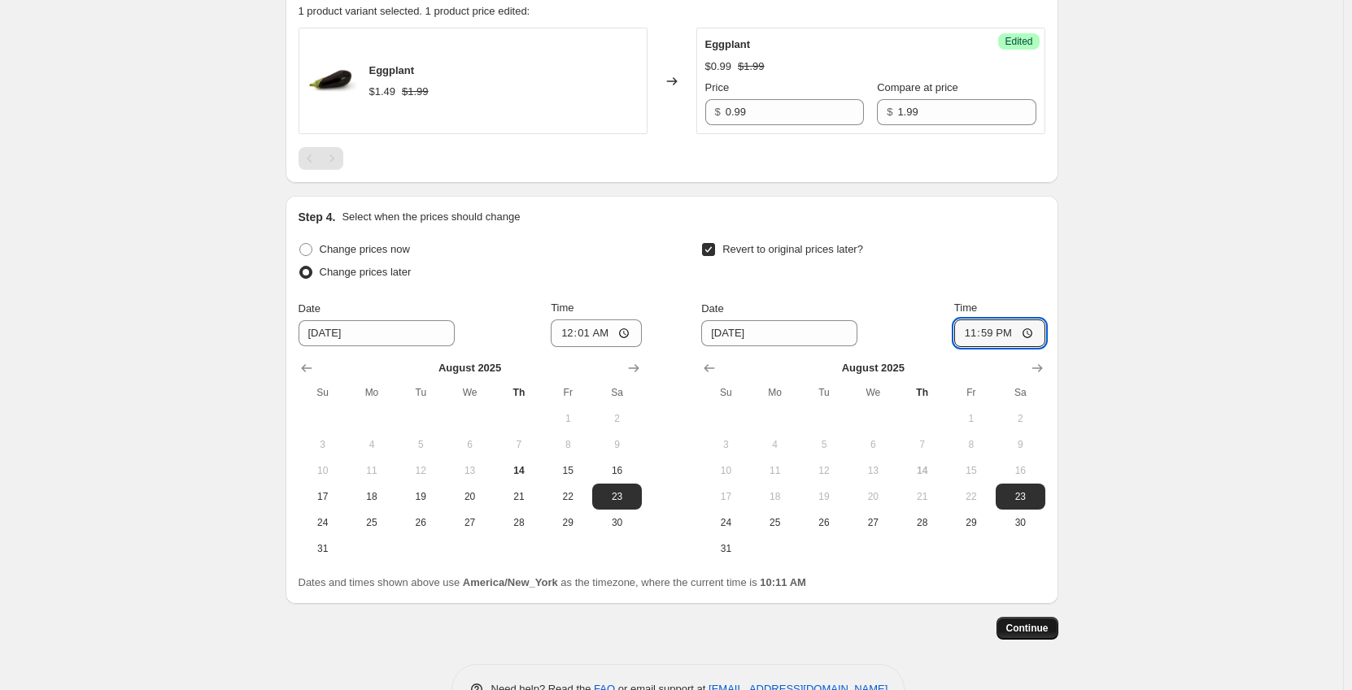
click at [1048, 628] on span "Continue" at bounding box center [1027, 628] width 42 height 13
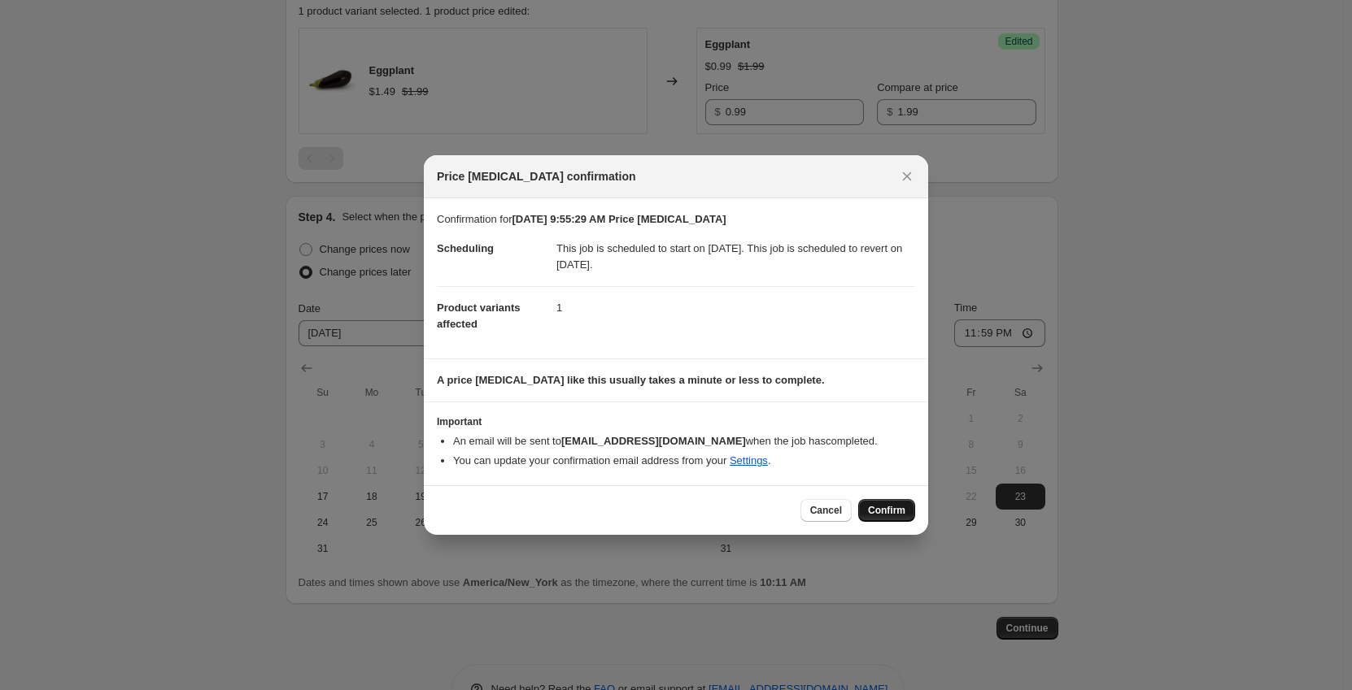
click at [900, 511] on span "Confirm" at bounding box center [886, 510] width 37 height 13
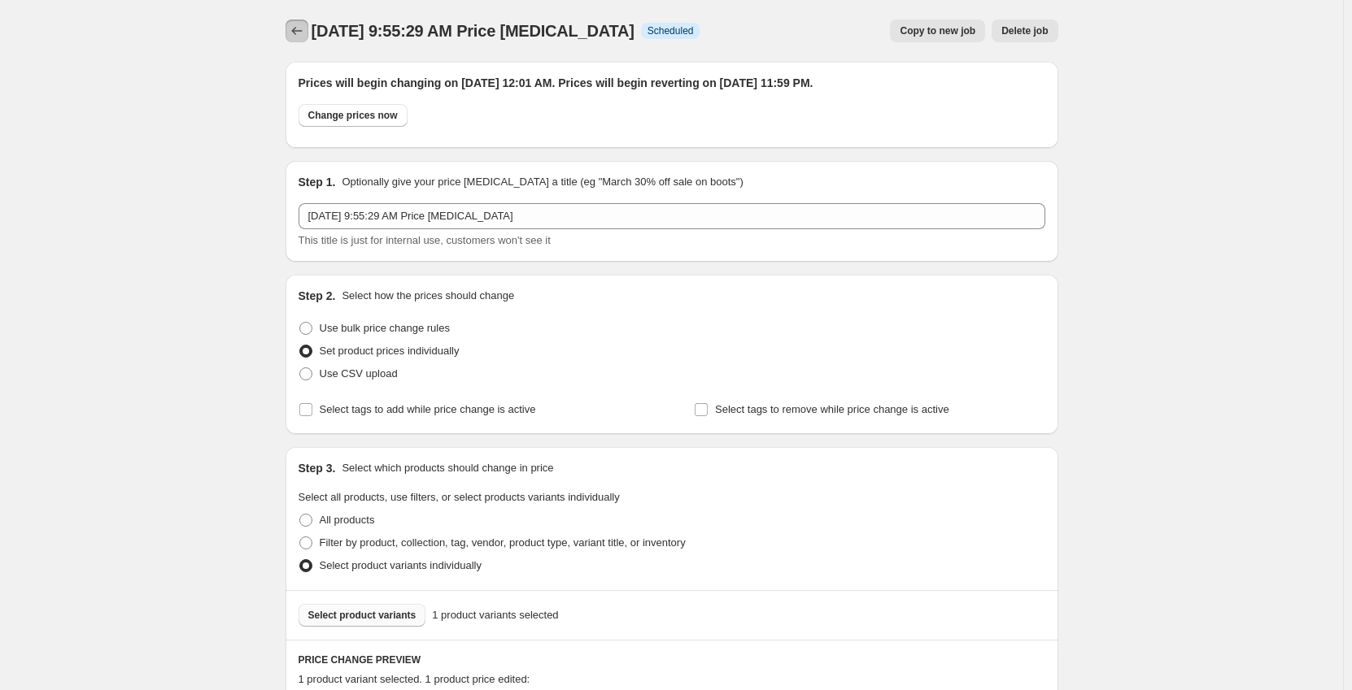
click at [294, 27] on icon "Price change jobs" at bounding box center [297, 31] width 16 height 16
